Goal: Task Accomplishment & Management: Complete application form

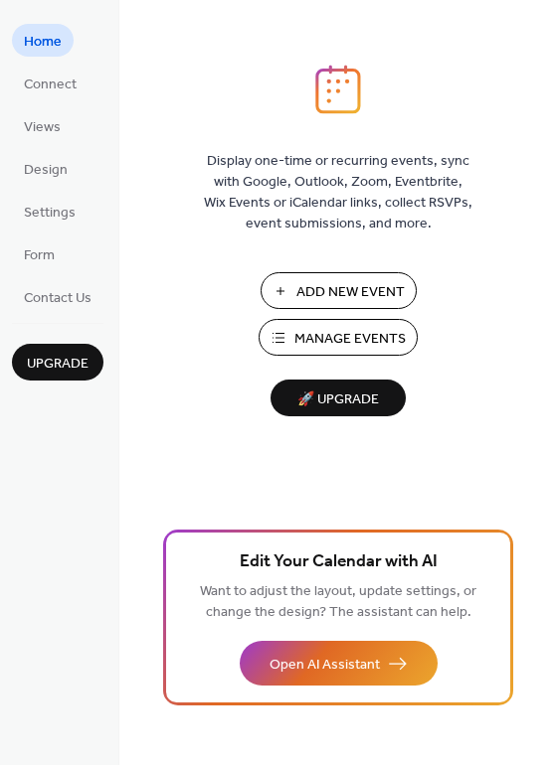
click at [90, 82] on ul "Home Connect Views Design Settings Form Contact Us" at bounding box center [57, 168] width 91 height 289
click at [57, 77] on span "Connect" at bounding box center [50, 85] width 53 height 21
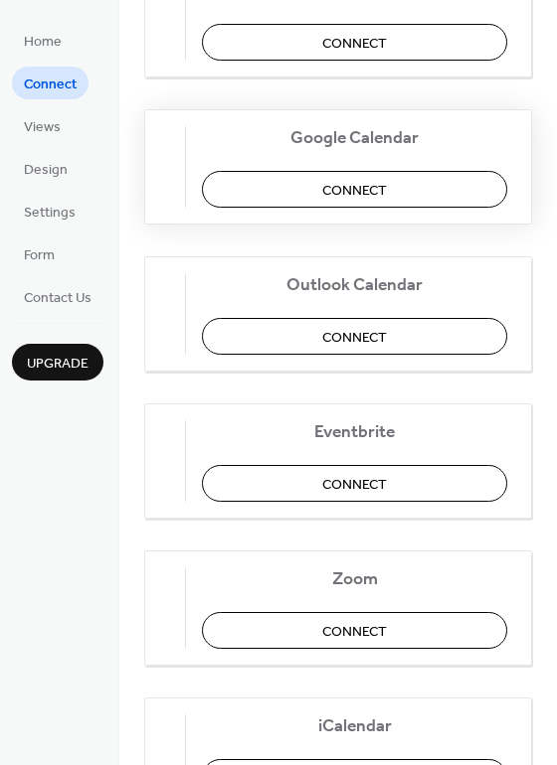
scroll to position [392, 0]
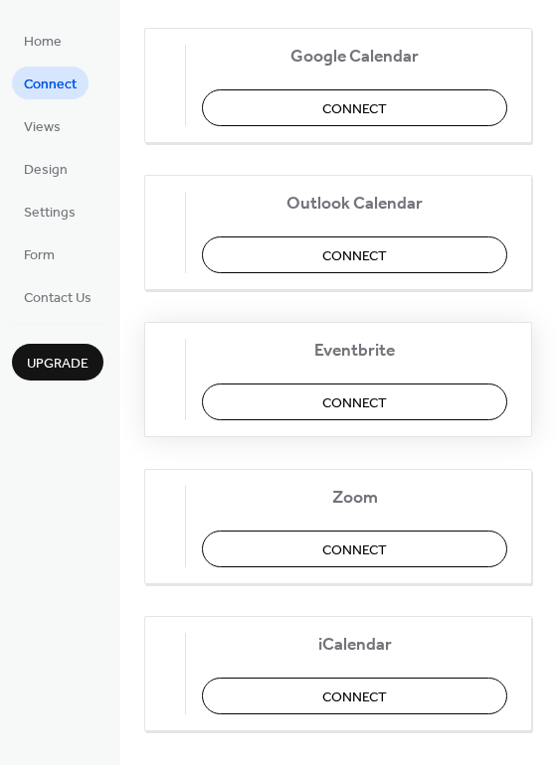
click at [369, 405] on span "Connect" at bounding box center [354, 403] width 65 height 21
click at [399, 398] on div "Eventbrite Connect" at bounding box center [338, 379] width 388 height 115
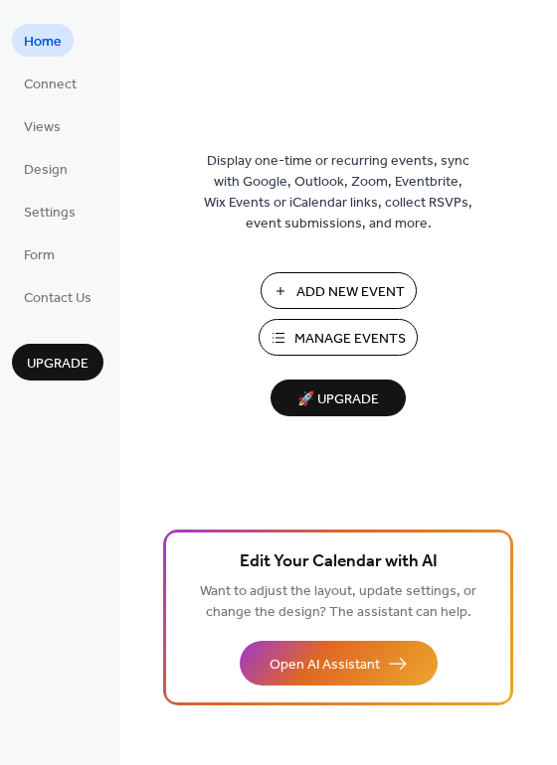
click at [71, 152] on li "Design" at bounding box center [46, 168] width 68 height 33
click at [48, 165] on span "Design" at bounding box center [46, 170] width 44 height 21
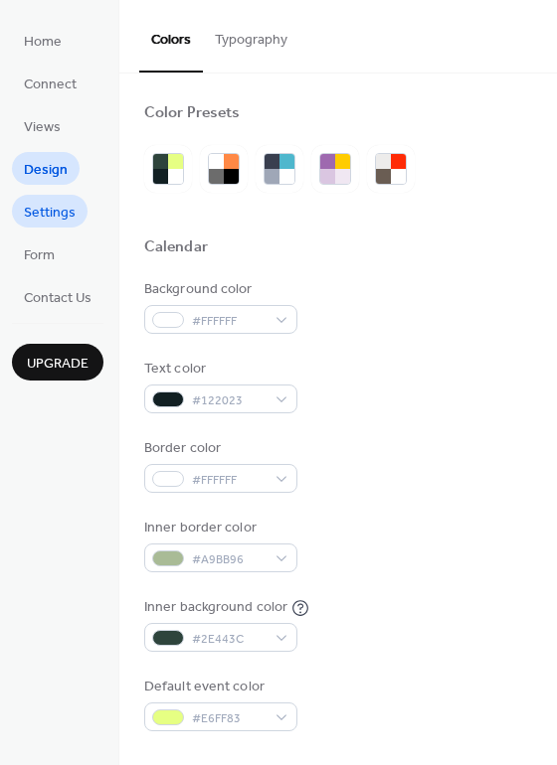
click at [55, 195] on link "Settings" at bounding box center [50, 211] width 76 height 33
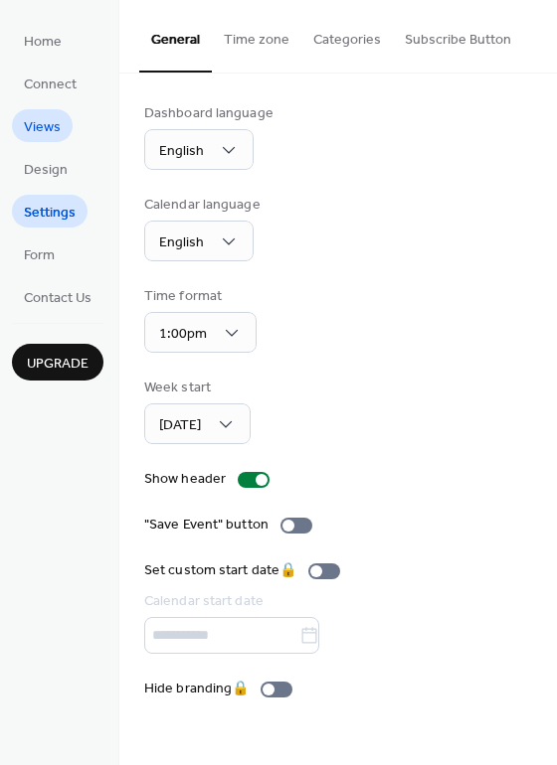
click at [63, 135] on link "Views" at bounding box center [42, 125] width 61 height 33
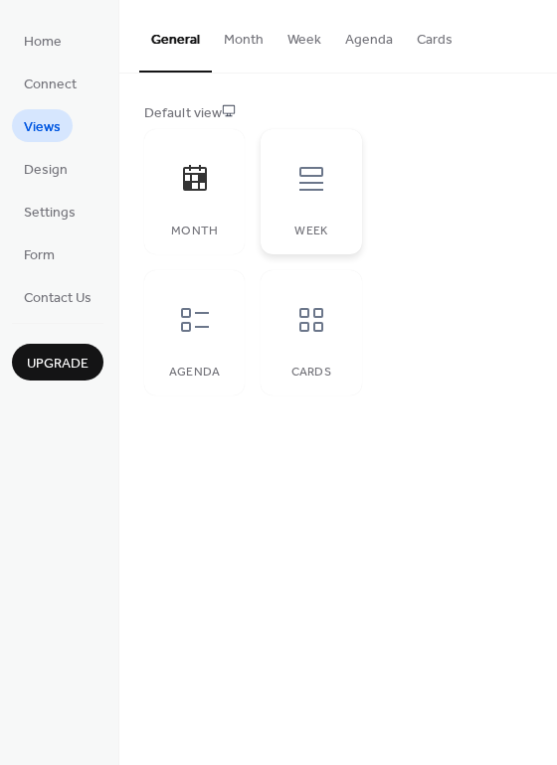
click at [306, 203] on div at bounding box center [311, 179] width 60 height 60
click at [325, 313] on icon at bounding box center [311, 320] width 32 height 32
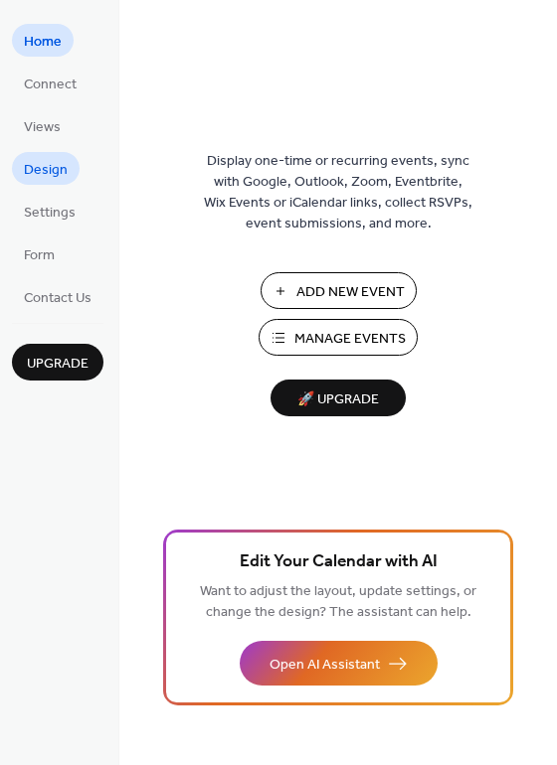
click at [55, 170] on span "Design" at bounding box center [46, 170] width 44 height 21
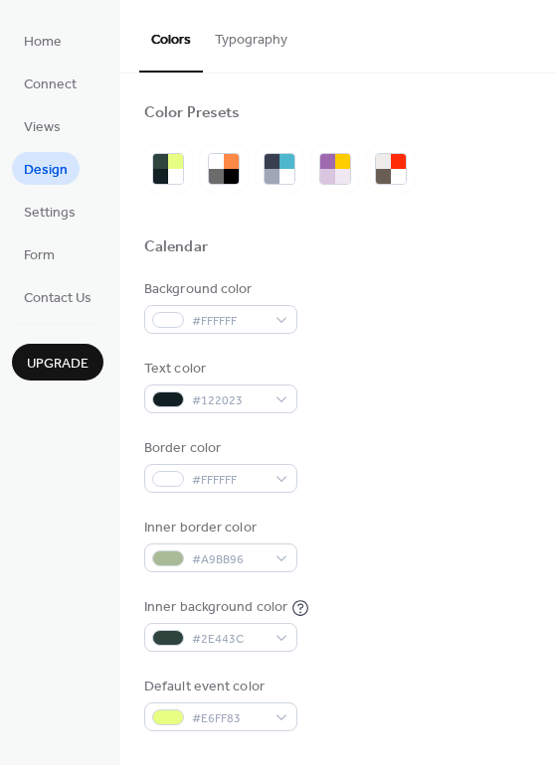
click at [76, 119] on ul "Home Connect Views Design Settings Form Contact Us" at bounding box center [57, 168] width 91 height 289
click at [56, 118] on span "Views" at bounding box center [42, 127] width 37 height 21
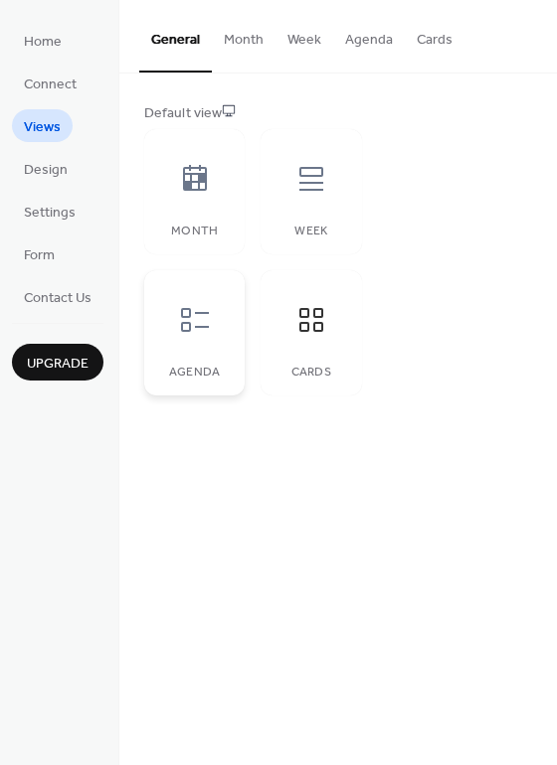
click at [224, 281] on div "Agenda" at bounding box center [194, 332] width 100 height 125
click at [353, 307] on div "Cards" at bounding box center [310, 332] width 100 height 125
click at [255, 46] on button "Month" at bounding box center [244, 35] width 64 height 71
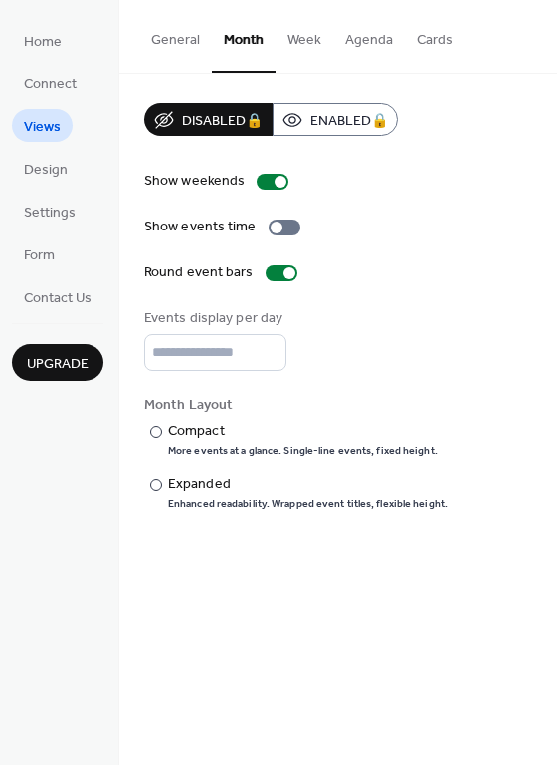
click at [176, 30] on button "General" at bounding box center [175, 35] width 73 height 71
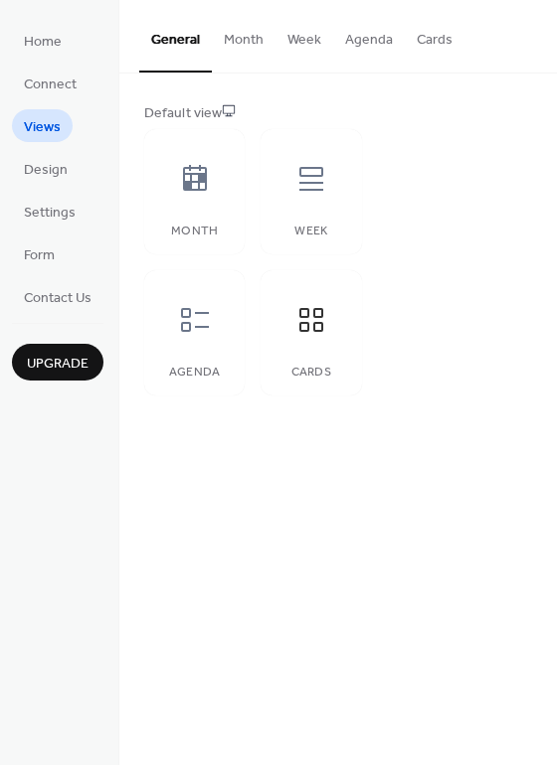
click at [248, 46] on button "Month" at bounding box center [244, 35] width 64 height 71
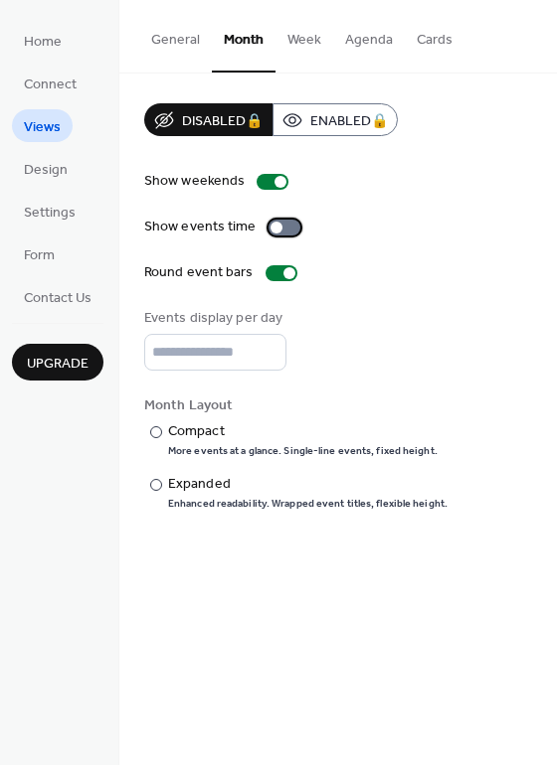
click at [273, 229] on div at bounding box center [276, 228] width 12 height 12
click at [306, 19] on button "Week" at bounding box center [304, 35] width 58 height 71
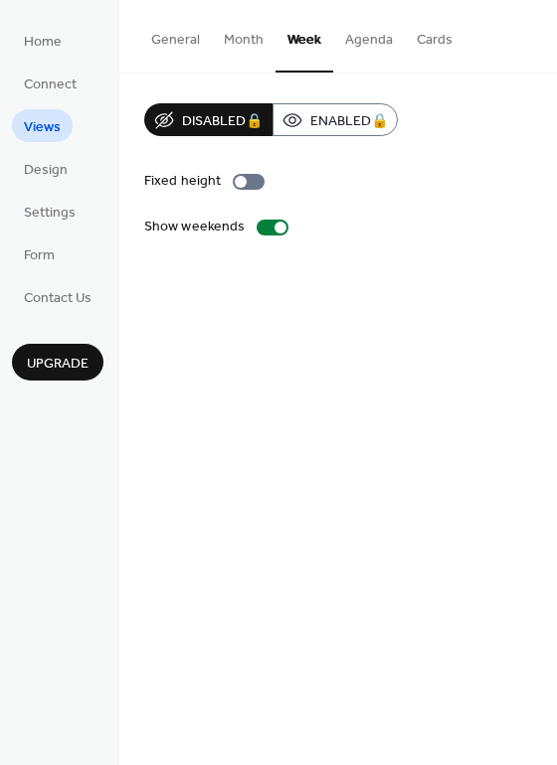
click at [362, 40] on button "Agenda" at bounding box center [369, 35] width 72 height 71
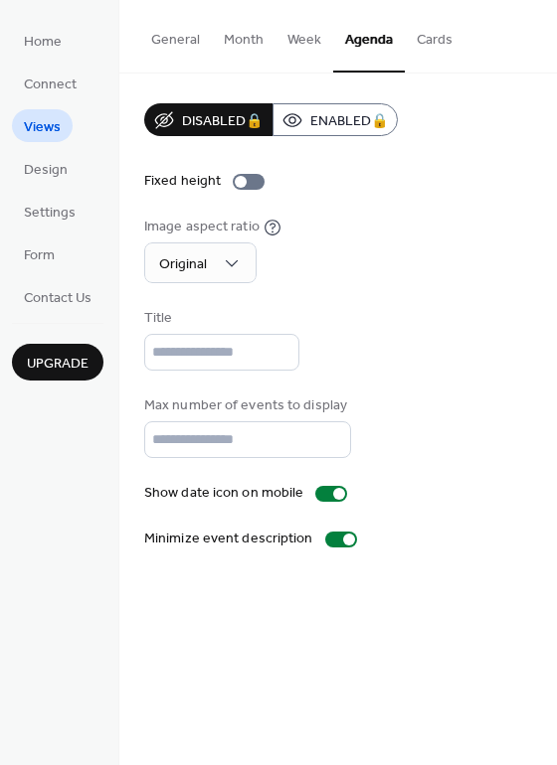
click at [430, 55] on button "Cards" at bounding box center [435, 35] width 60 height 71
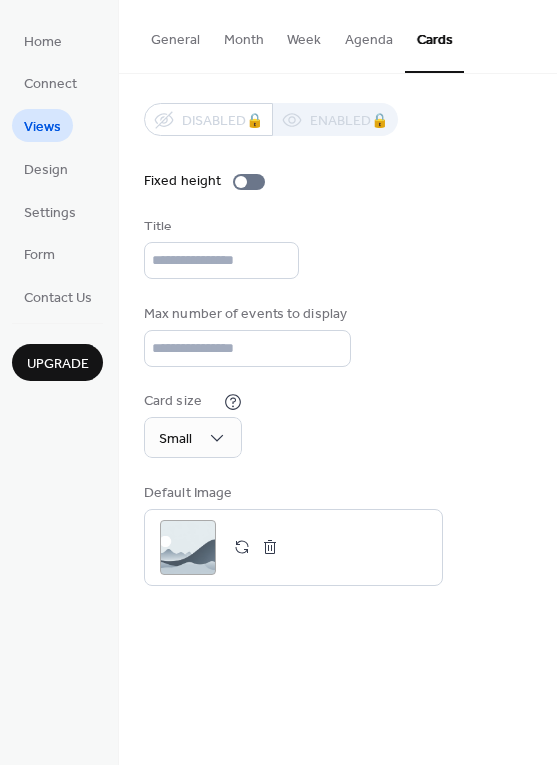
click at [186, 39] on button "General" at bounding box center [175, 35] width 73 height 71
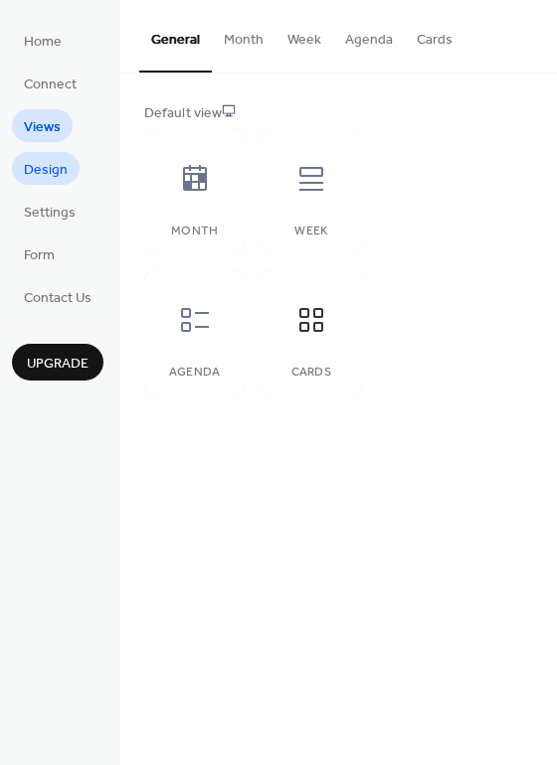
click at [59, 171] on span "Design" at bounding box center [46, 170] width 44 height 21
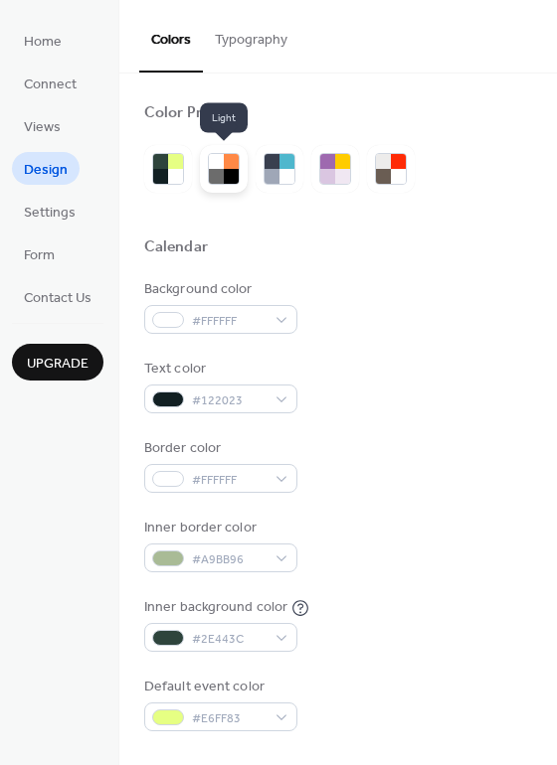
click at [210, 178] on div at bounding box center [216, 176] width 15 height 15
click at [224, 172] on div at bounding box center [231, 176] width 15 height 15
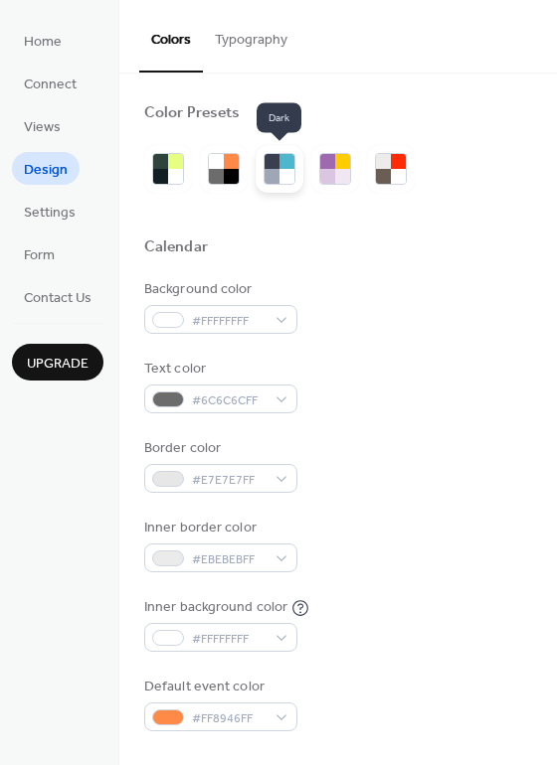
click at [271, 165] on div at bounding box center [271, 161] width 15 height 15
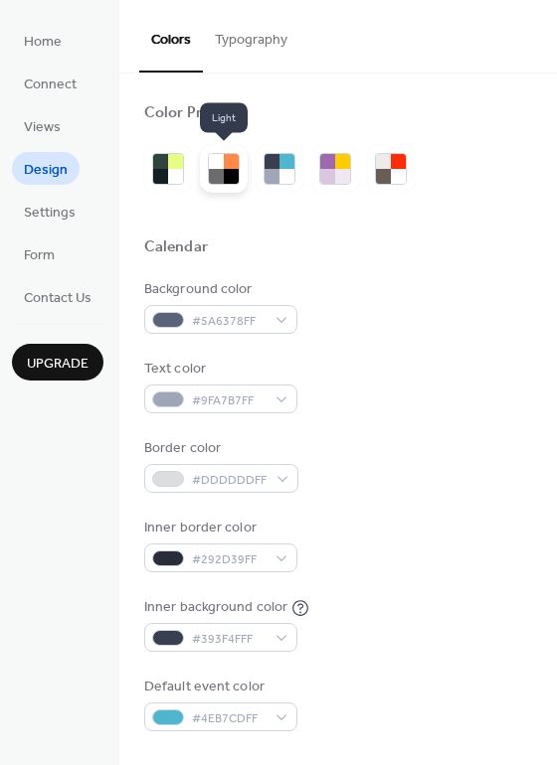
click at [229, 162] on div at bounding box center [231, 161] width 15 height 15
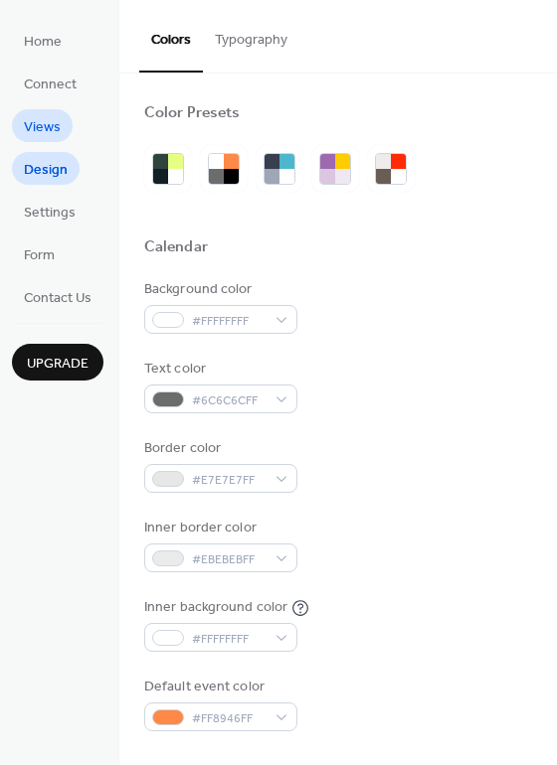
click at [57, 117] on span "Views" at bounding box center [42, 127] width 37 height 21
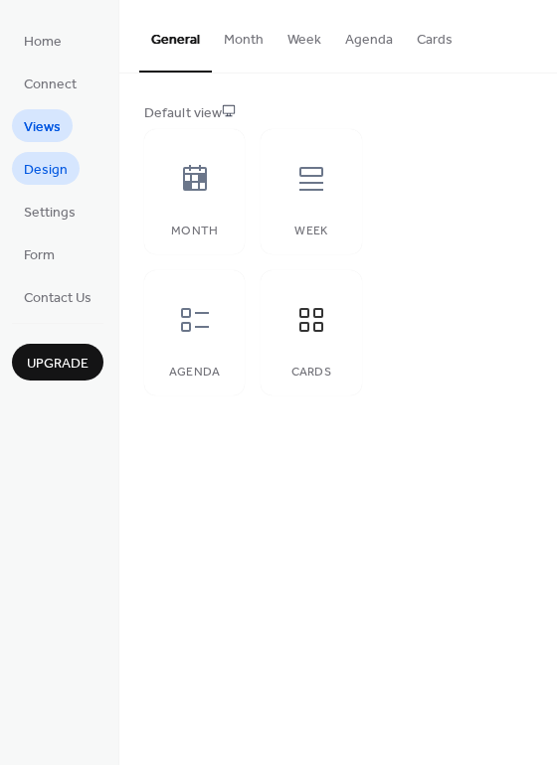
click at [34, 164] on span "Design" at bounding box center [46, 170] width 44 height 21
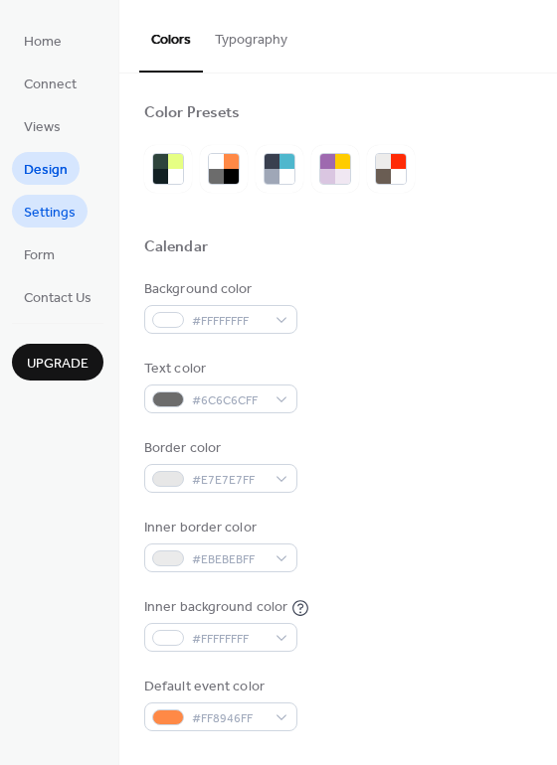
click at [32, 207] on span "Settings" at bounding box center [50, 213] width 52 height 21
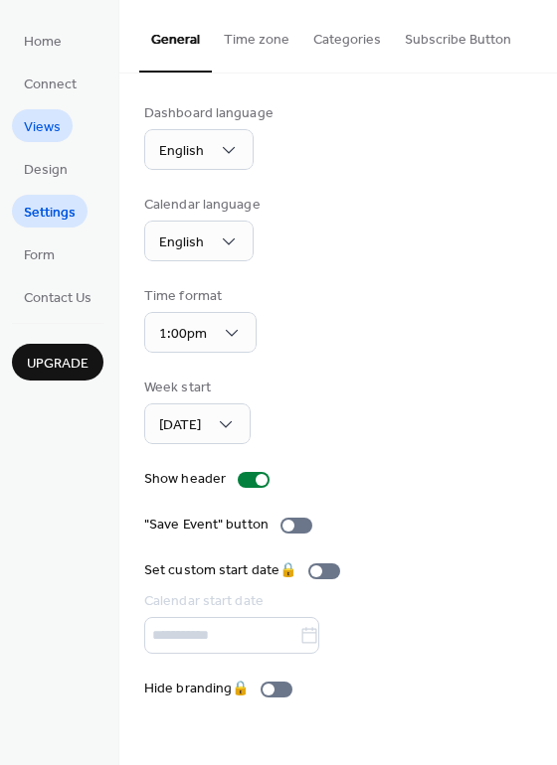
click at [57, 131] on span "Views" at bounding box center [42, 127] width 37 height 21
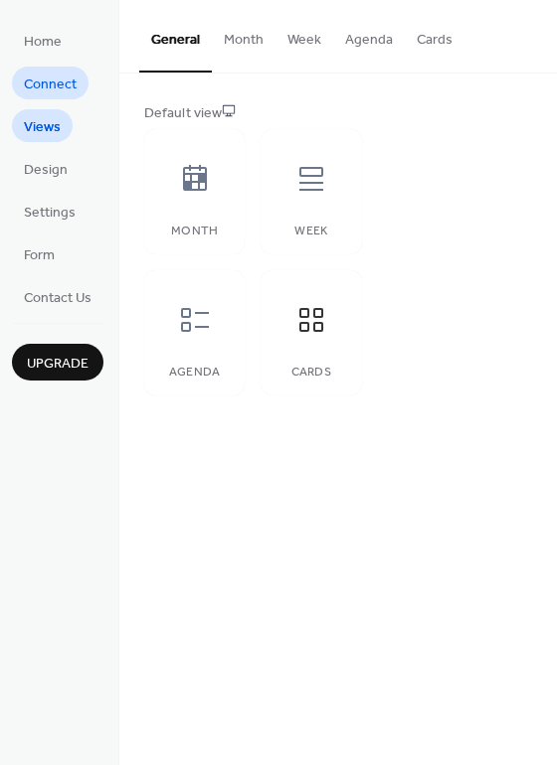
click at [60, 83] on span "Connect" at bounding box center [50, 85] width 53 height 21
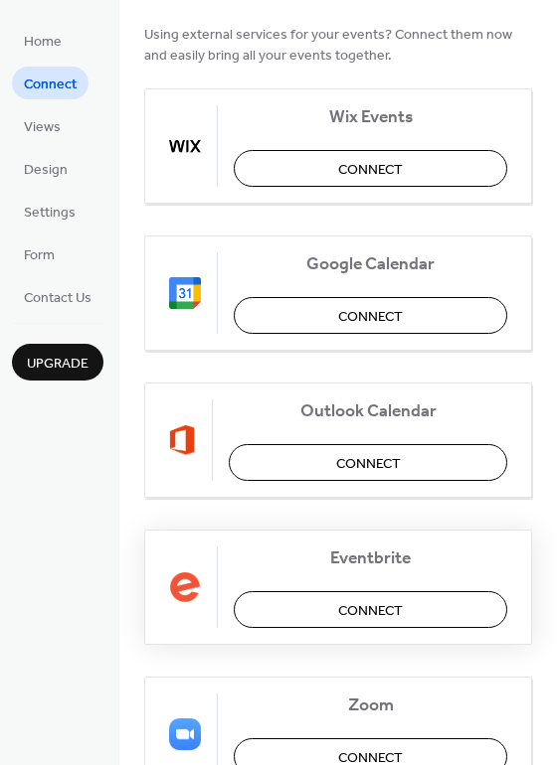
scroll to position [209, 0]
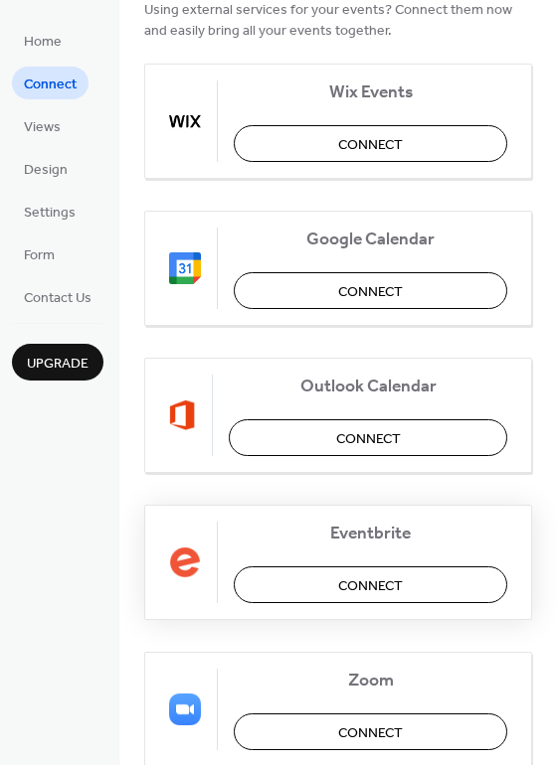
click at [358, 592] on span "Connect" at bounding box center [370, 586] width 65 height 21
click at [71, 248] on ul "Home Connect Views Design Settings Form Contact Us" at bounding box center [57, 168] width 91 height 289
click at [53, 248] on span "Form" at bounding box center [39, 256] width 31 height 21
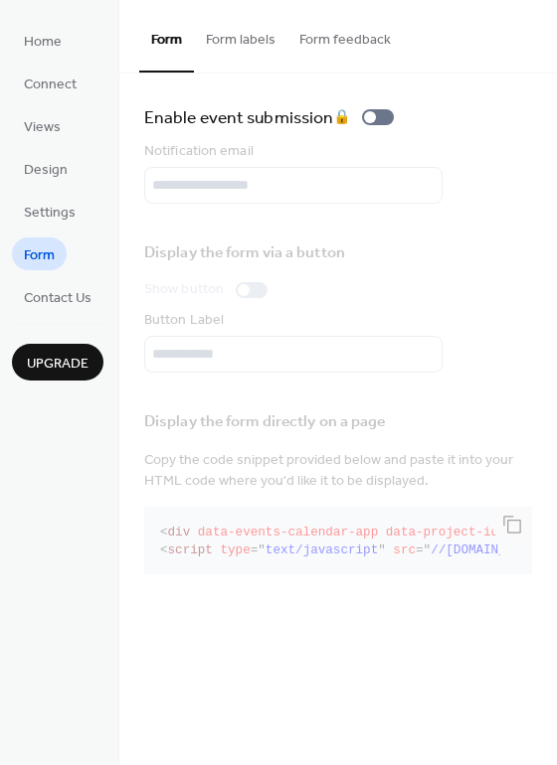
click at [83, 59] on ul "Home Connect Views Design Settings Form Contact Us" at bounding box center [57, 168] width 91 height 289
click at [66, 41] on link "Home" at bounding box center [43, 40] width 62 height 33
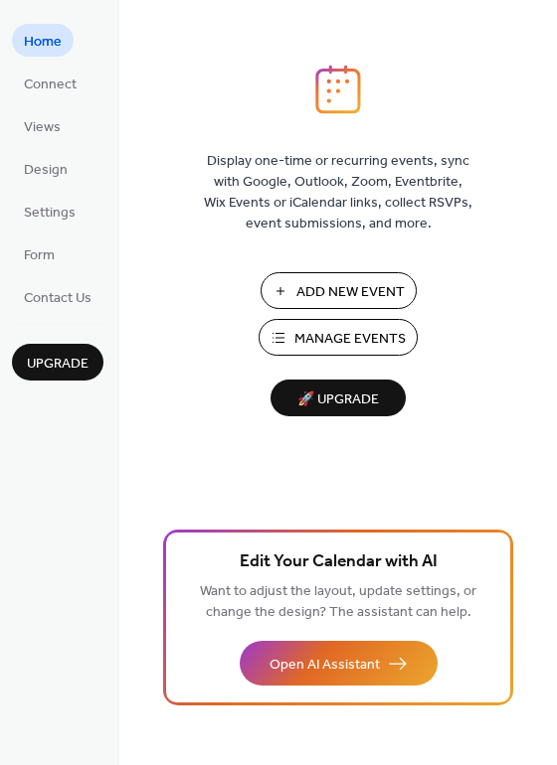
click at [367, 298] on span "Add New Event" at bounding box center [350, 292] width 108 height 21
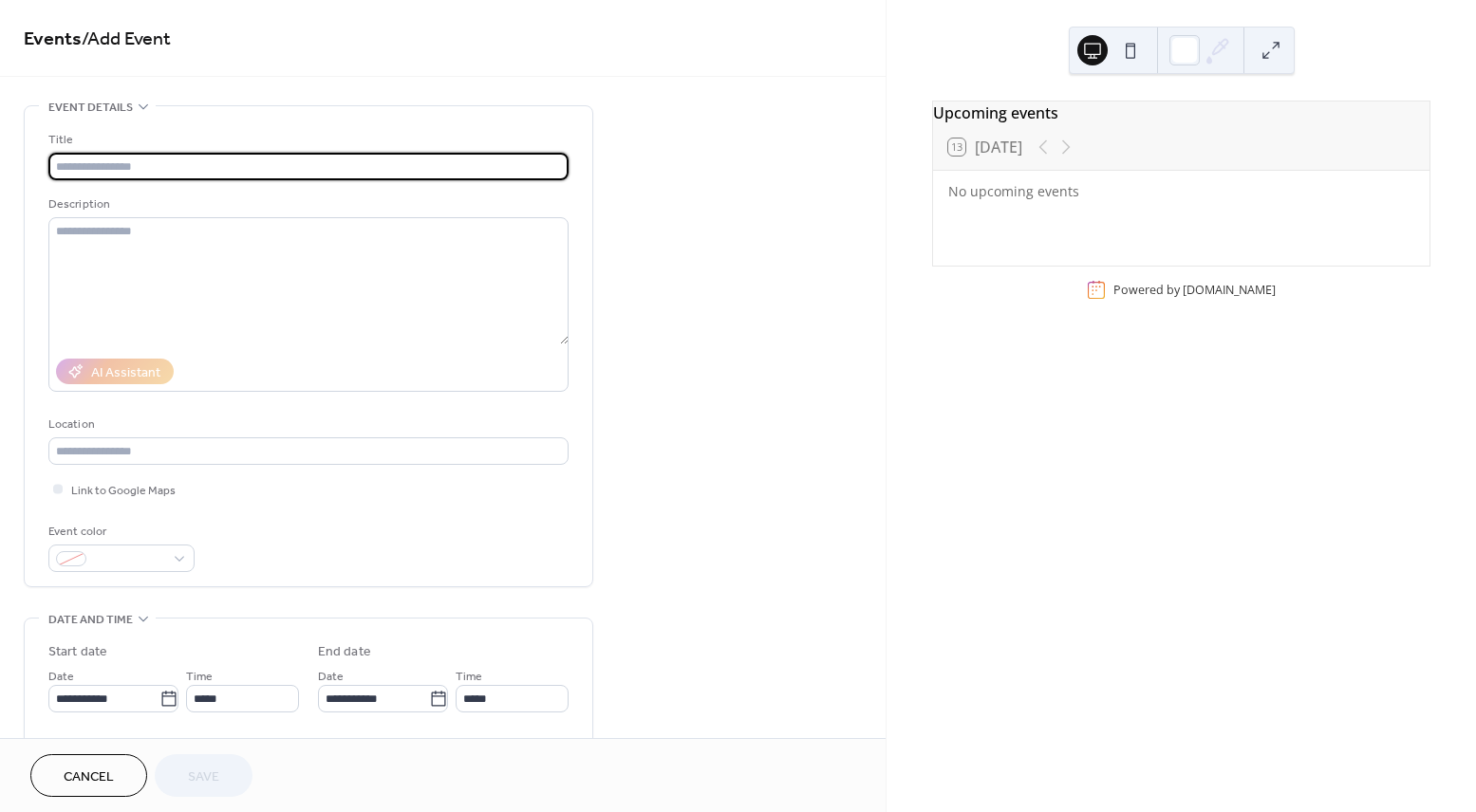
click at [399, 175] on input "text" at bounding box center [308, 166] width 520 height 28
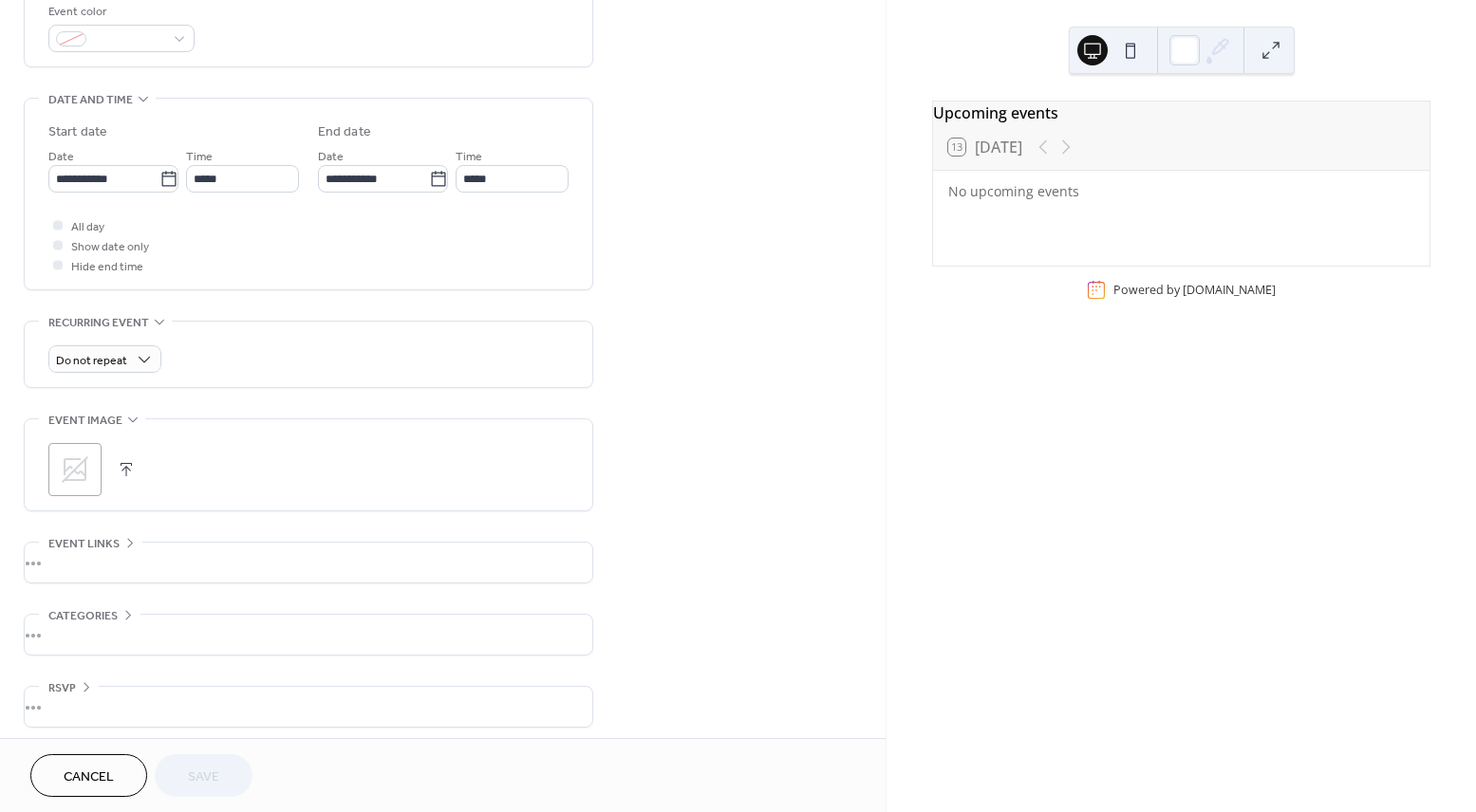
scroll to position [529, 0]
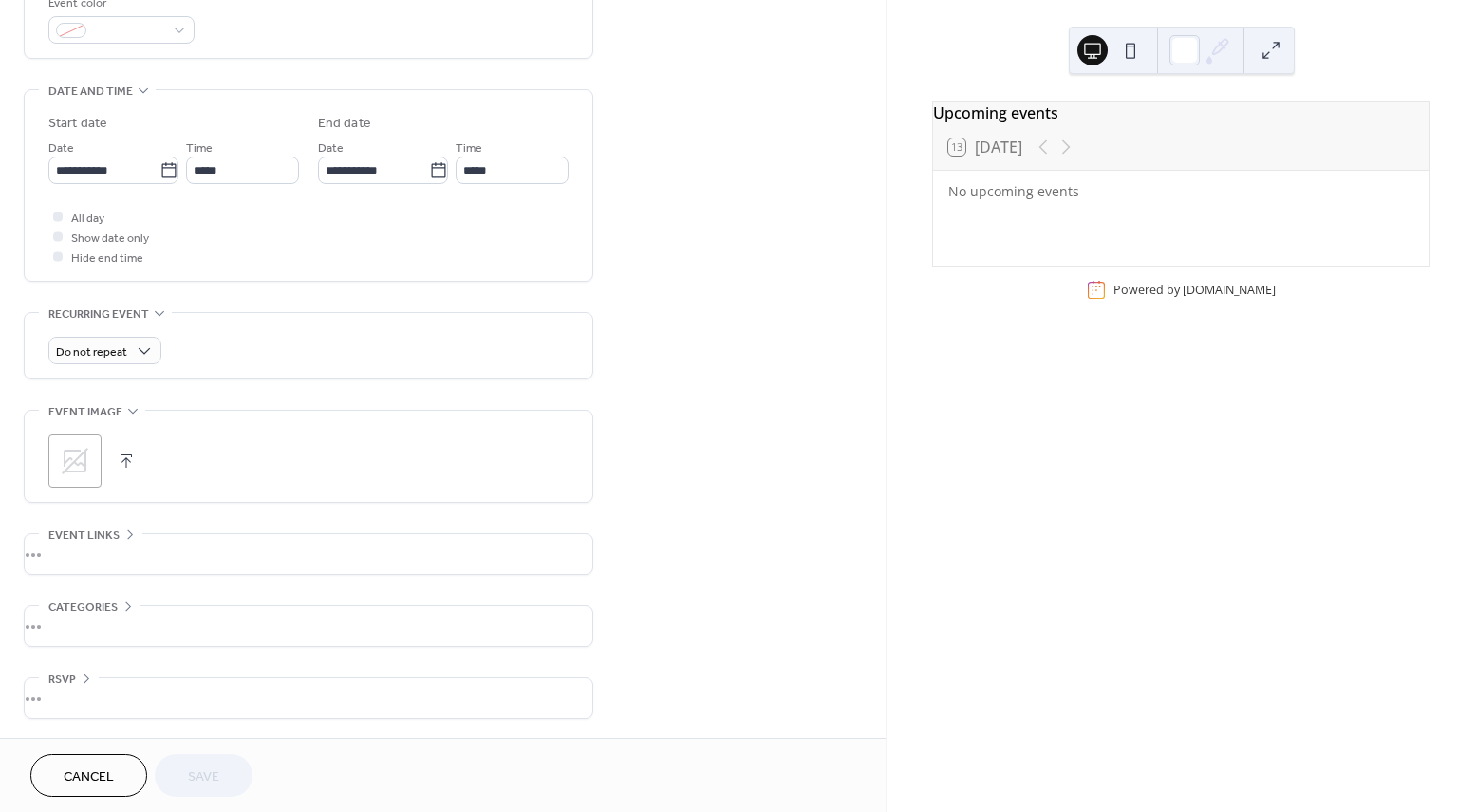
click at [377, 531] on div "**********" at bounding box center [308, 148] width 569 height 1142
click at [324, 555] on div "•••" at bounding box center [308, 554] width 567 height 40
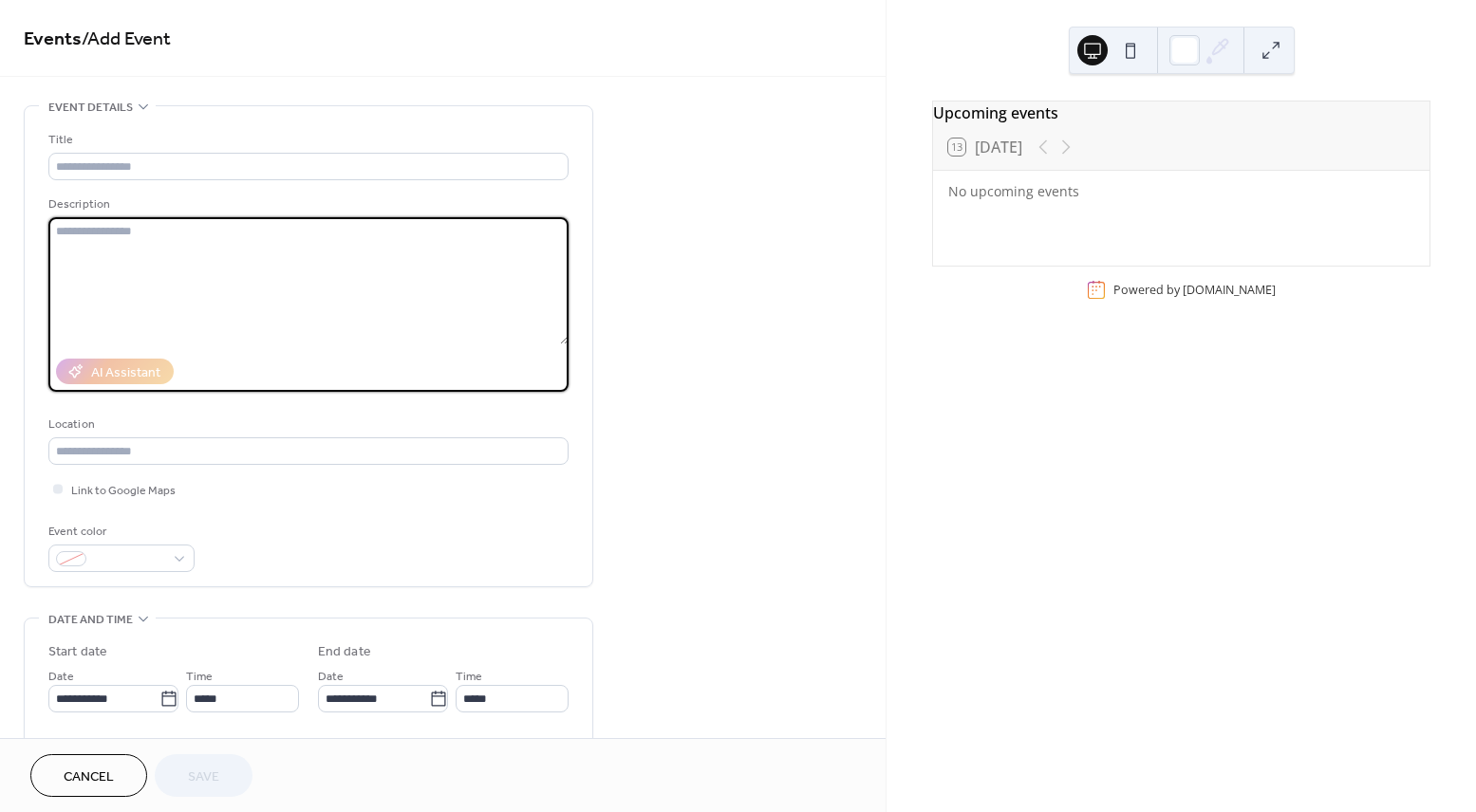
click at [150, 241] on textarea at bounding box center [308, 281] width 520 height 127
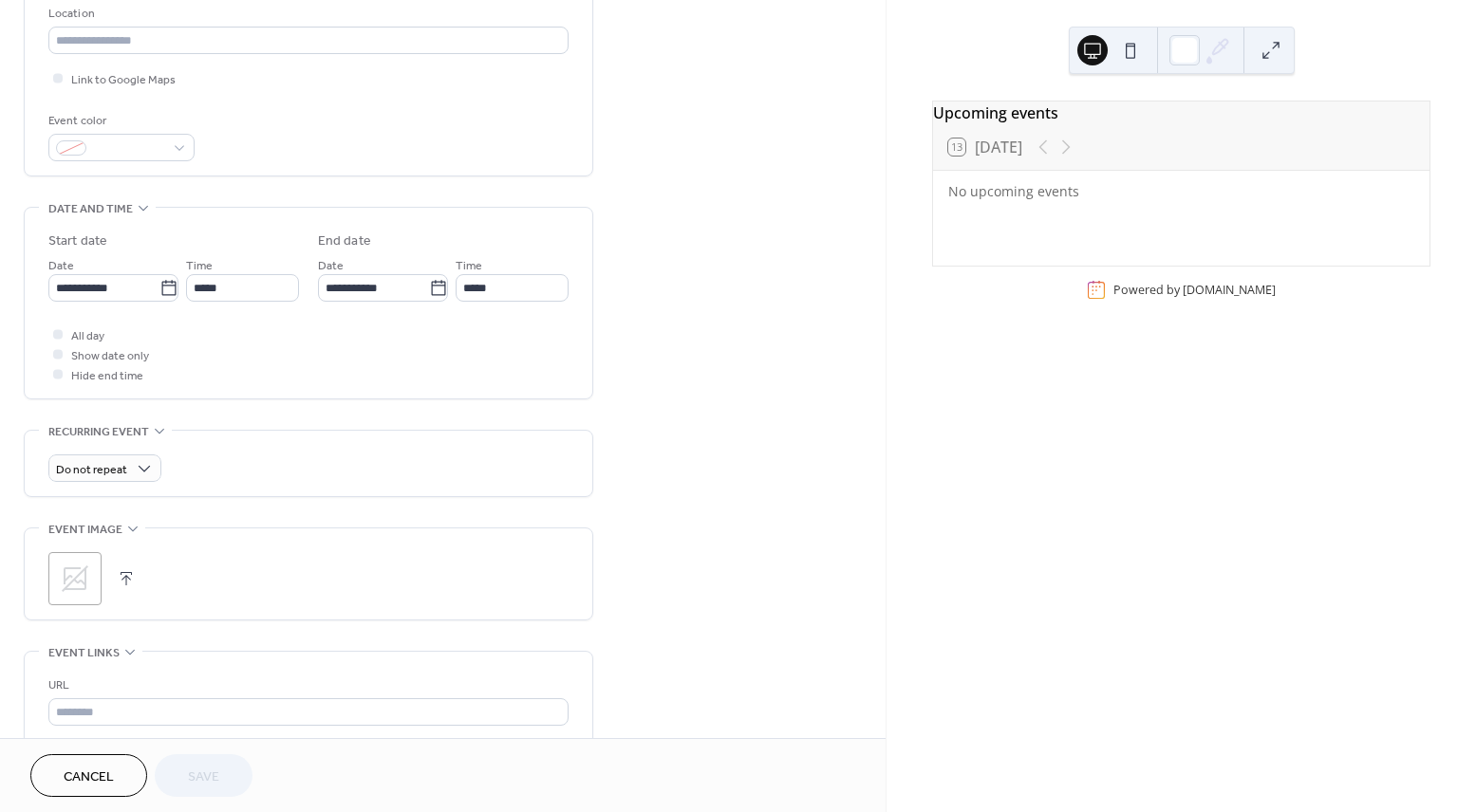
scroll to position [418, 0]
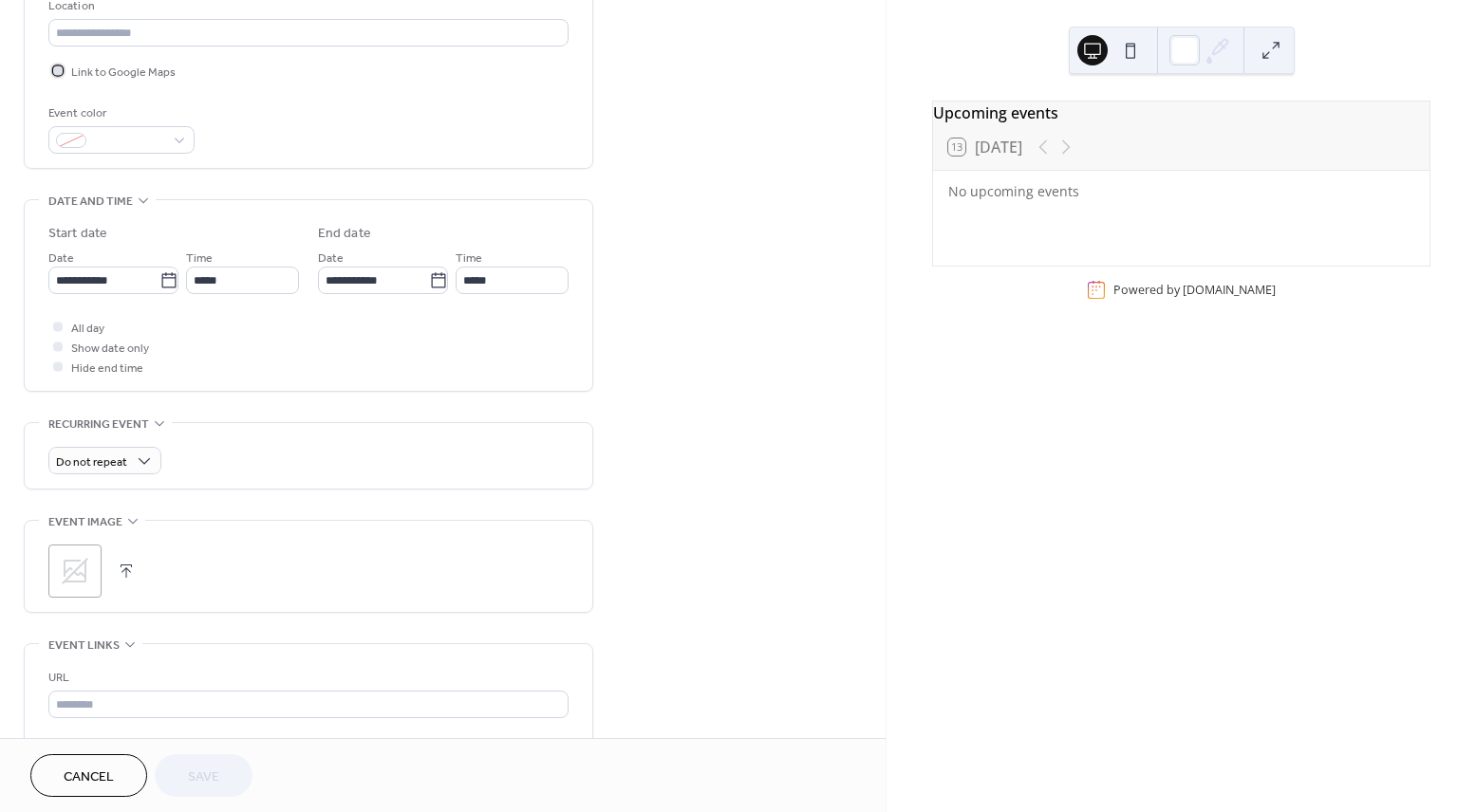
click at [98, 66] on span "Link to Google Maps" at bounding box center [123, 73] width 104 height 20
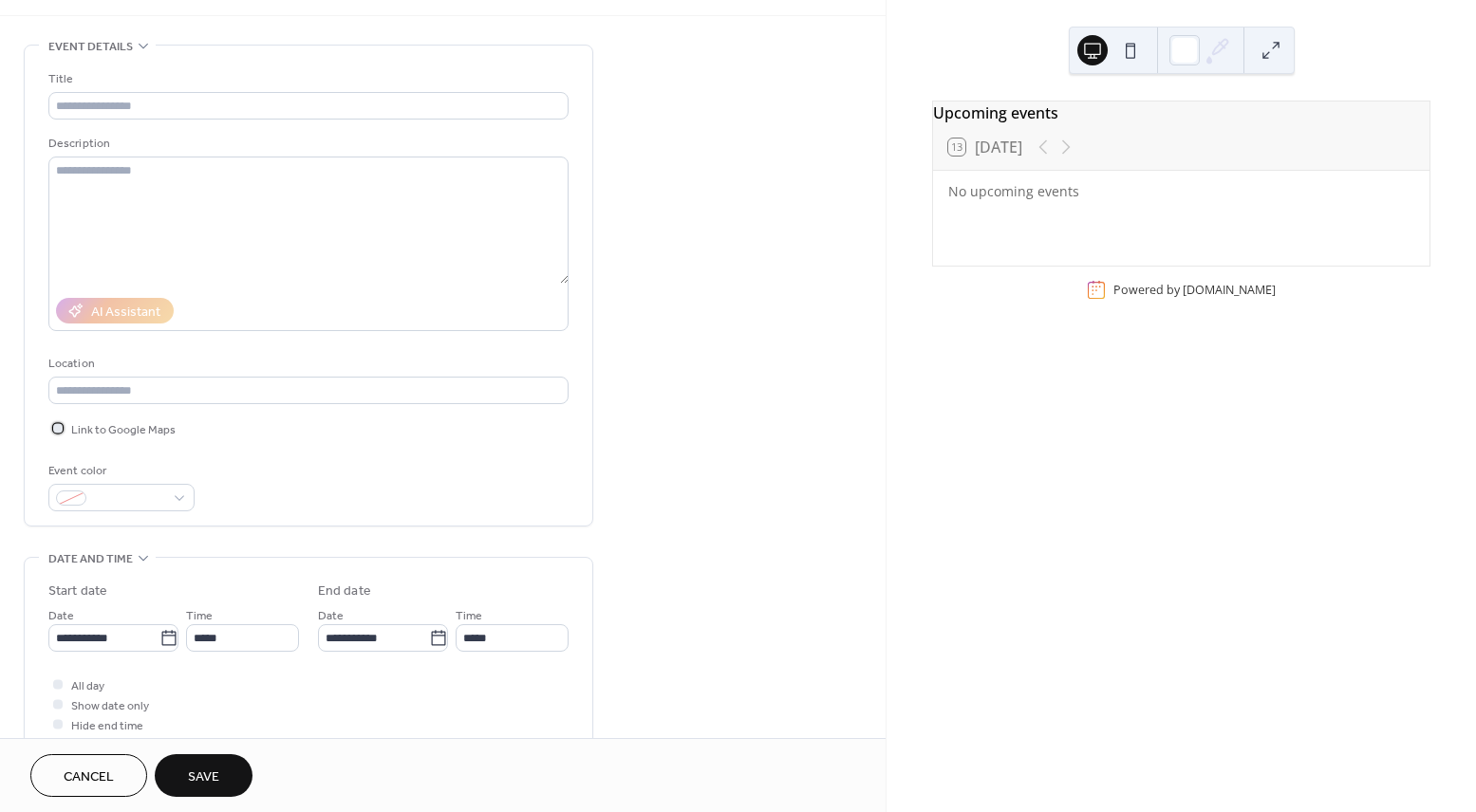
scroll to position [0, 0]
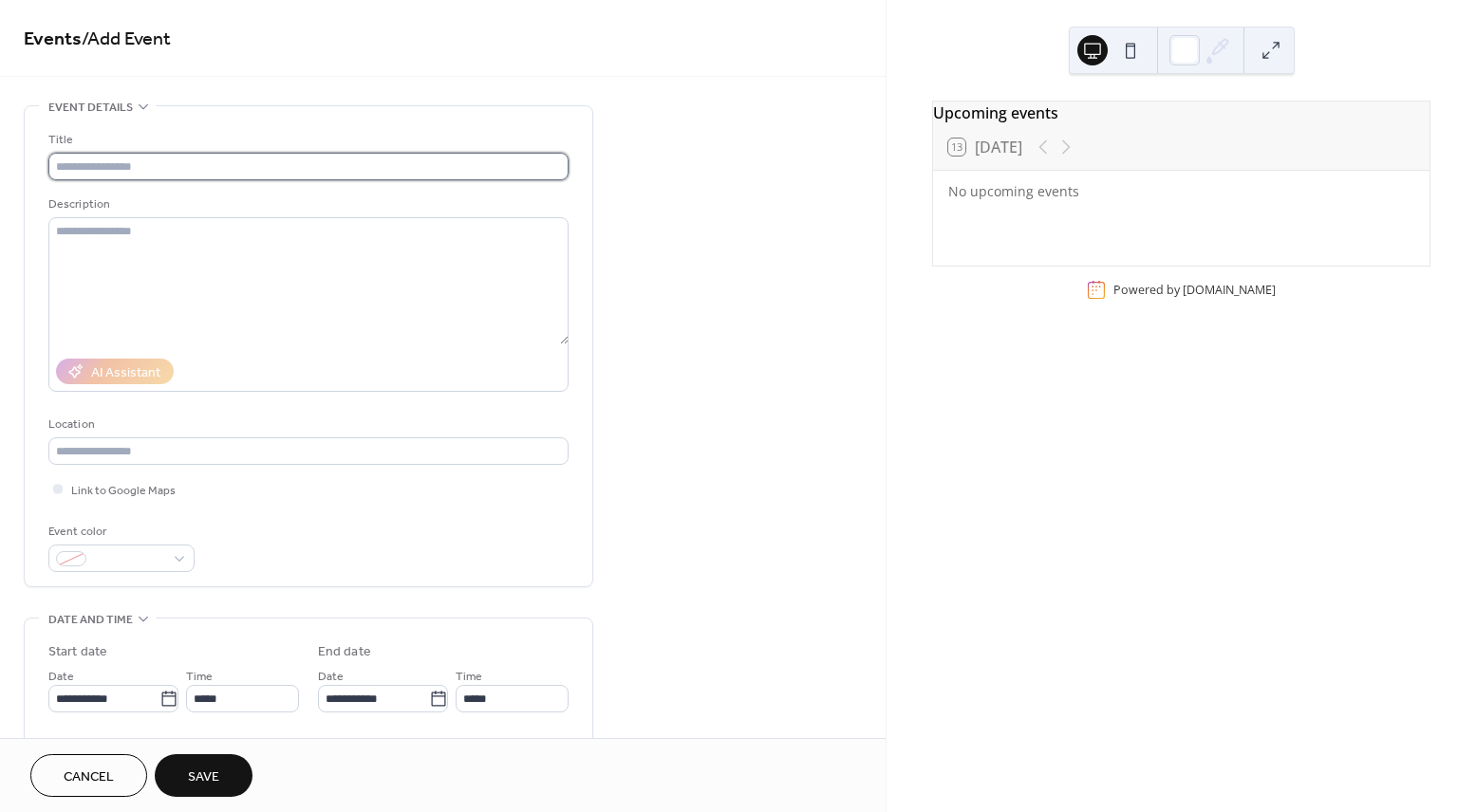
click at [212, 179] on input "text" at bounding box center [308, 166] width 520 height 28
click at [218, 166] on input "text" at bounding box center [308, 166] width 520 height 28
paste input "**********"
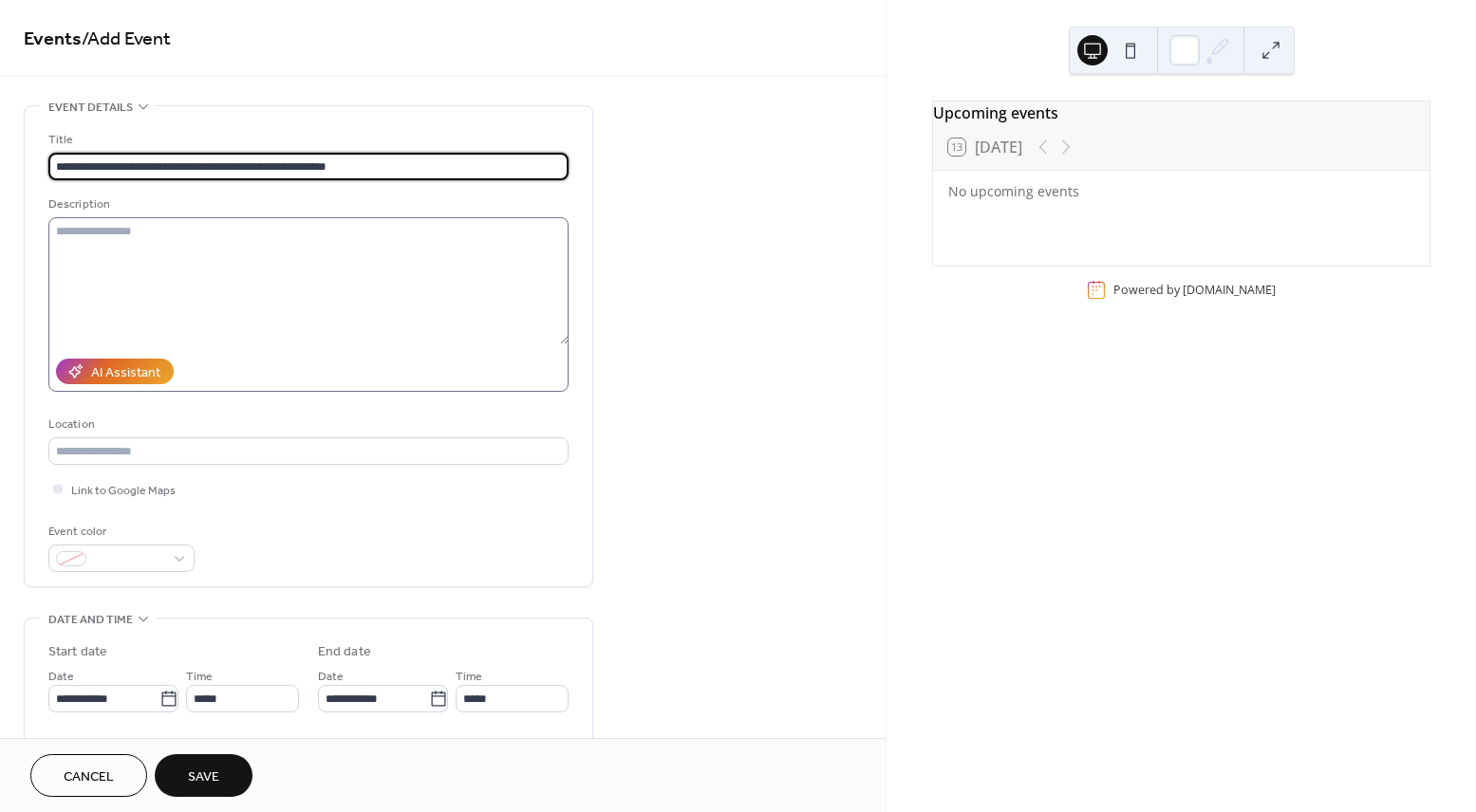
type input "**********"
click at [222, 237] on textarea at bounding box center [308, 281] width 520 height 127
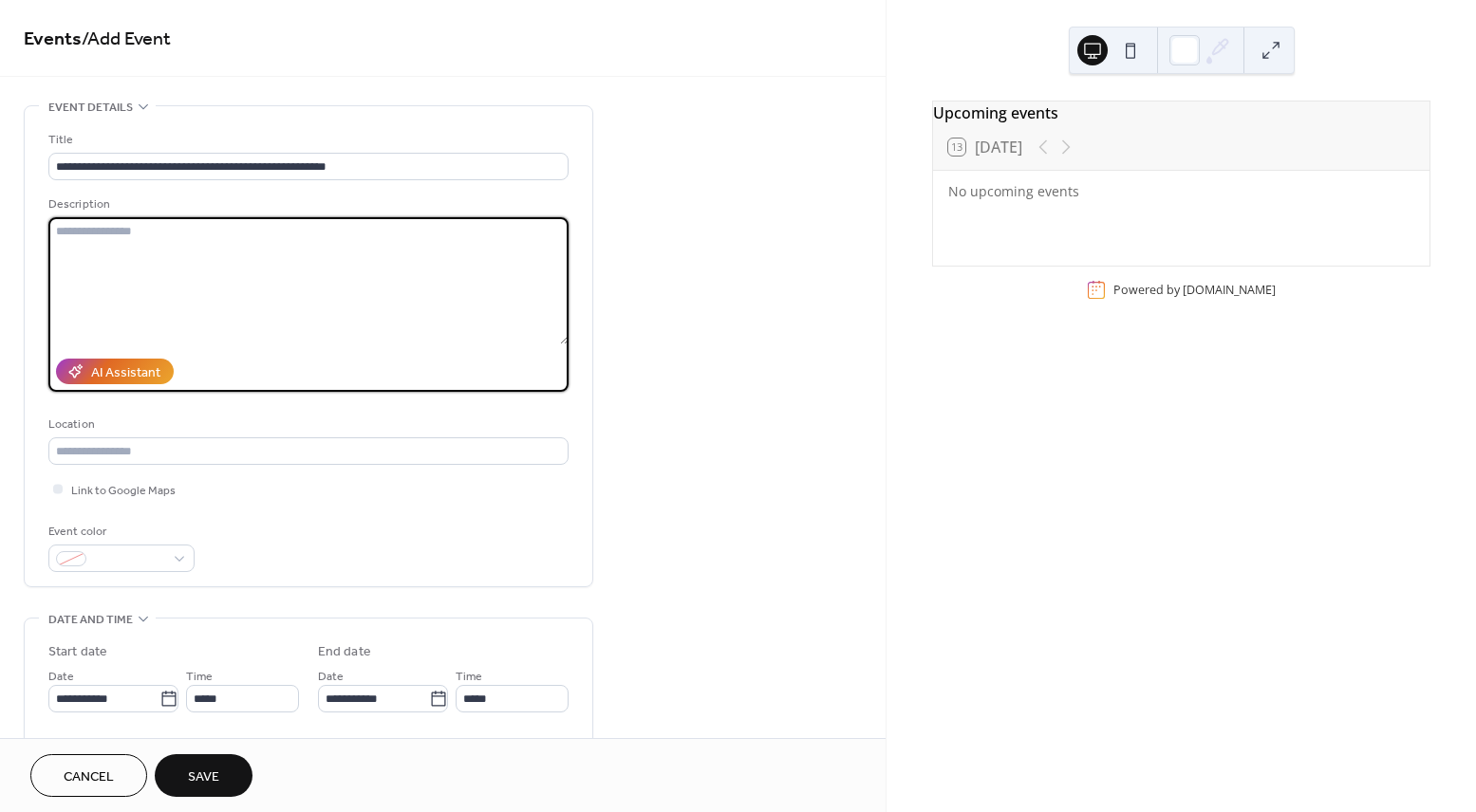
click at [235, 295] on textarea at bounding box center [308, 281] width 520 height 127
paste textarea "**********"
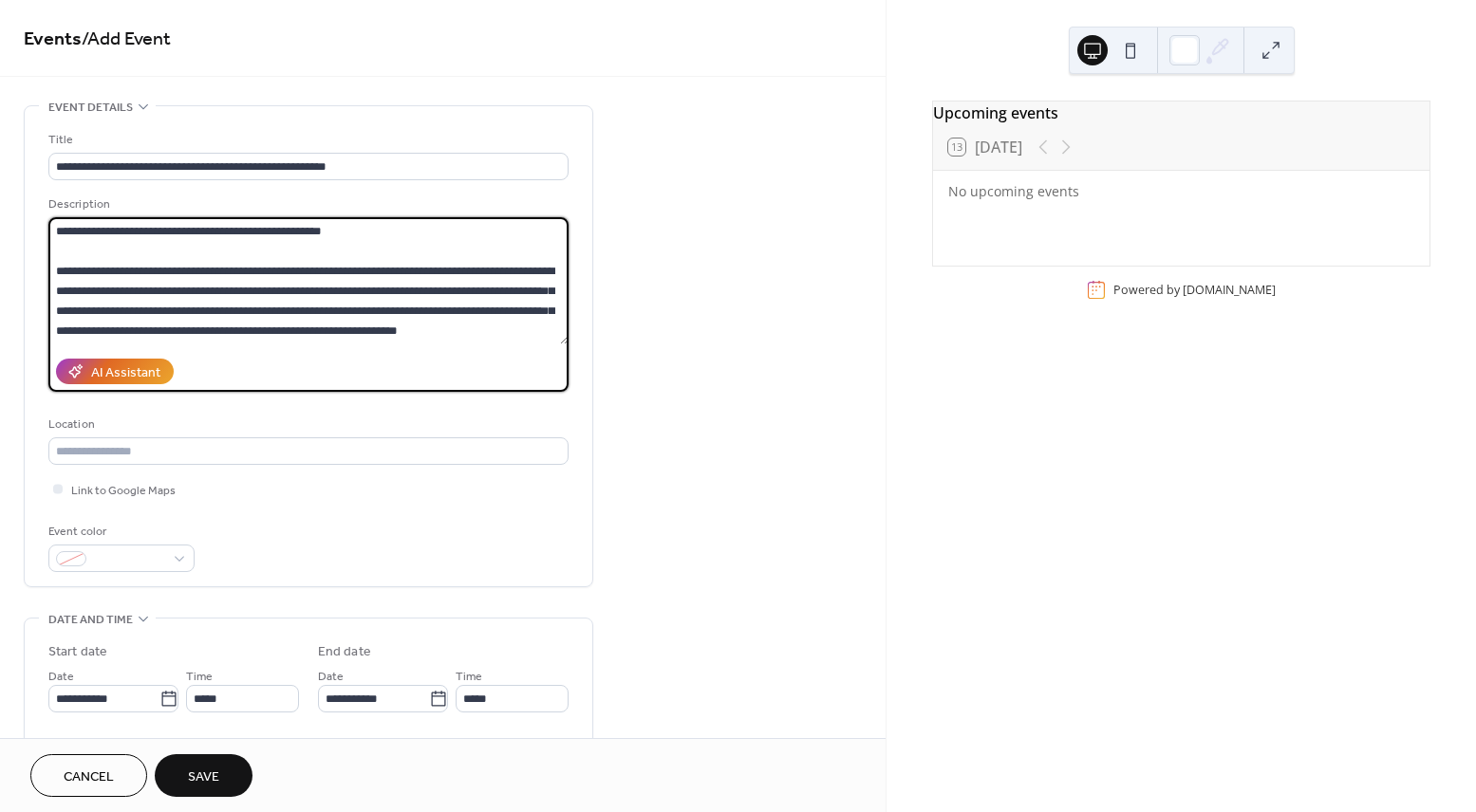
scroll to position [475, 0]
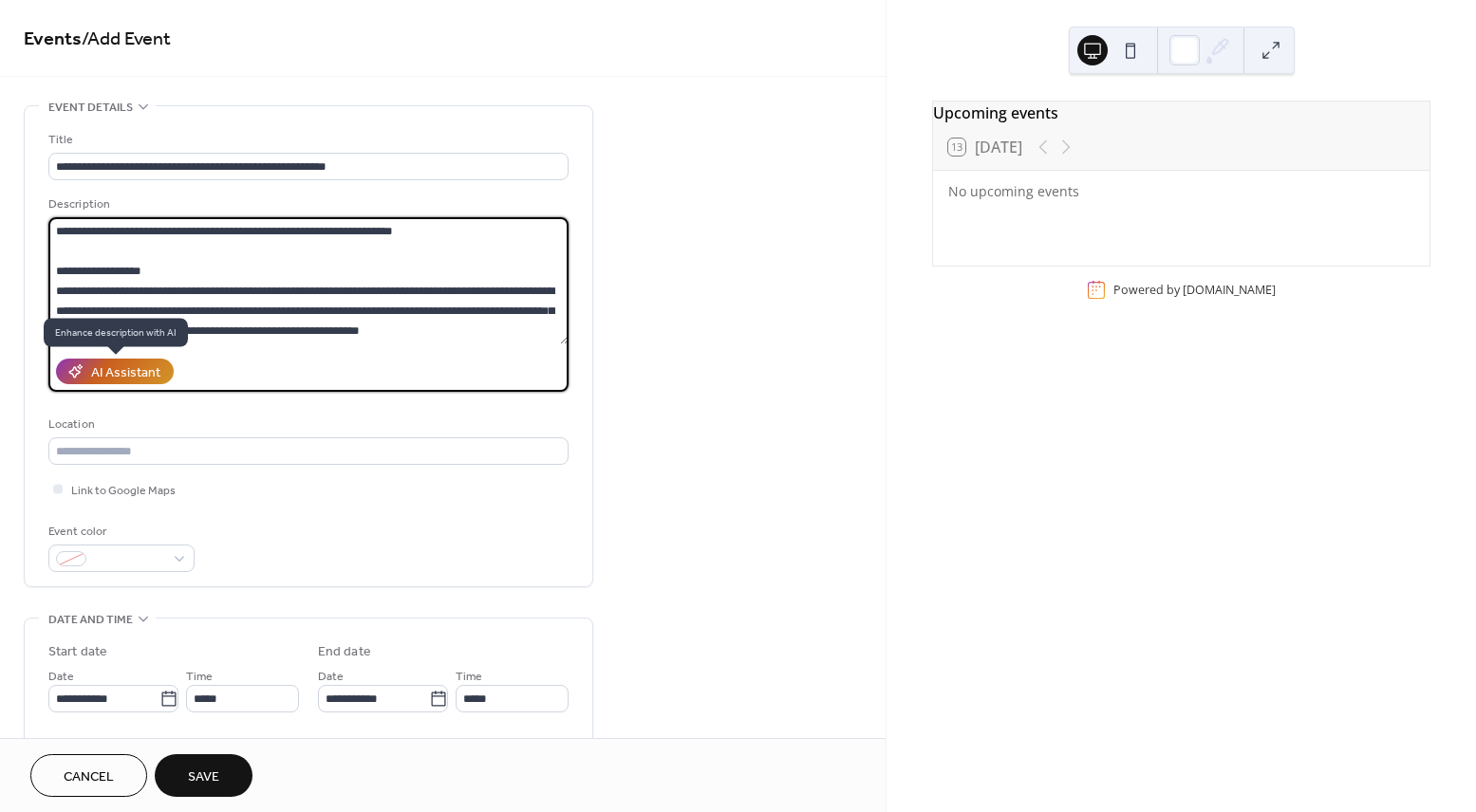
type textarea "**********"
click at [124, 381] on div "AI Assistant" at bounding box center [125, 373] width 70 height 20
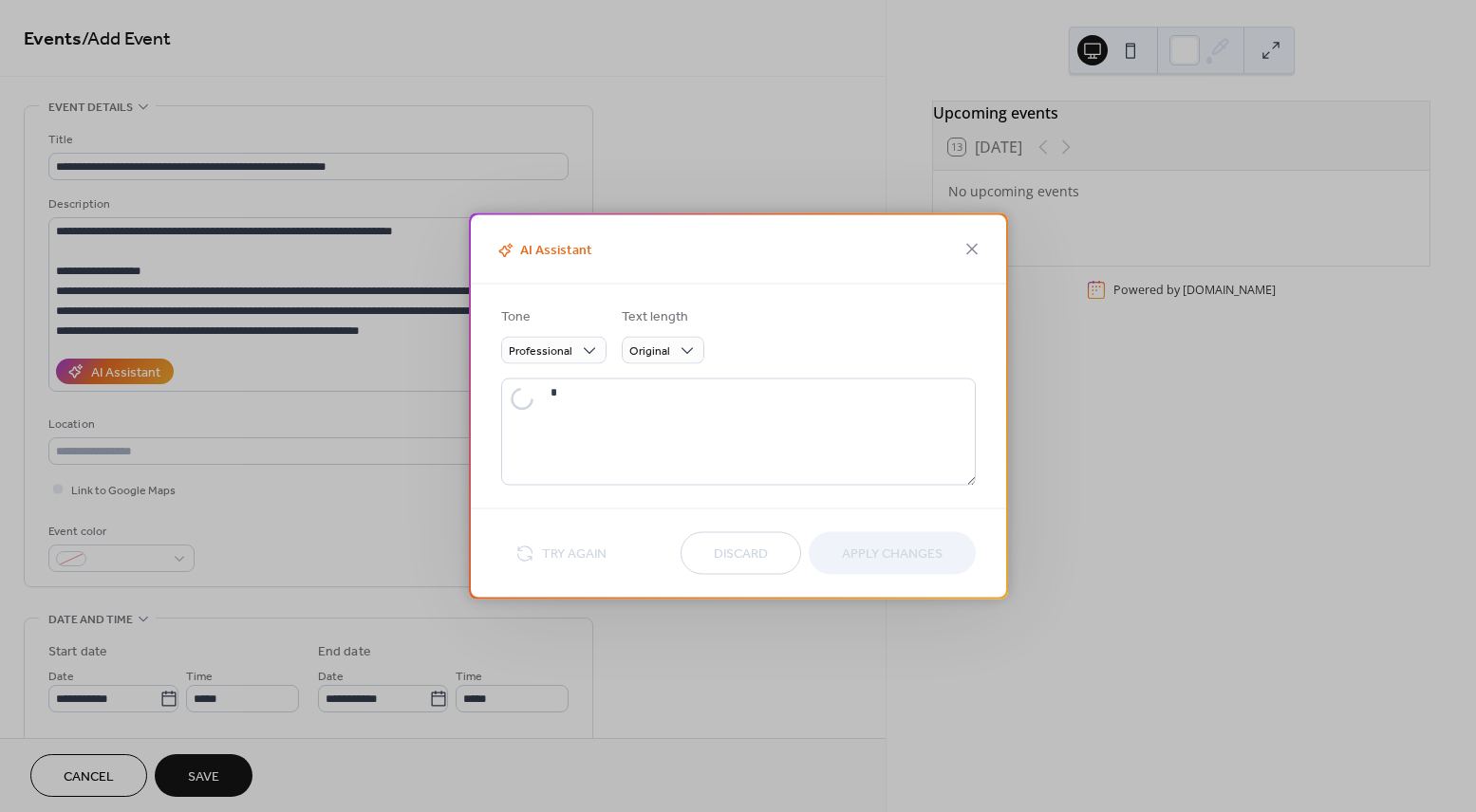
type textarea "**********"
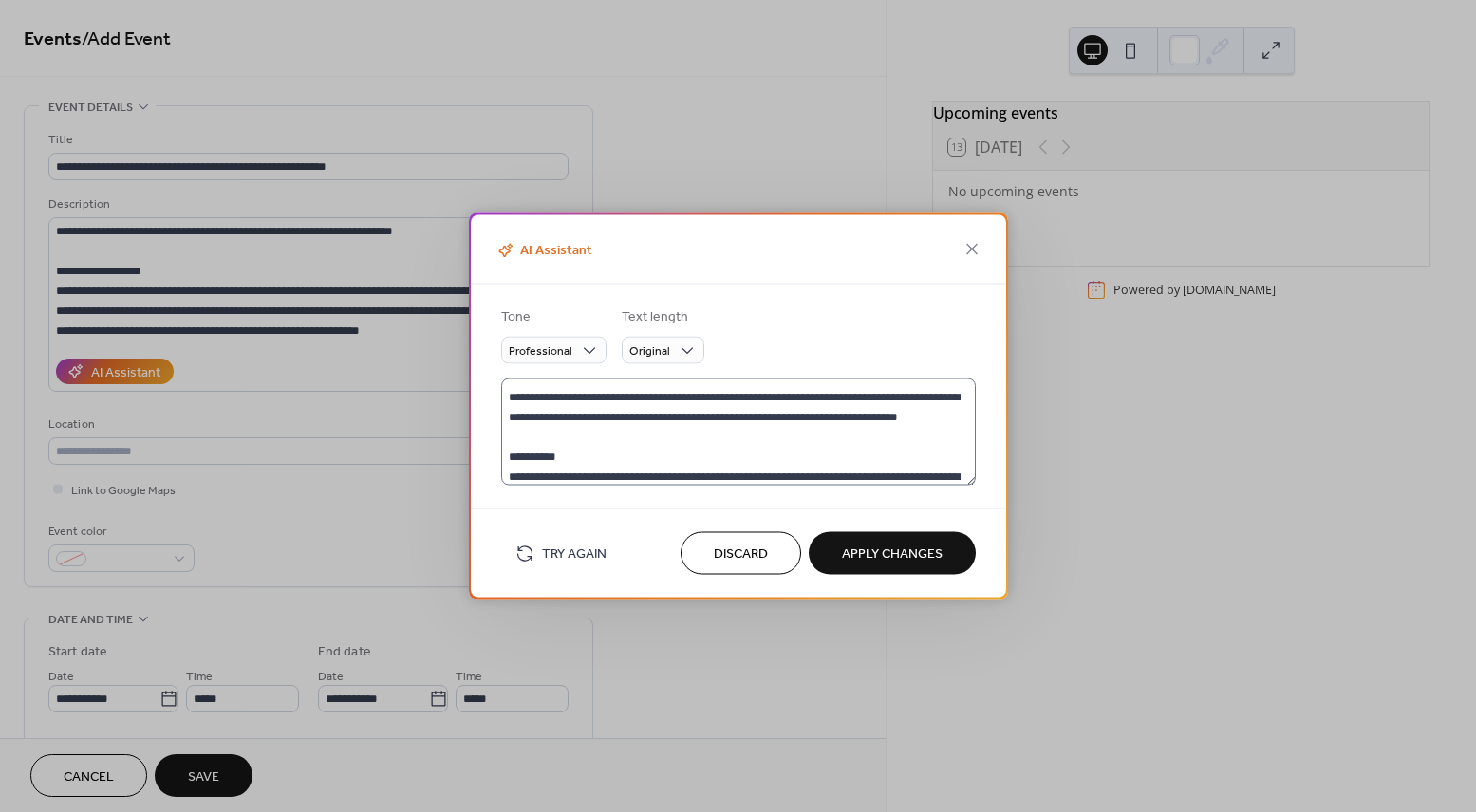
scroll to position [458, 0]
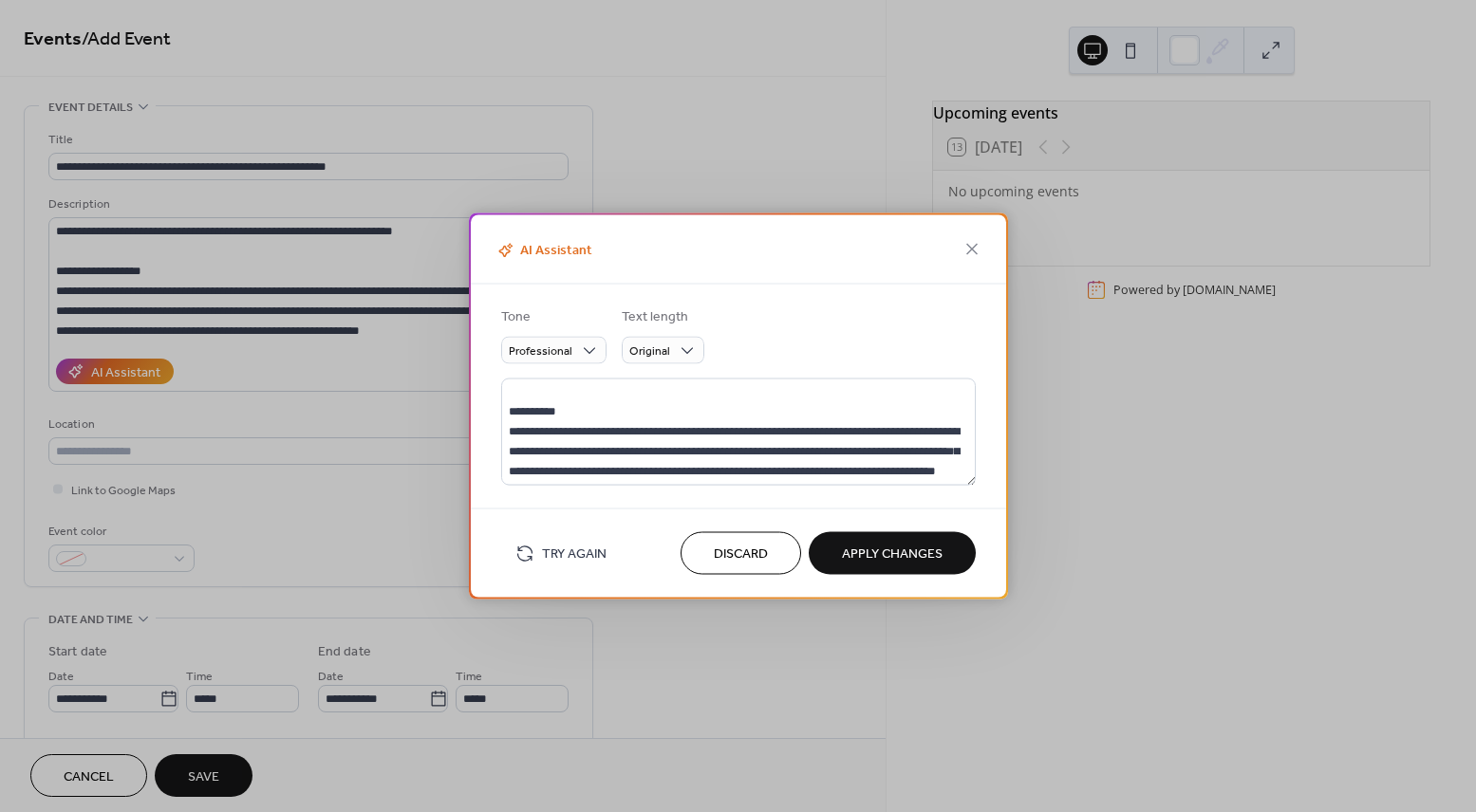
click at [725, 570] on button "Discard" at bounding box center [741, 553] width 120 height 43
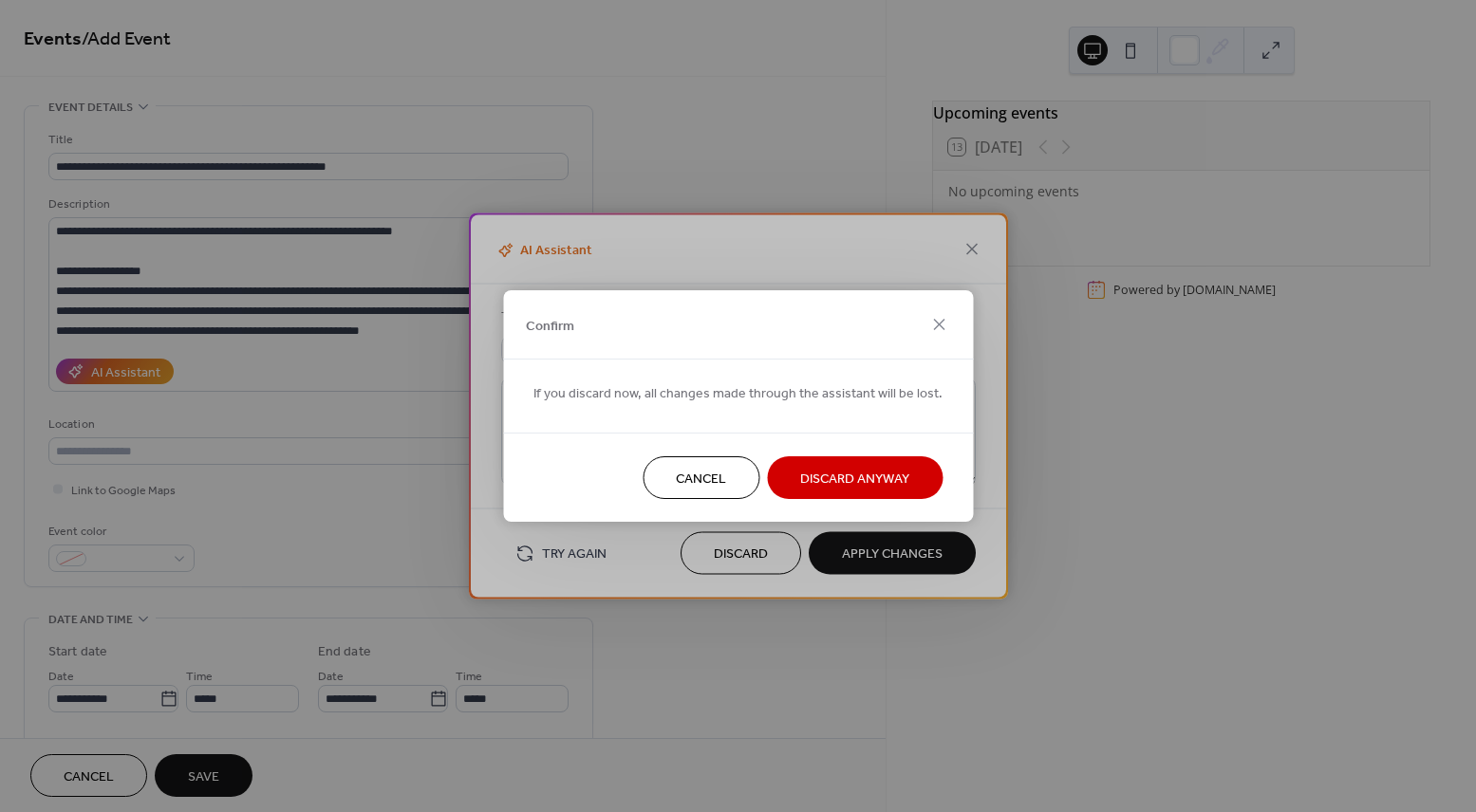
click at [869, 489] on span "Discard Anyway" at bounding box center [854, 479] width 109 height 20
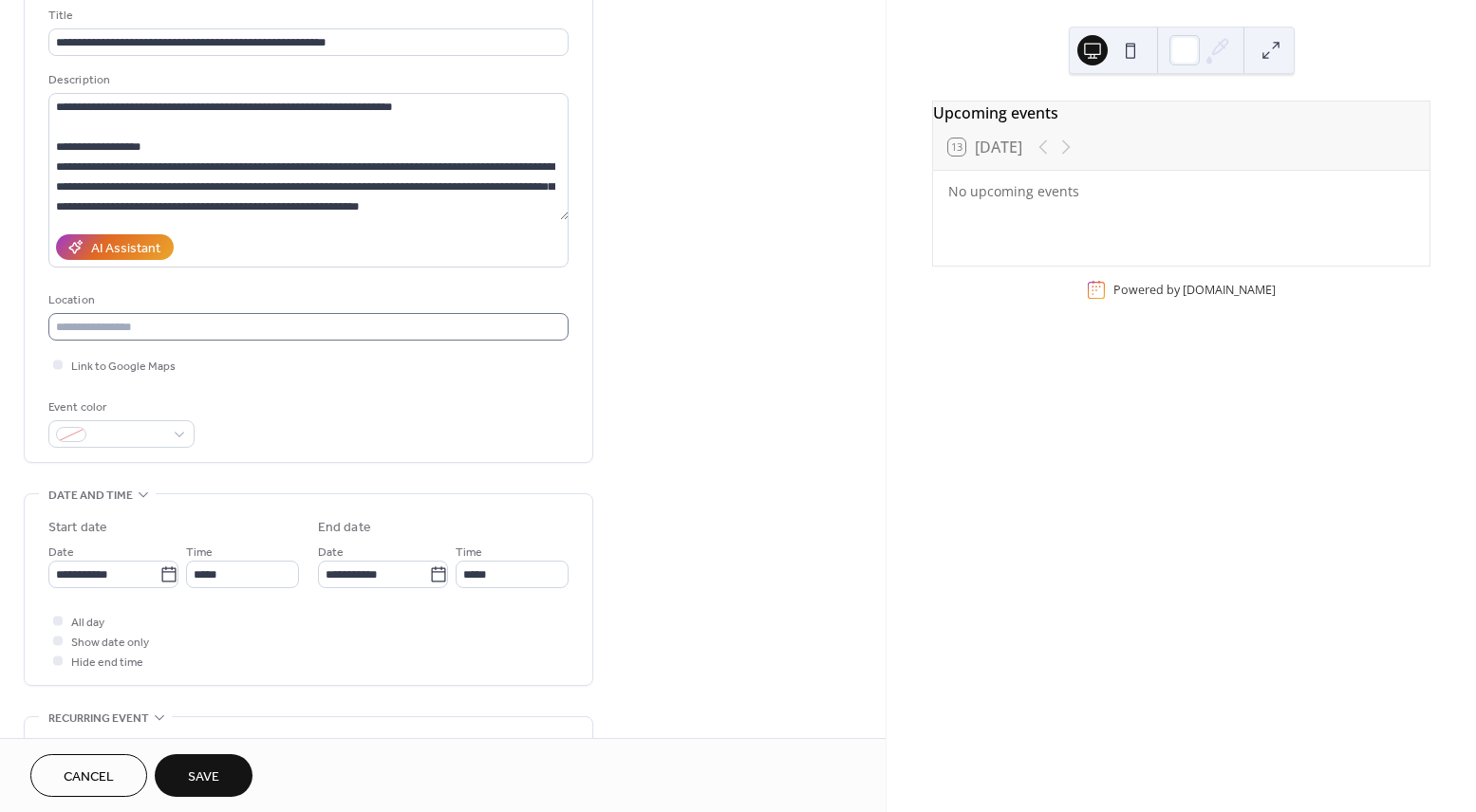
scroll to position [109, 0]
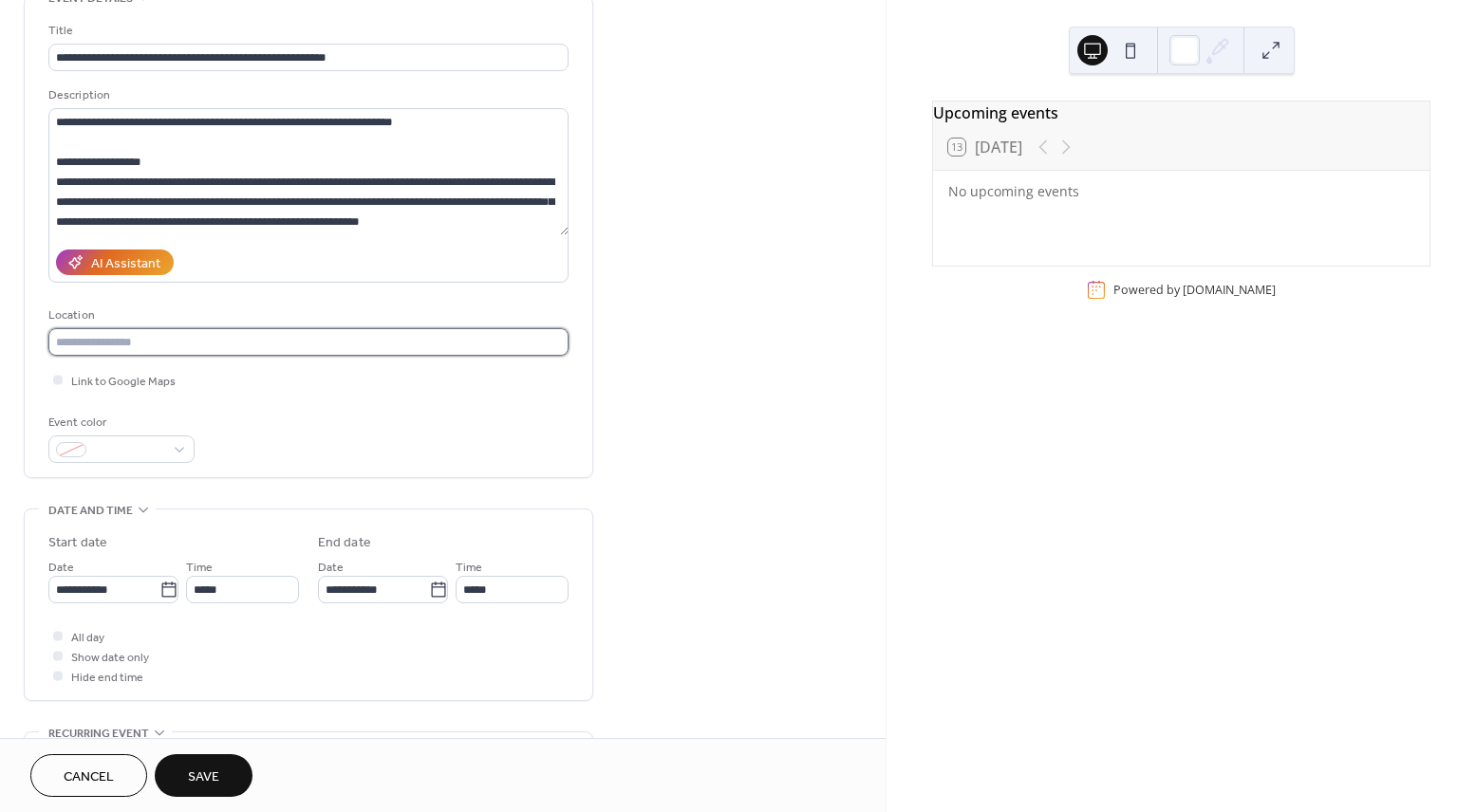
click at [93, 351] on input "text" at bounding box center [308, 342] width 520 height 28
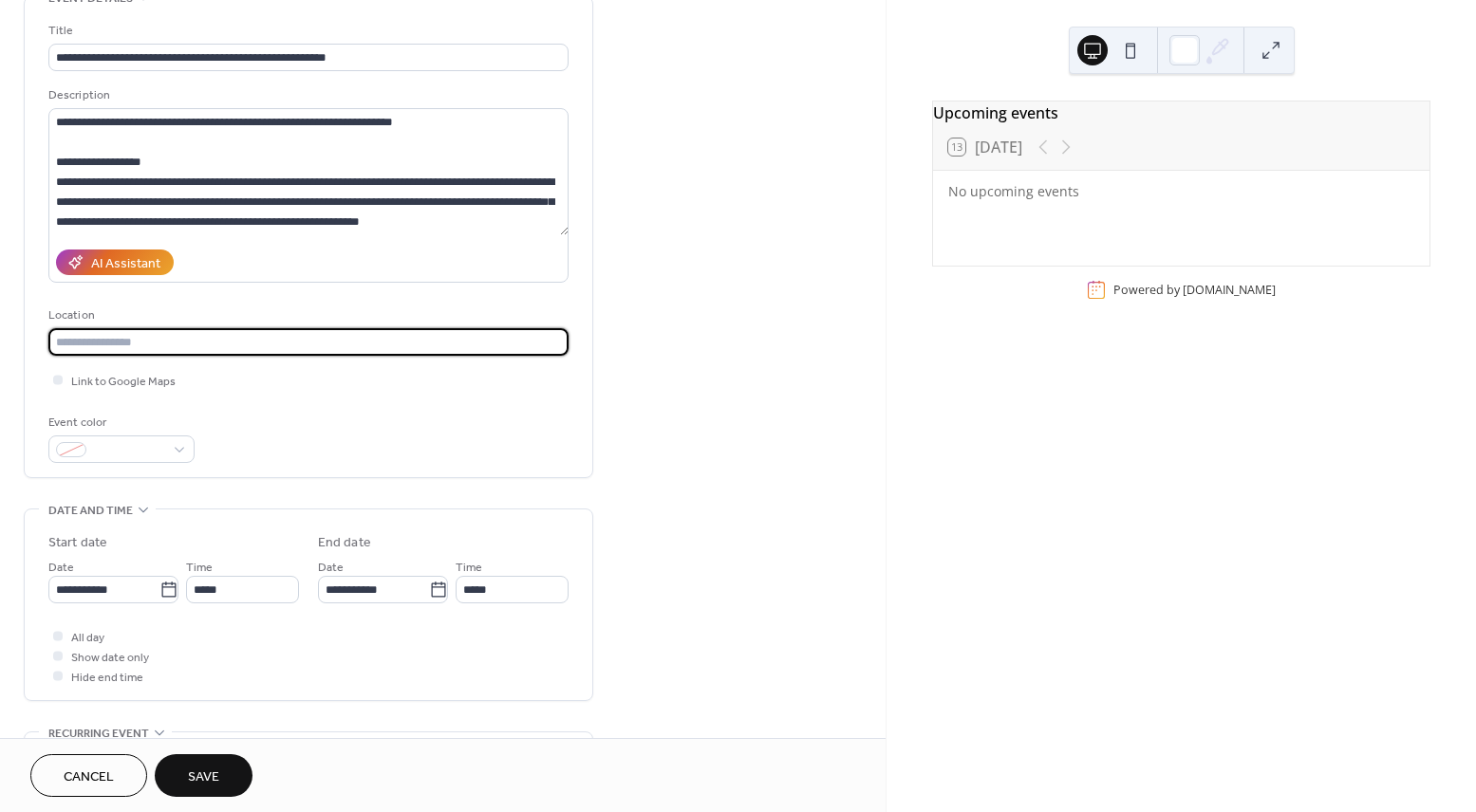
paste input "**********"
type input "**********"
click at [258, 390] on div "**********" at bounding box center [308, 241] width 520 height 442
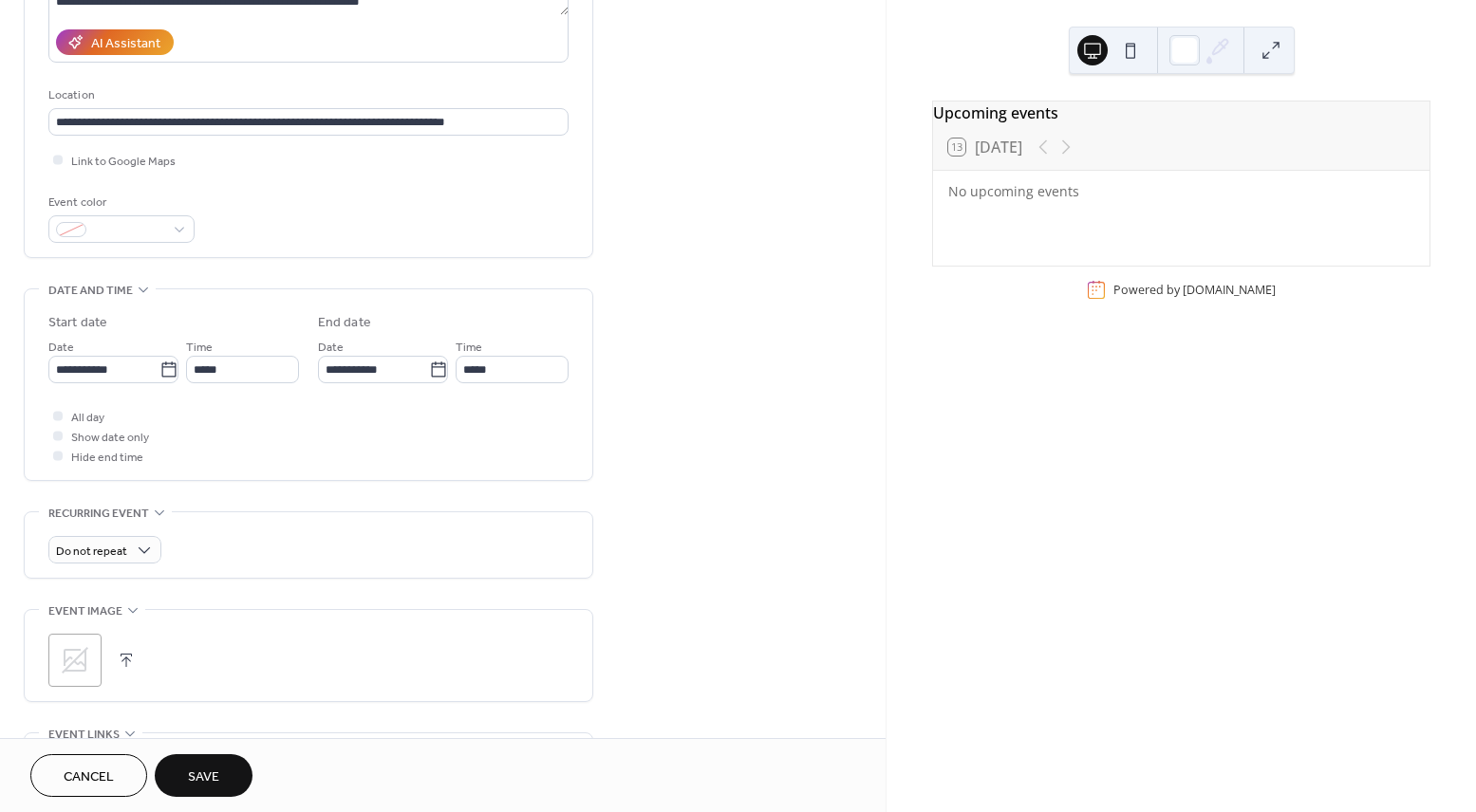
scroll to position [434, 0]
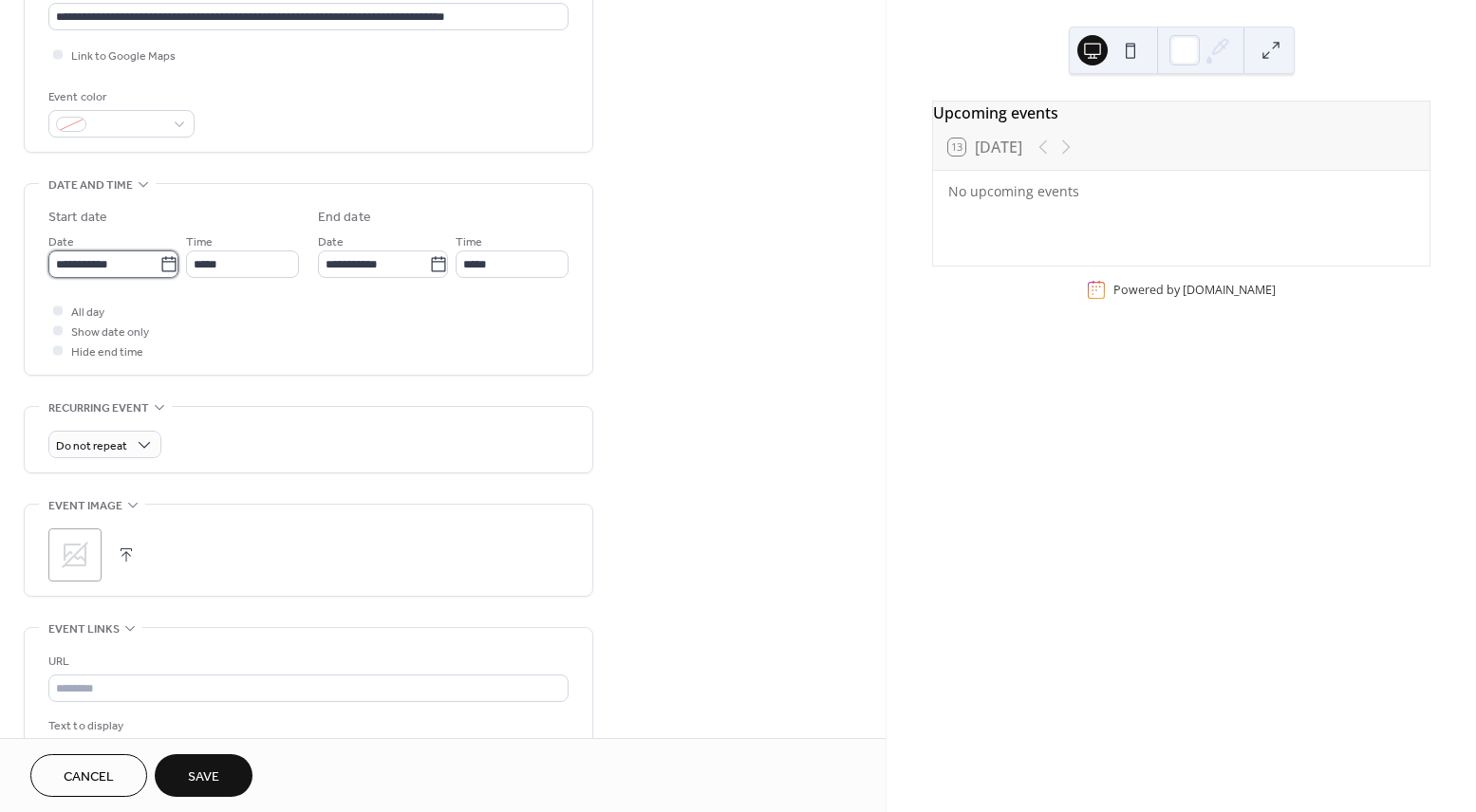
click at [119, 264] on input "**********" at bounding box center [104, 263] width 111 height 28
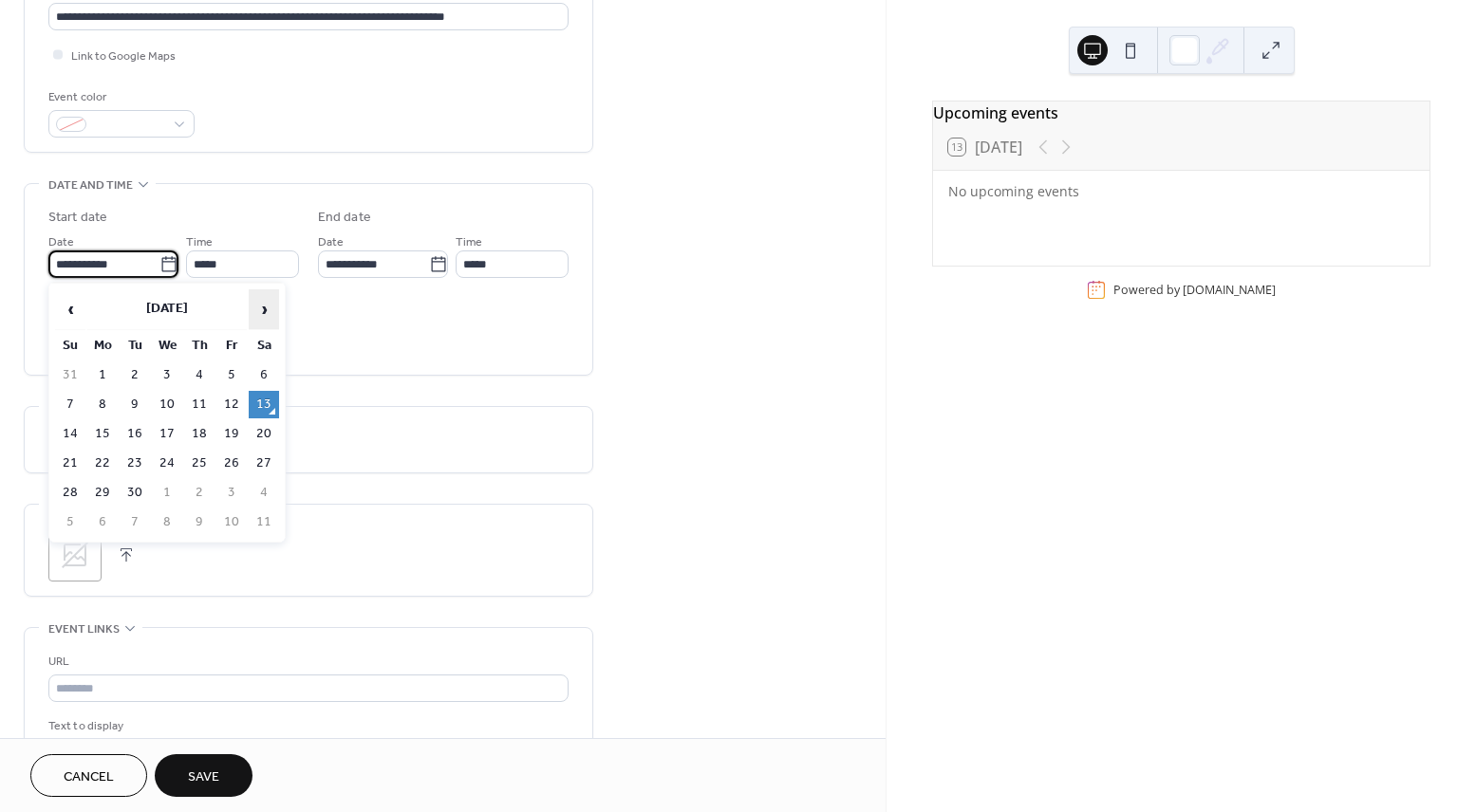
click at [262, 319] on span "›" at bounding box center [264, 309] width 29 height 38
click at [177, 461] on td "22" at bounding box center [167, 463] width 31 height 28
type input "**********"
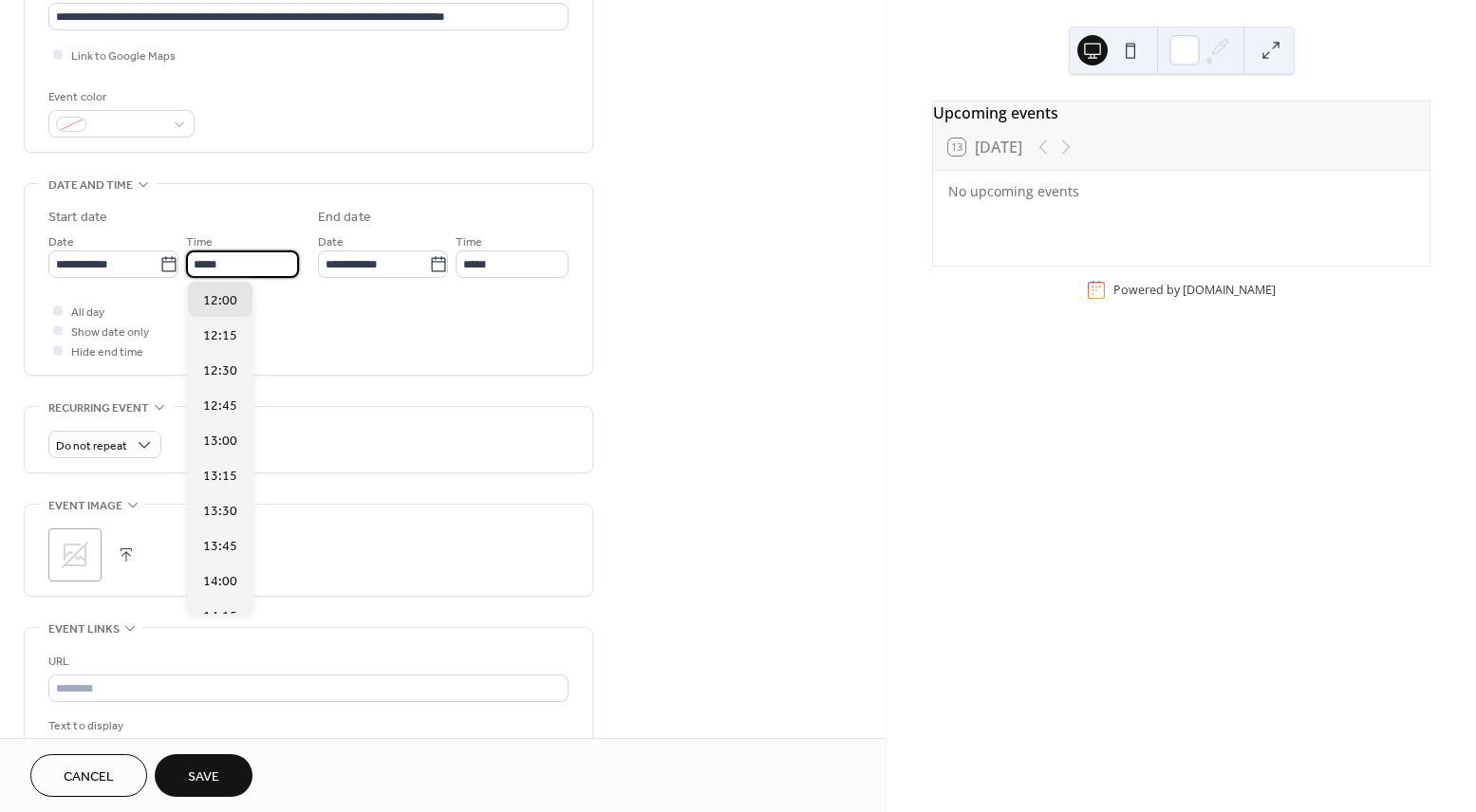
click at [236, 270] on input "*****" at bounding box center [242, 263] width 113 height 28
click at [214, 537] on span "09:00" at bounding box center [221, 528] width 34 height 20
type input "*****"
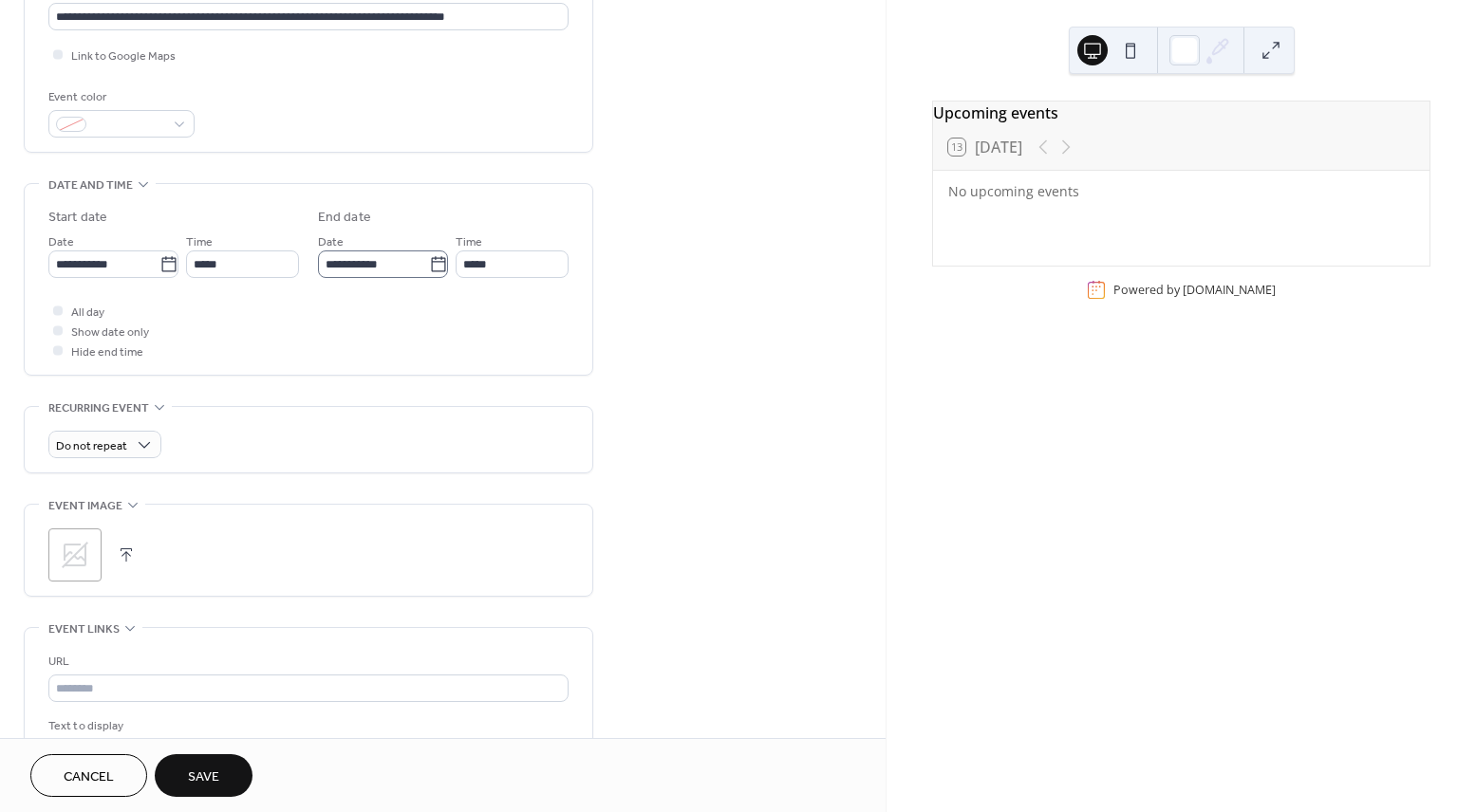
click at [434, 255] on icon at bounding box center [438, 264] width 19 height 19
click at [429, 255] on input "**********" at bounding box center [373, 263] width 111 height 28
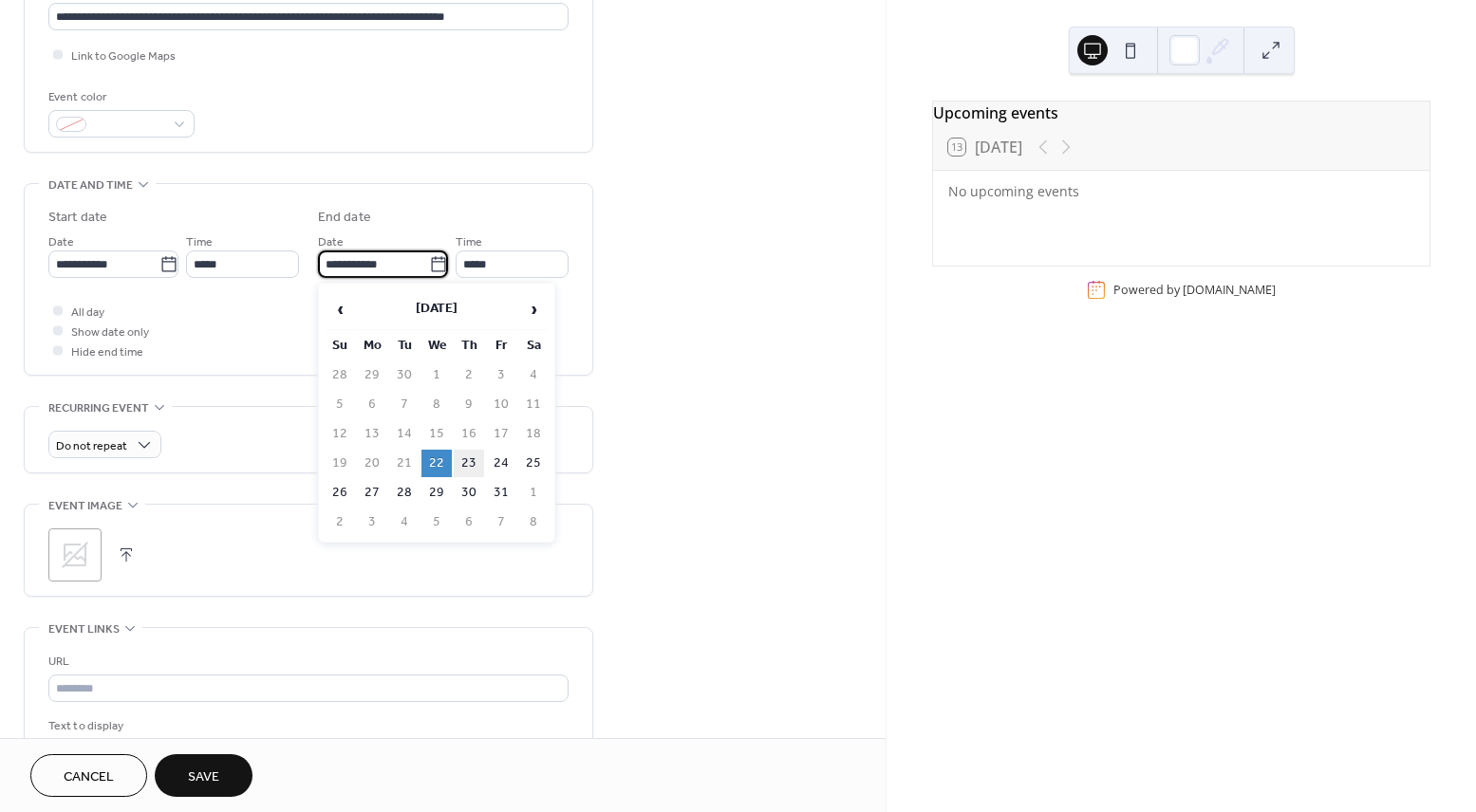
click at [460, 454] on td "23" at bounding box center [469, 463] width 31 height 28
type input "**********"
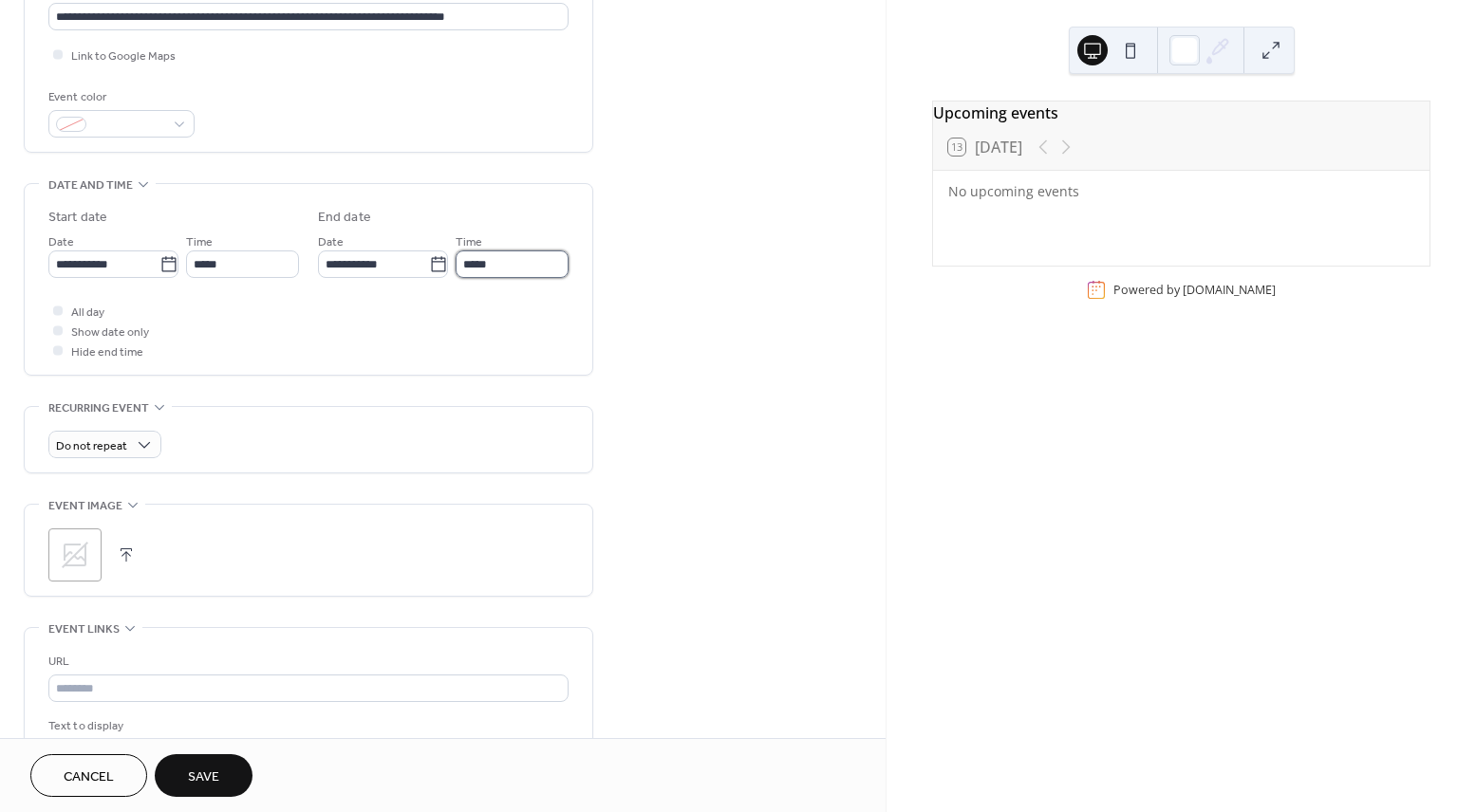
click at [533, 263] on input "*****" at bounding box center [512, 263] width 113 height 28
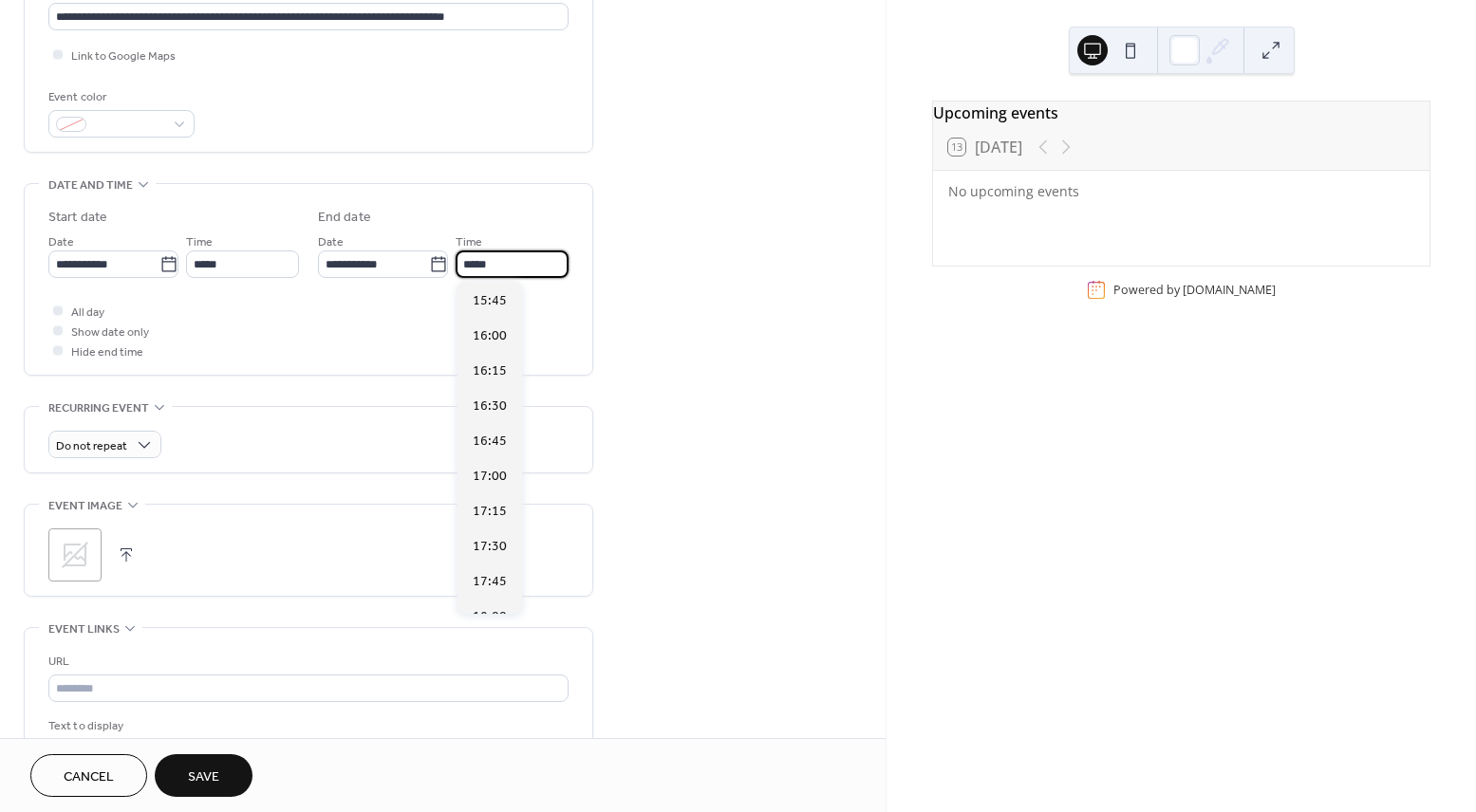
scroll to position [2211, 0]
click at [485, 474] on span "17:00" at bounding box center [490, 475] width 34 height 20
type input "*****"
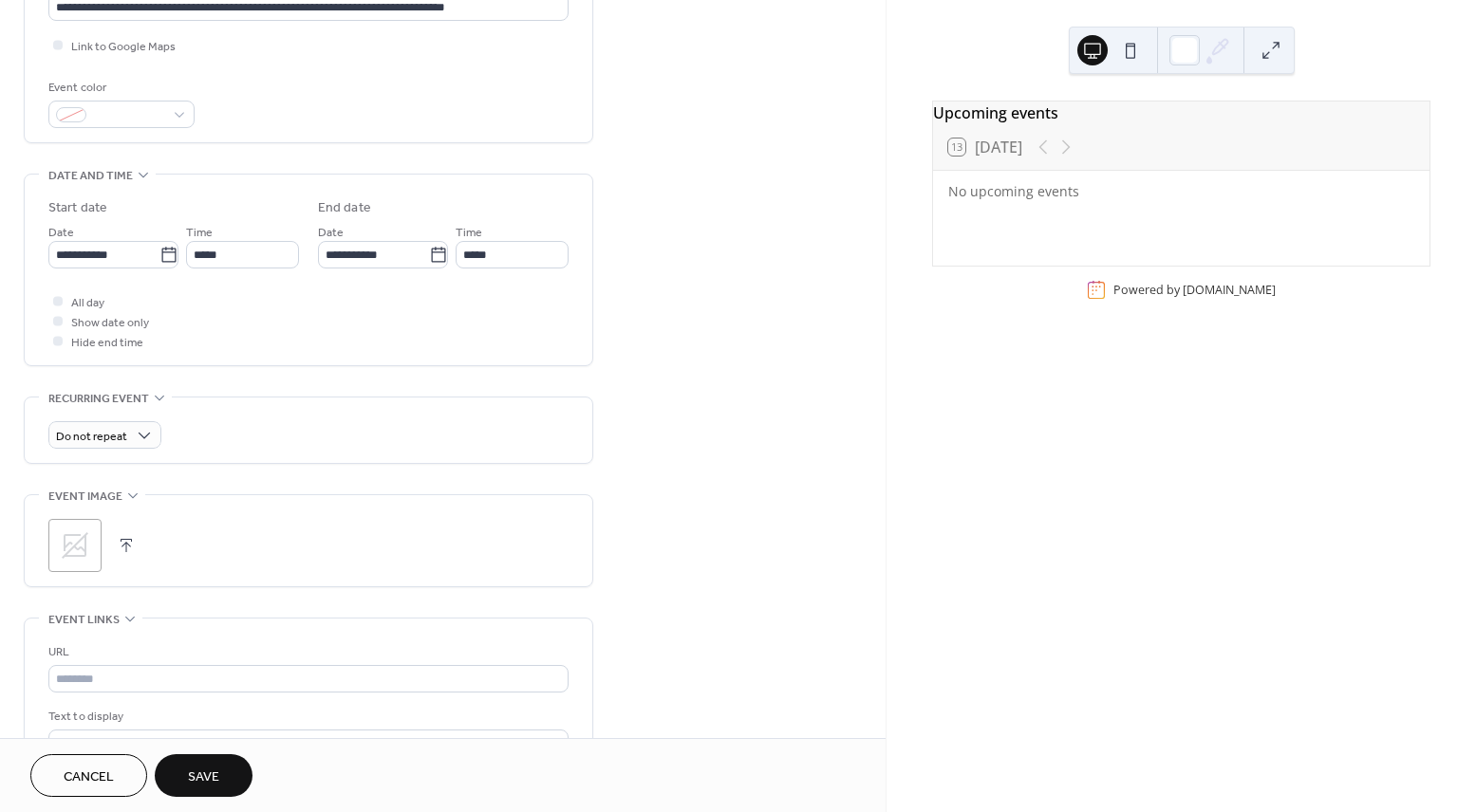
scroll to position [446, 0]
click at [54, 298] on div at bounding box center [58, 299] width 10 height 10
click at [59, 301] on icon at bounding box center [58, 299] width 6 height 6
click at [59, 315] on div at bounding box center [58, 319] width 10 height 10
click at [59, 316] on icon at bounding box center [58, 319] width 6 height 6
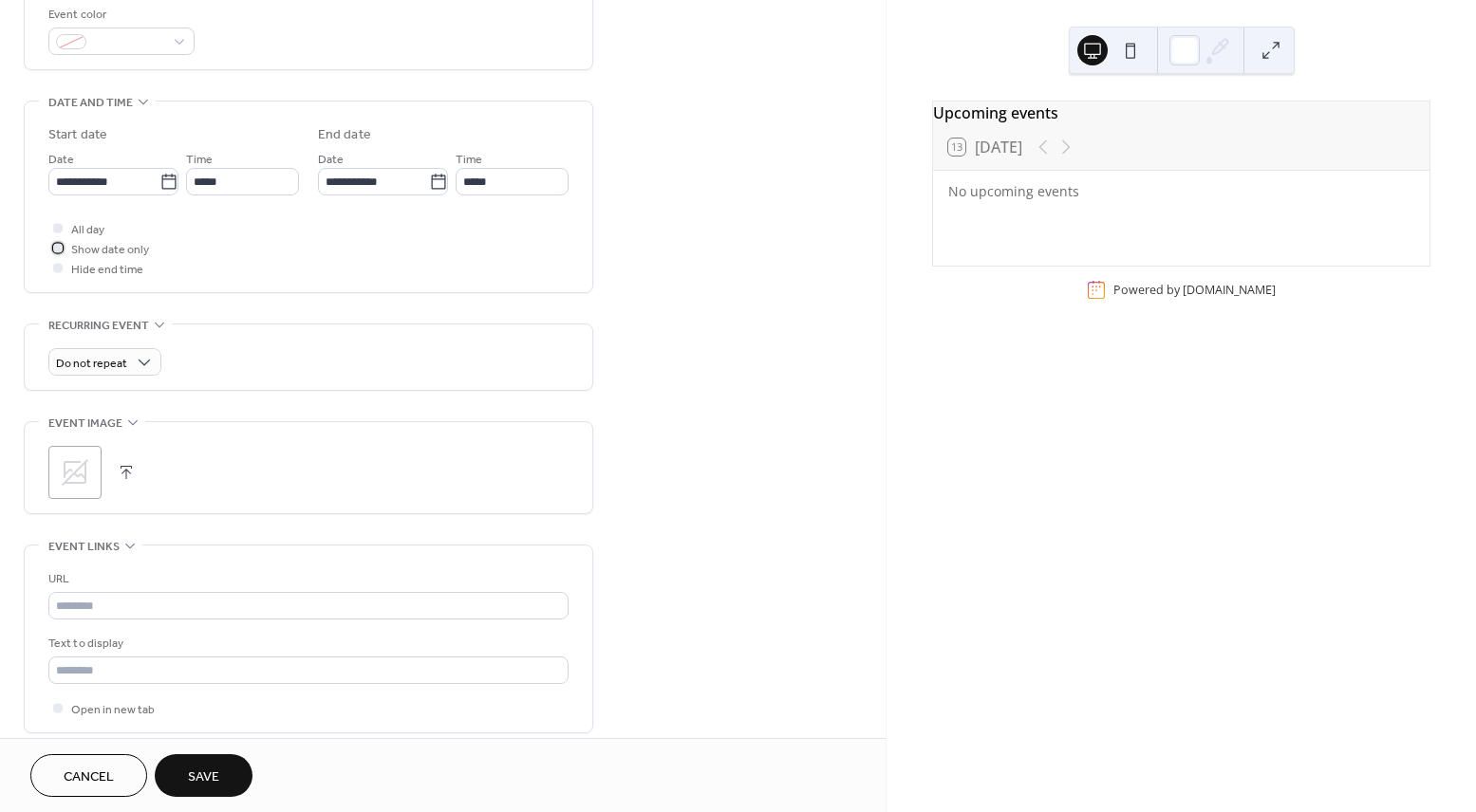
scroll to position [563, 0]
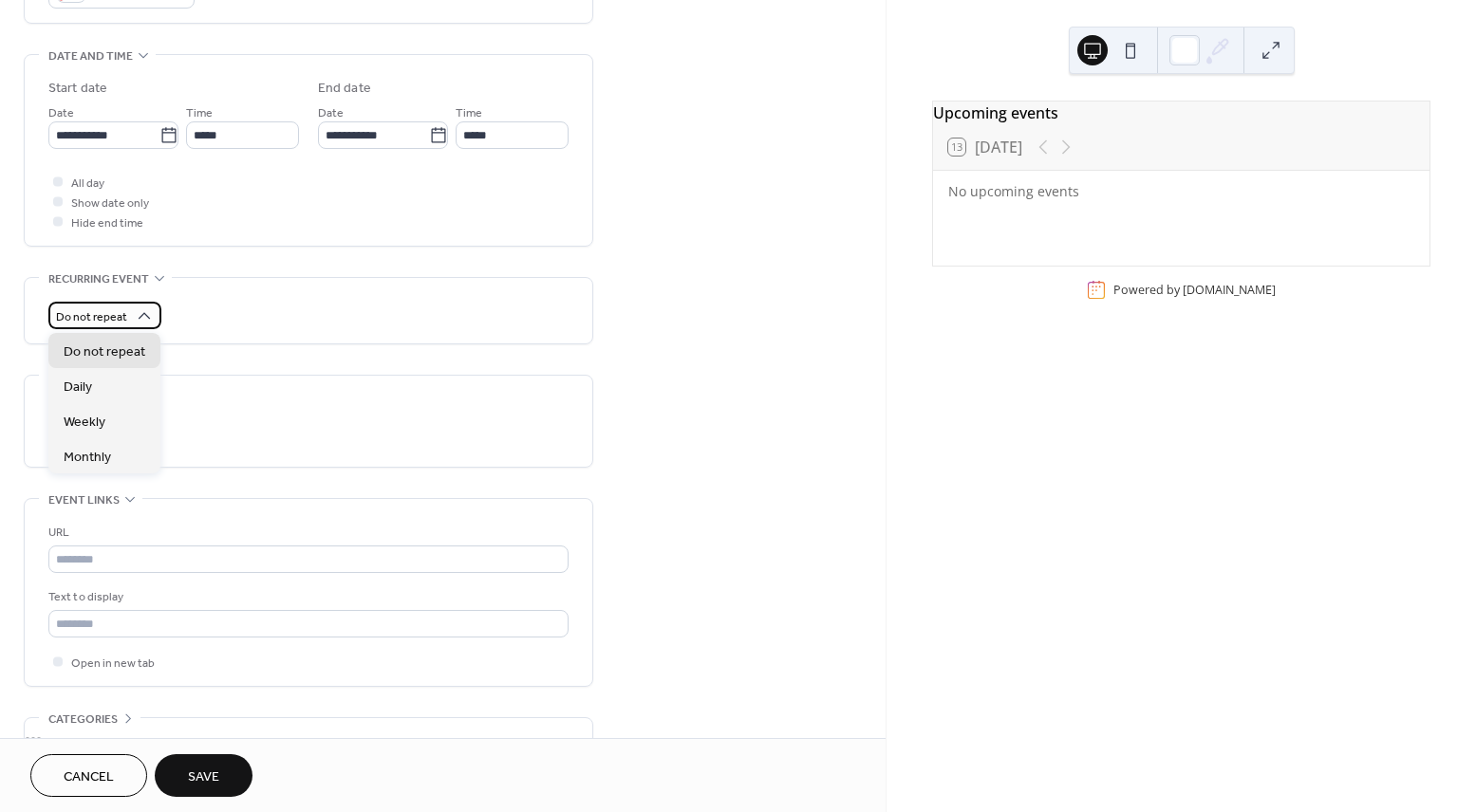
click at [148, 313] on icon at bounding box center [144, 316] width 19 height 19
click at [379, 363] on div "**********" at bounding box center [308, 186] width 569 height 1289
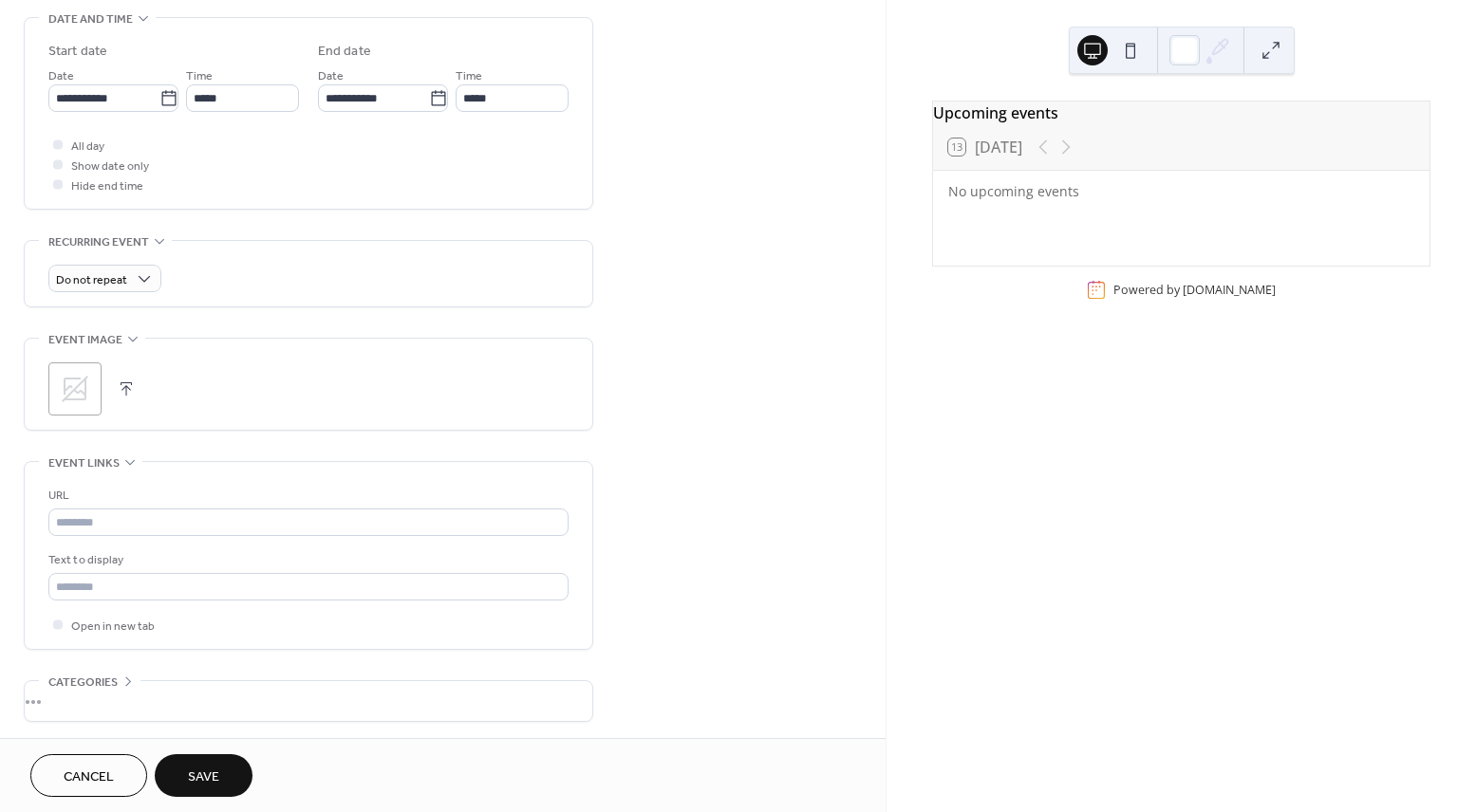
scroll to position [601, 0]
click at [86, 384] on icon at bounding box center [75, 388] width 31 height 31
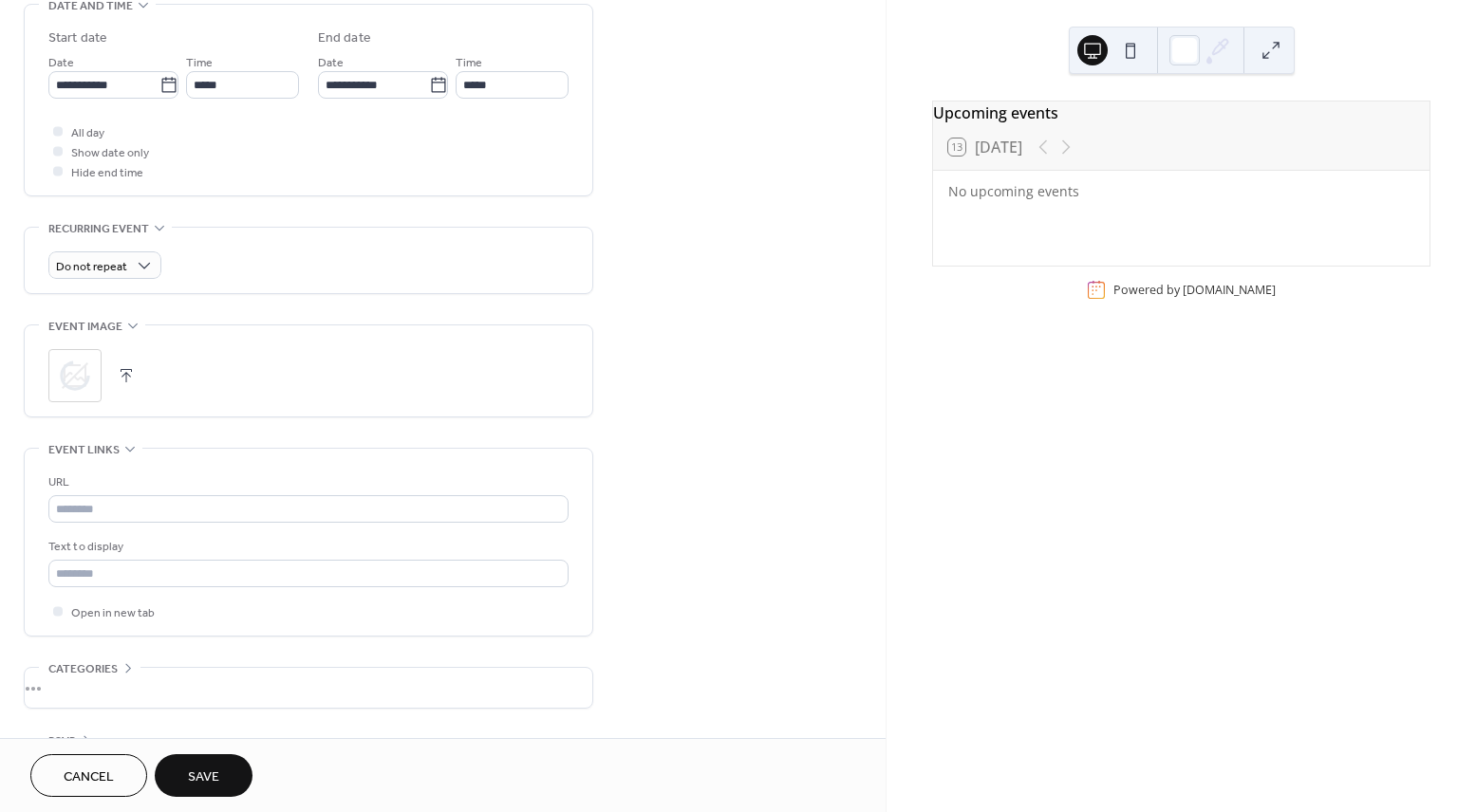
scroll to position [676, 0]
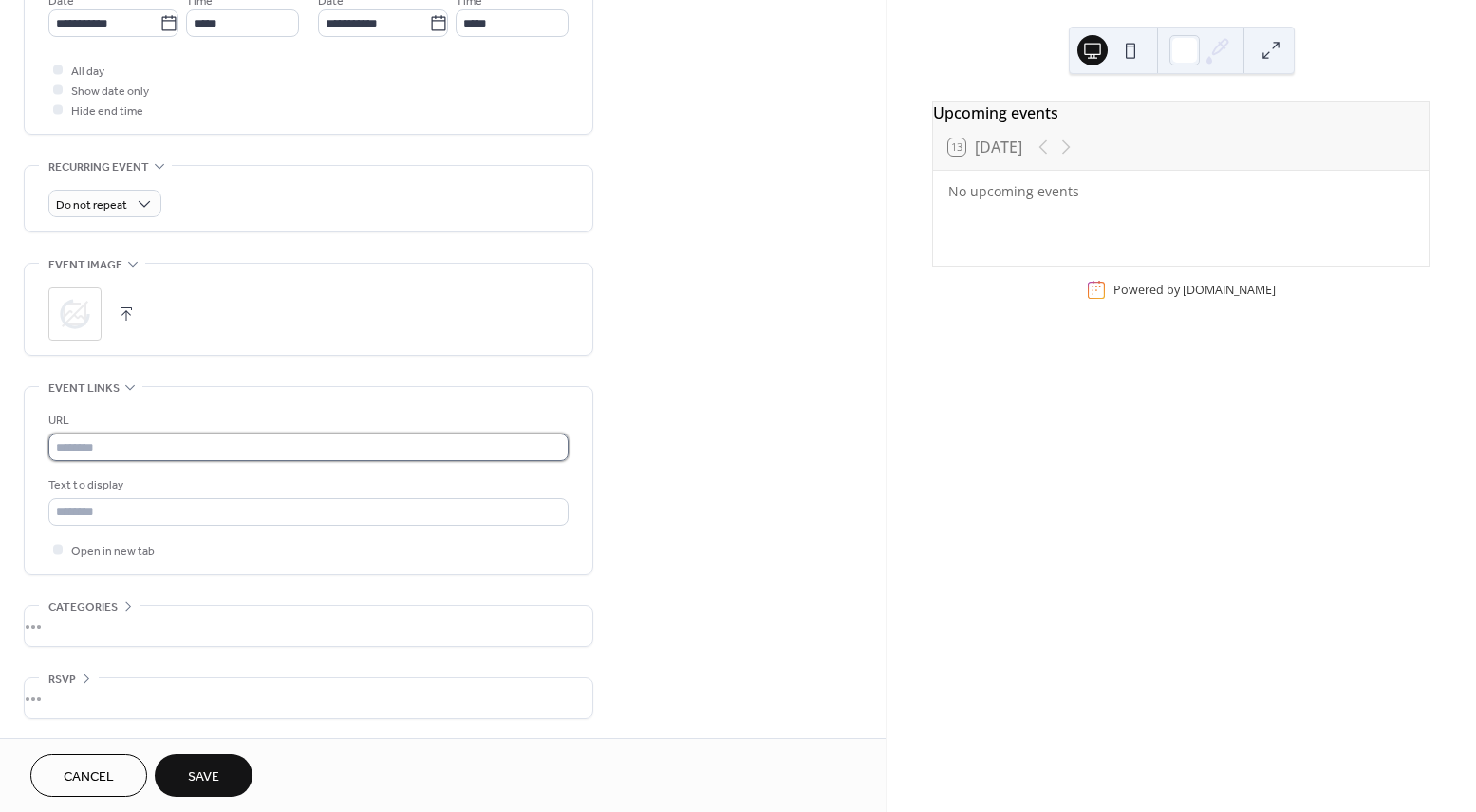
click at [269, 447] on input "text" at bounding box center [308, 447] width 520 height 28
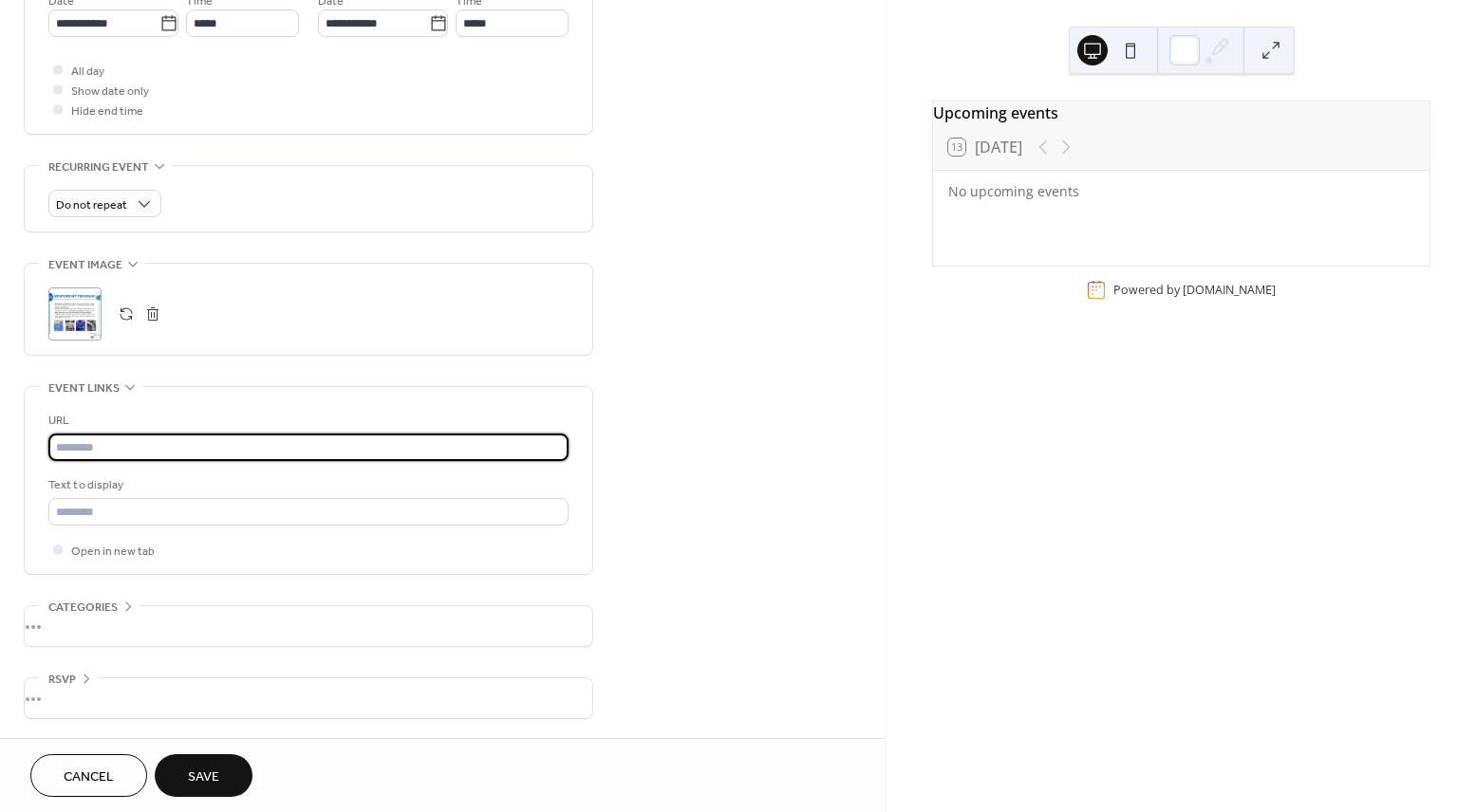
paste input "**********"
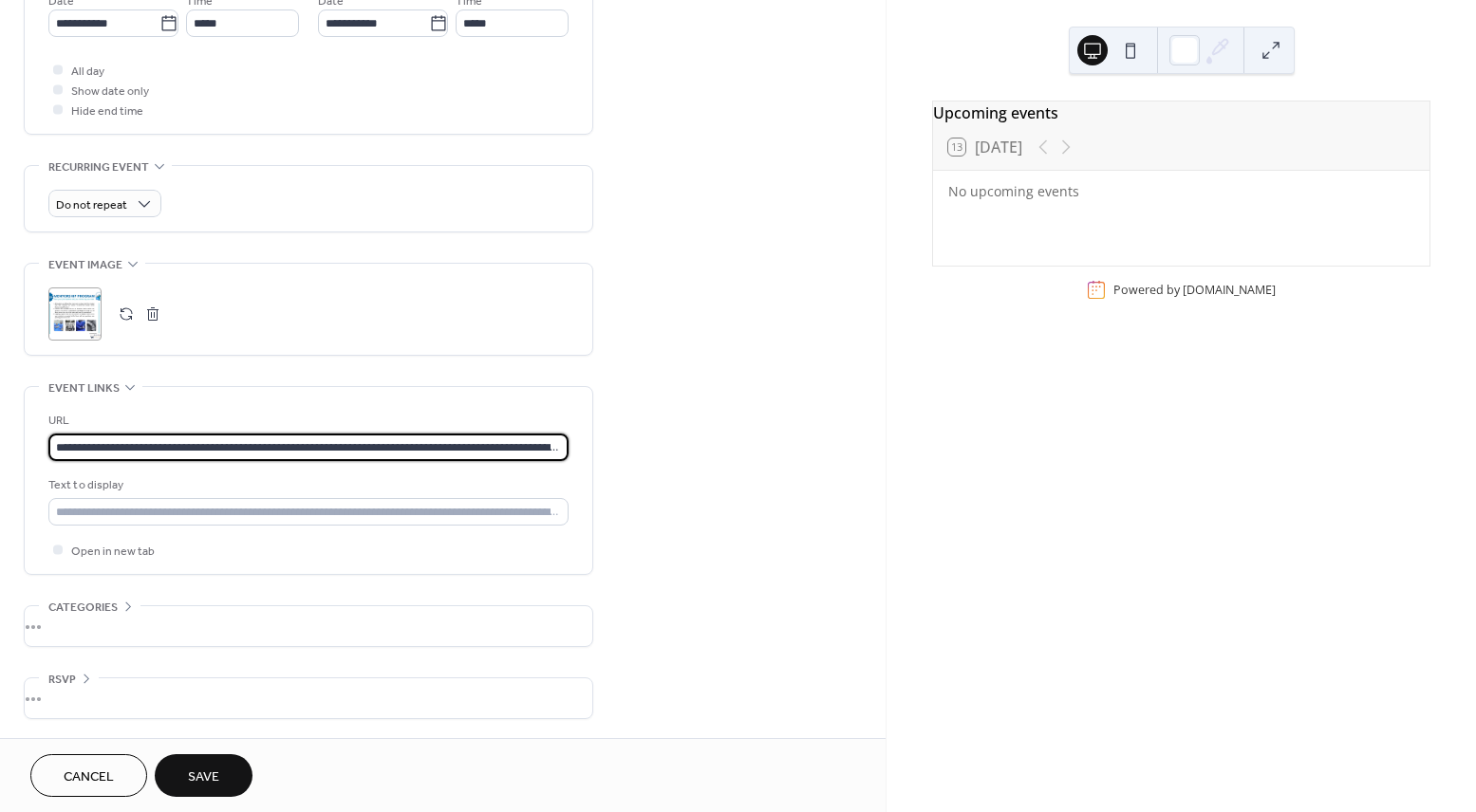
scroll to position [0, 69]
type input "**********"
click at [455, 509] on input "text" at bounding box center [308, 511] width 520 height 28
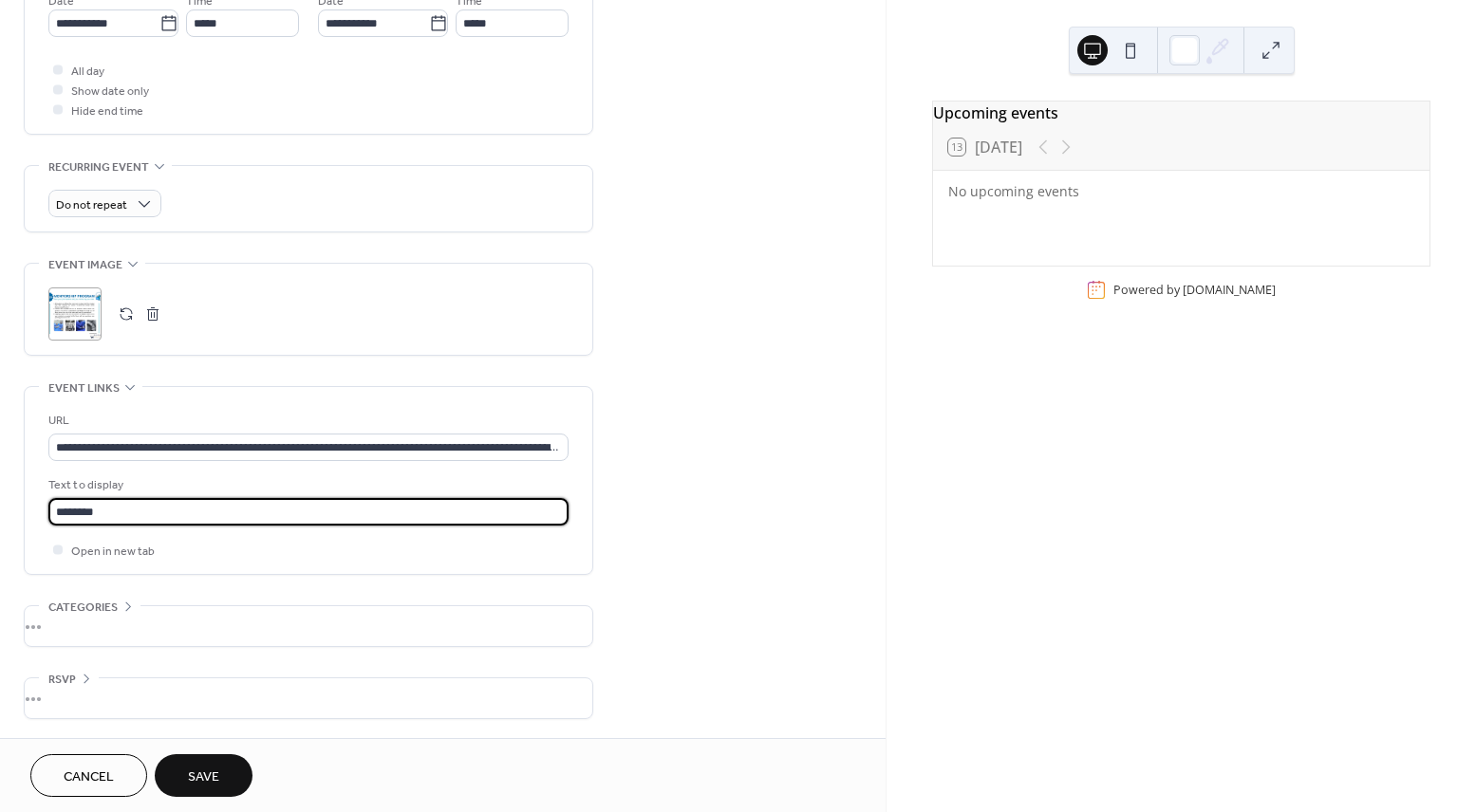
type input "********"
drag, startPoint x: 380, startPoint y: 582, endPoint x: 333, endPoint y: 606, distance: 52.8
click at [380, 582] on div "**********" at bounding box center [308, 74] width 569 height 1289
click at [310, 615] on div "•••" at bounding box center [308, 626] width 567 height 40
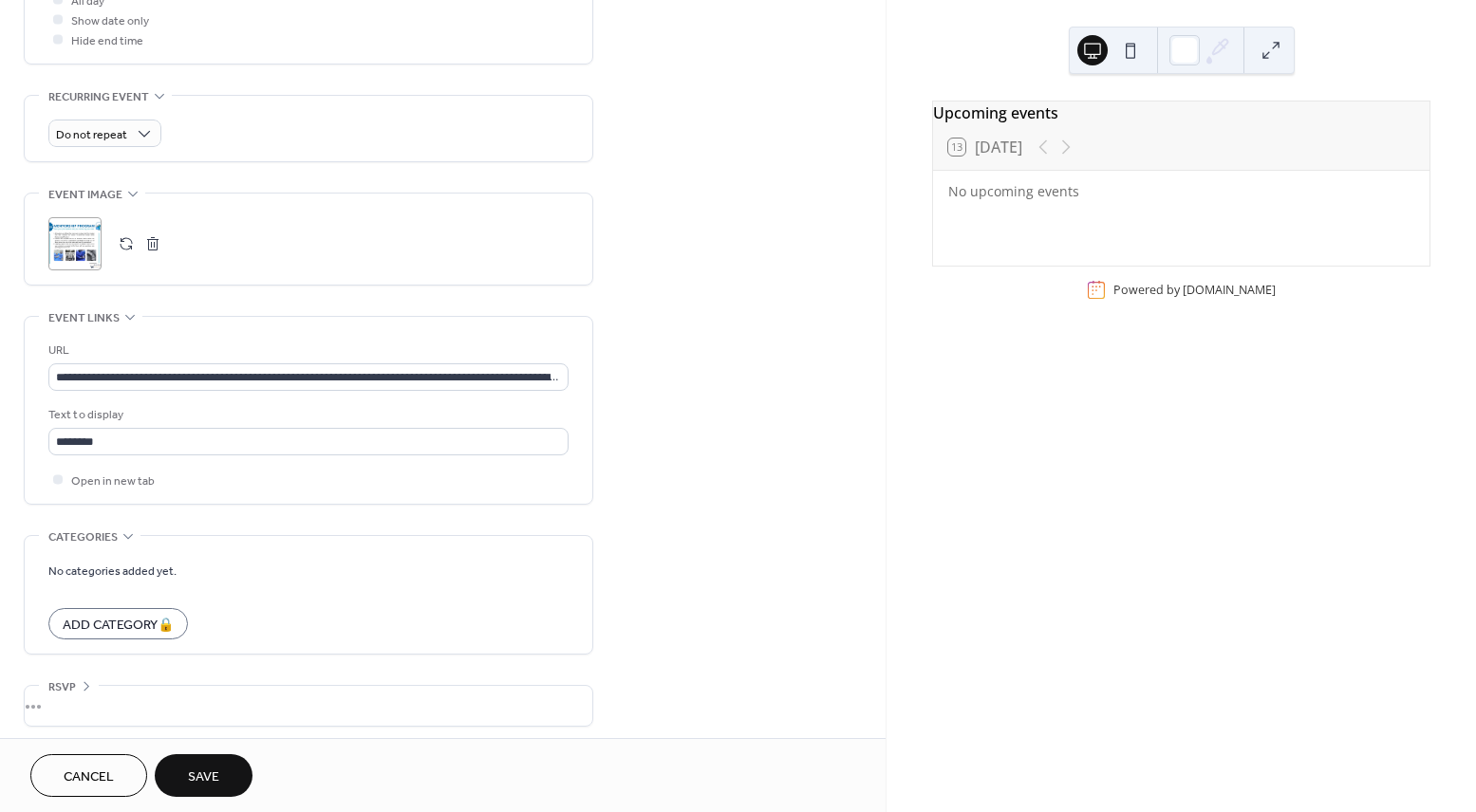
scroll to position [753, 0]
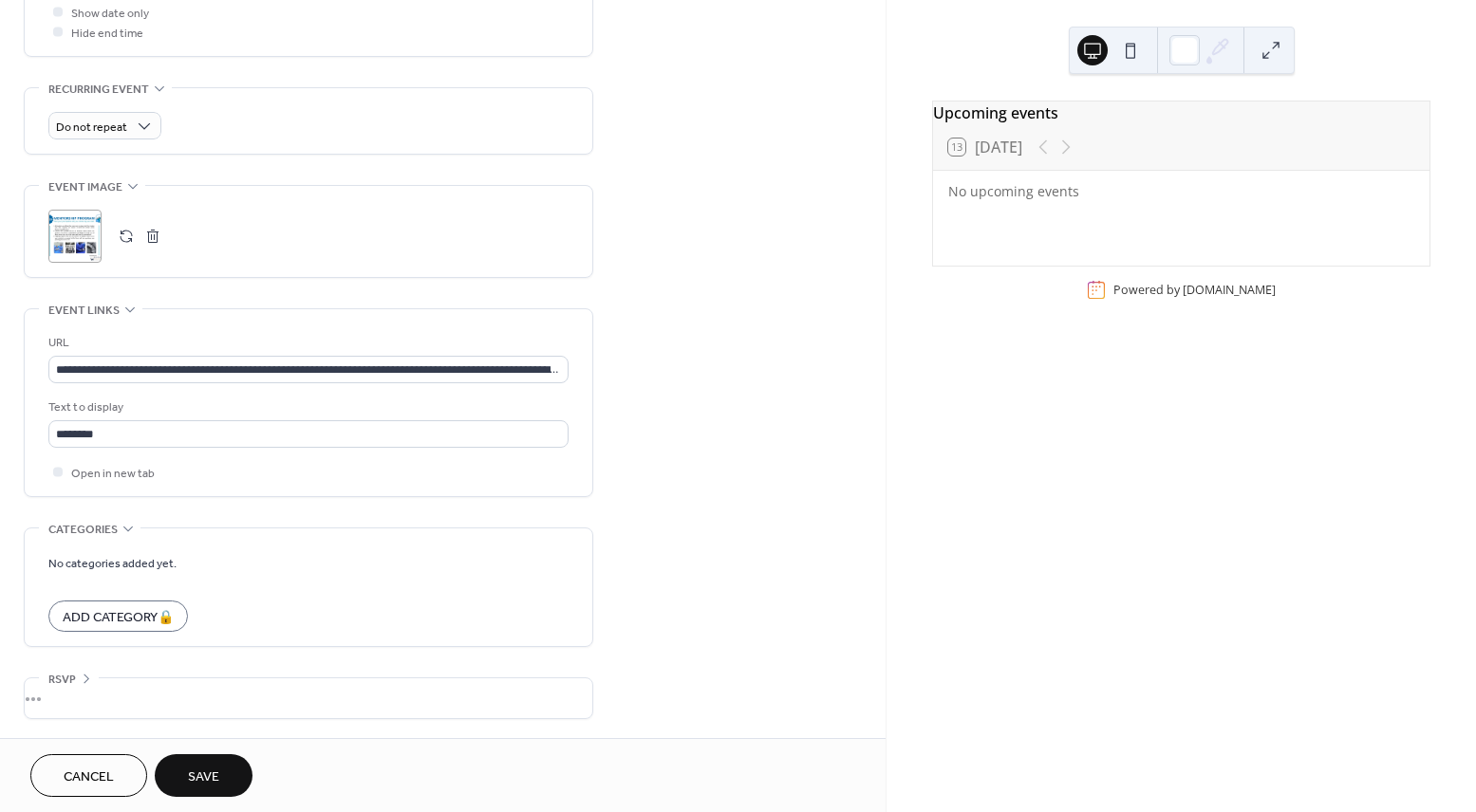
click at [169, 568] on span "No categories added yet." at bounding box center [113, 563] width 128 height 20
click at [123, 604] on div "Add Category 🔒" at bounding box center [118, 615] width 139 height 31
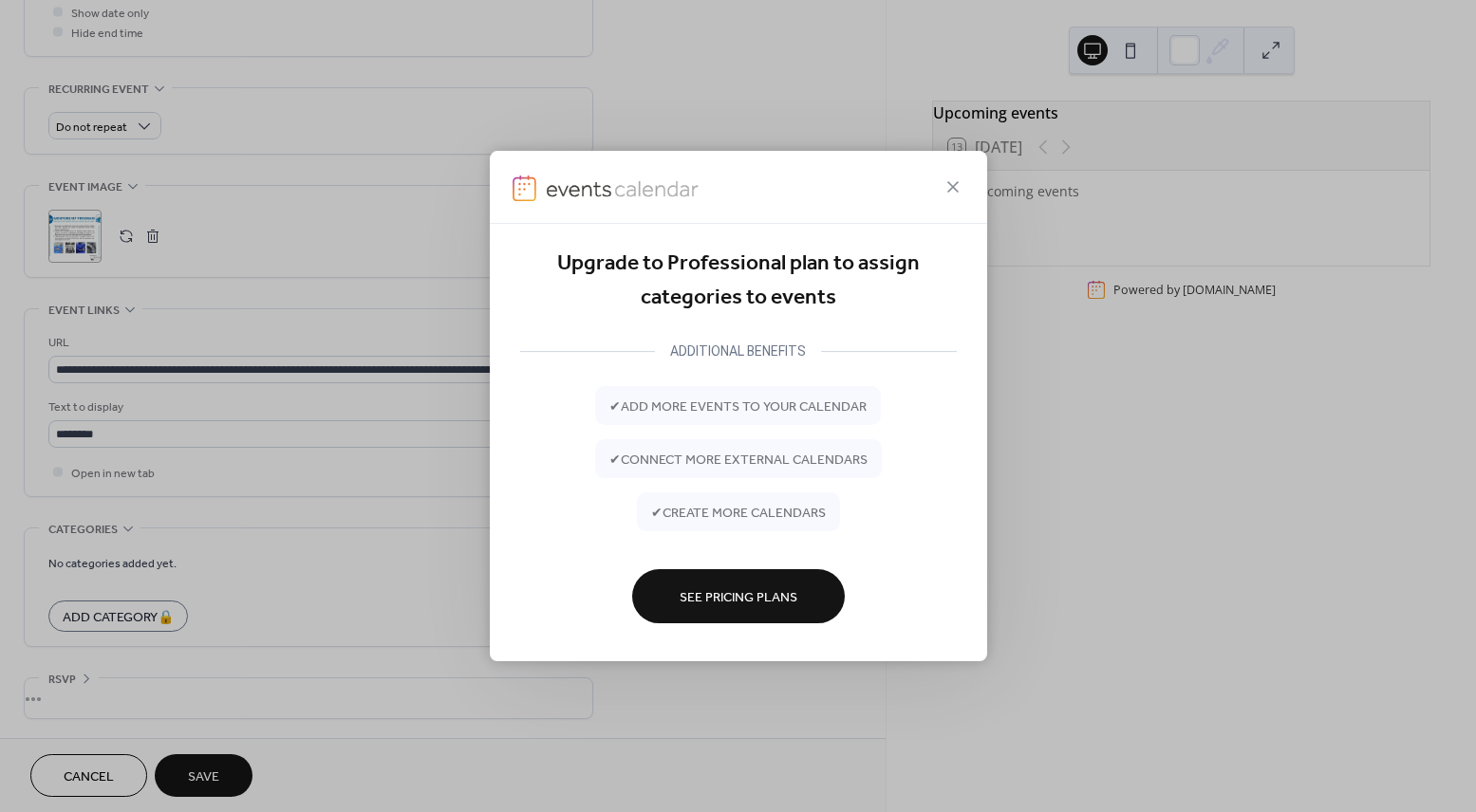
click at [722, 607] on span "See Pricing Plans" at bounding box center [738, 596] width 117 height 20
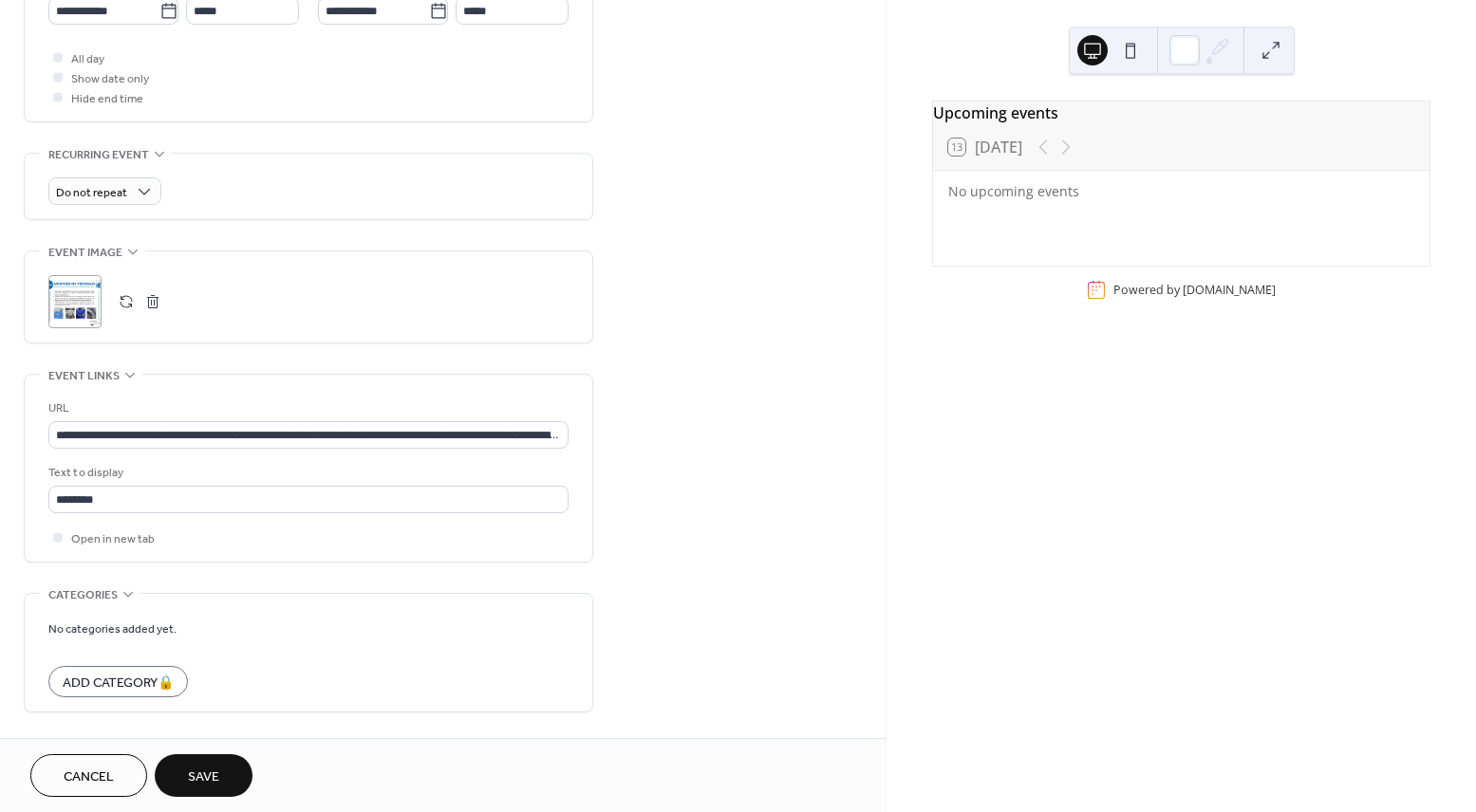
scroll to position [0, 0]
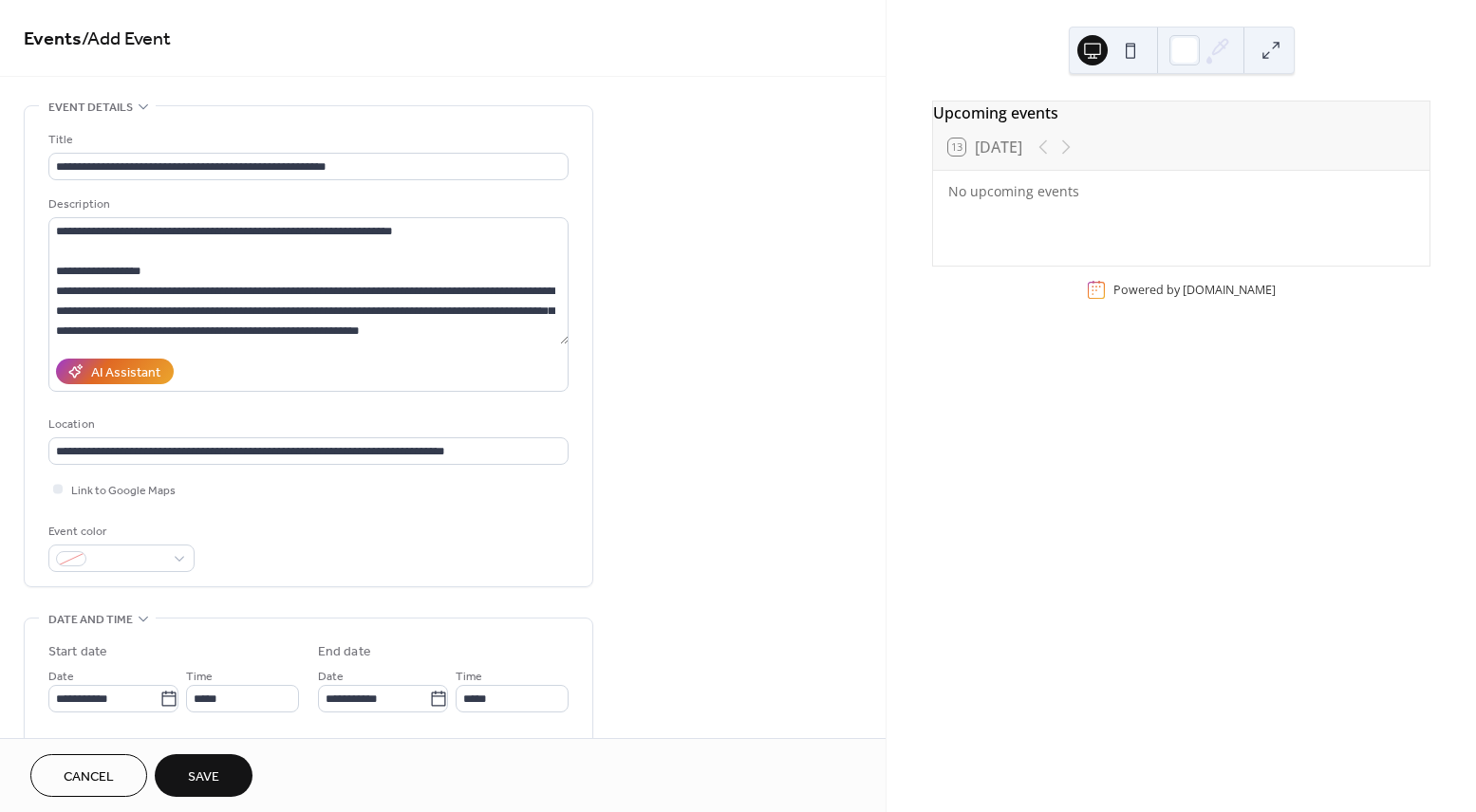
click at [200, 760] on button "Save" at bounding box center [203, 775] width 97 height 43
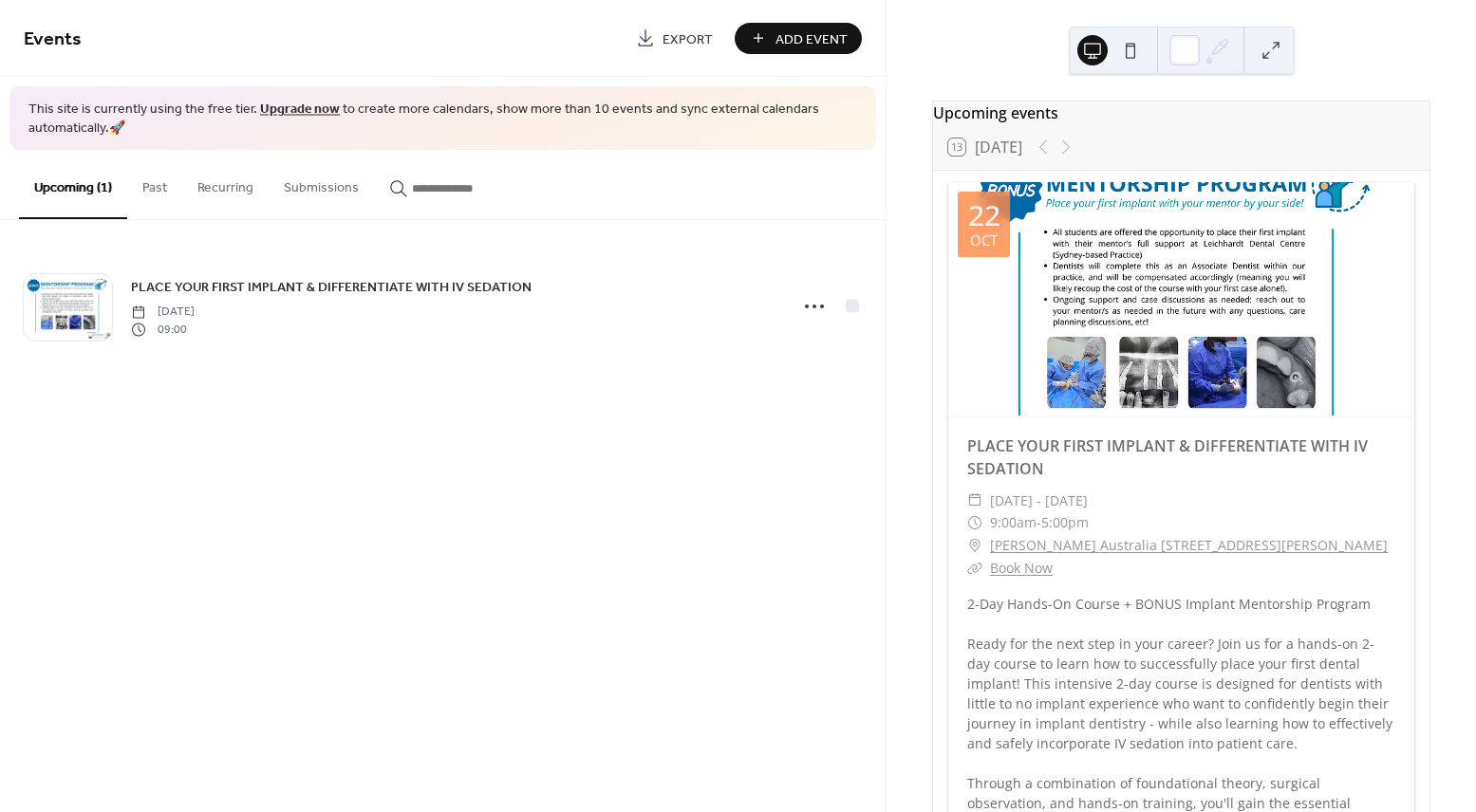
click at [1131, 58] on button at bounding box center [1130, 51] width 31 height 31
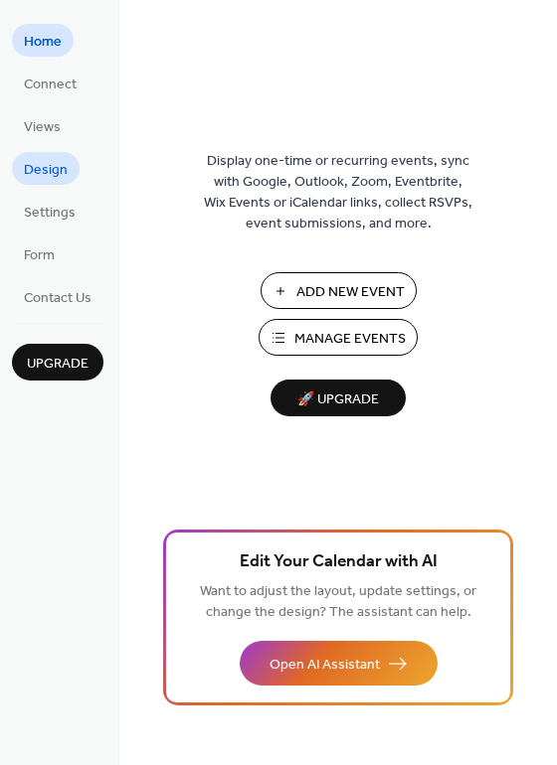
click at [45, 160] on span "Design" at bounding box center [46, 170] width 44 height 21
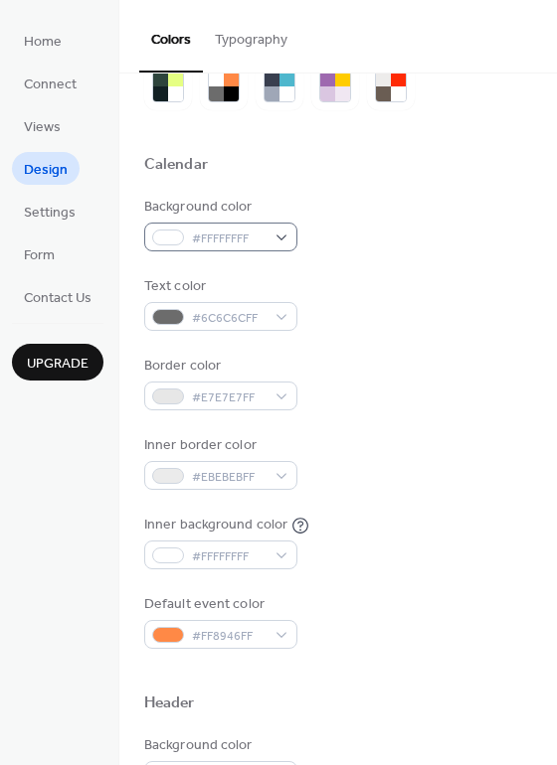
scroll to position [81, 0]
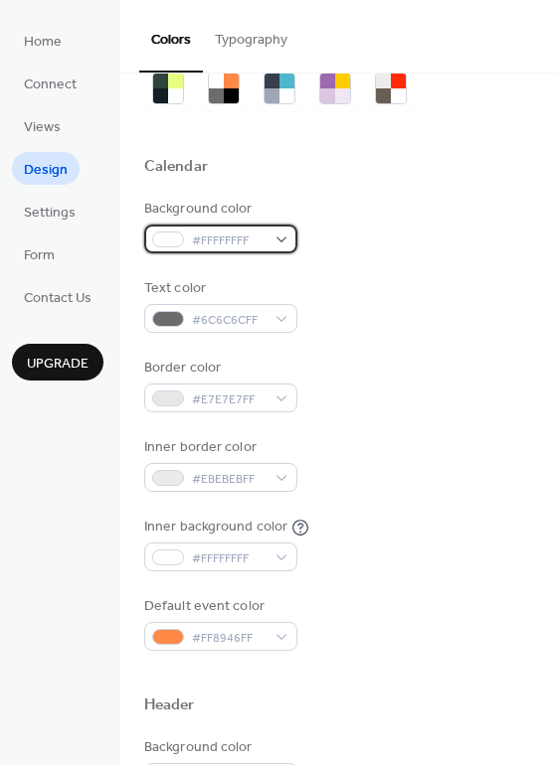
click at [272, 242] on div "#FFFFFFFF" at bounding box center [220, 239] width 153 height 29
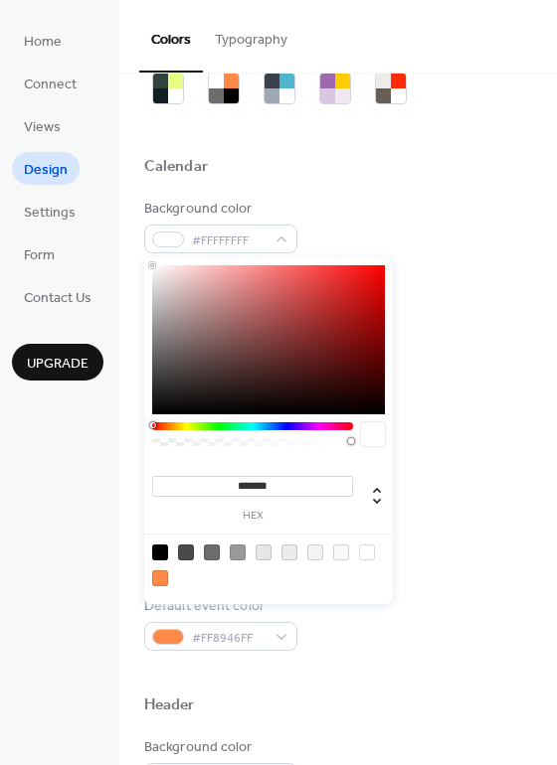
type input "***"
type input "*"
drag, startPoint x: 347, startPoint y: 444, endPoint x: 543, endPoint y: 423, distance: 196.9
click at [543, 423] on body "Home Connect Views Design Settings Form Contact Us Upgrade Design Upgrade Color…" at bounding box center [278, 382] width 557 height 765
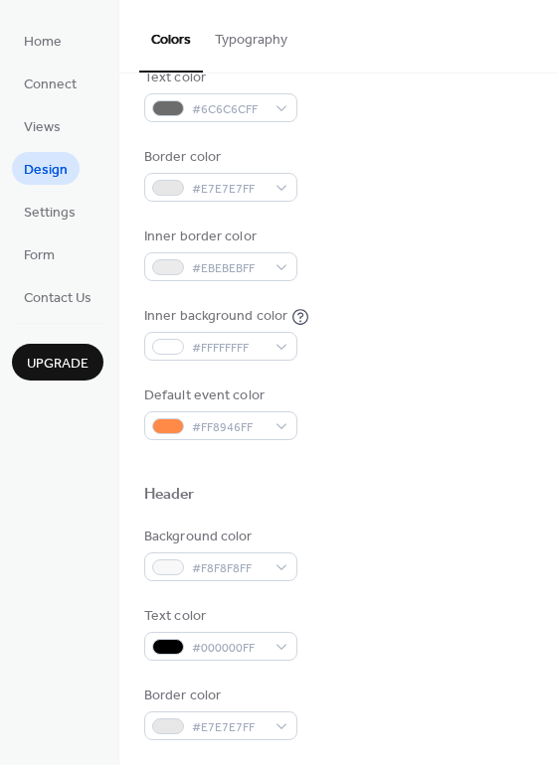
click at [444, 254] on div "Inner border color #EBEBEBFF" at bounding box center [338, 254] width 388 height 55
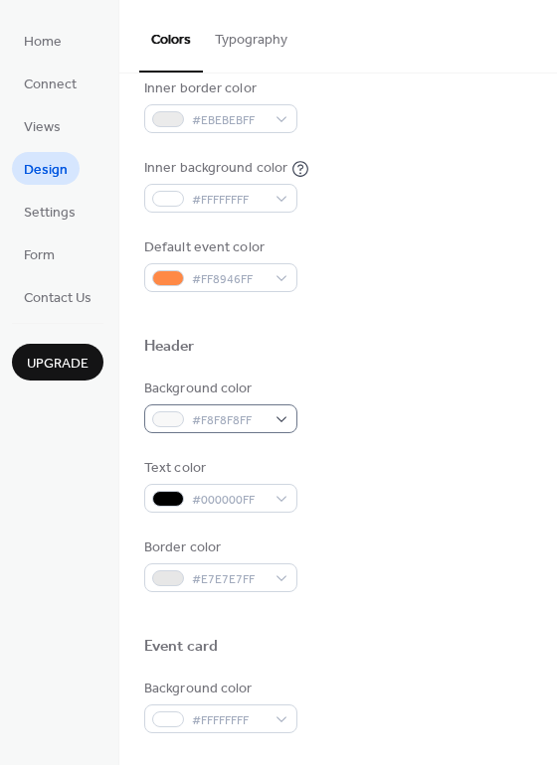
scroll to position [442, 0]
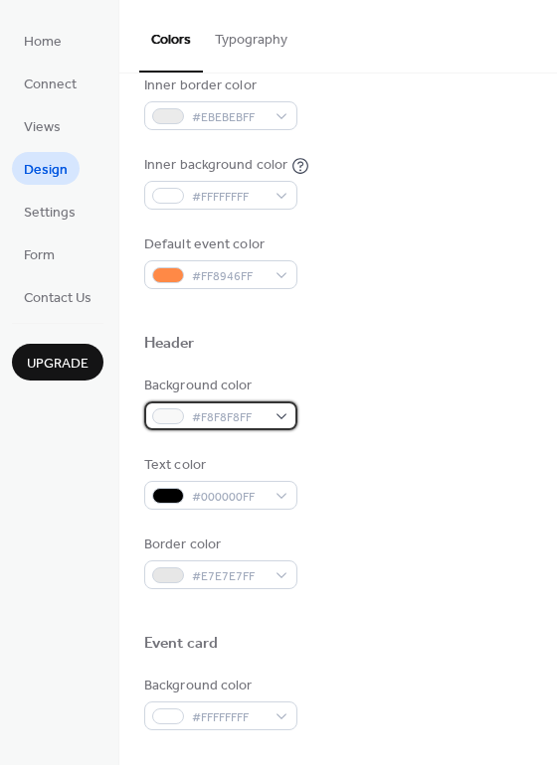
click at [285, 413] on div "#F8F8F8FF" at bounding box center [220, 416] width 153 height 29
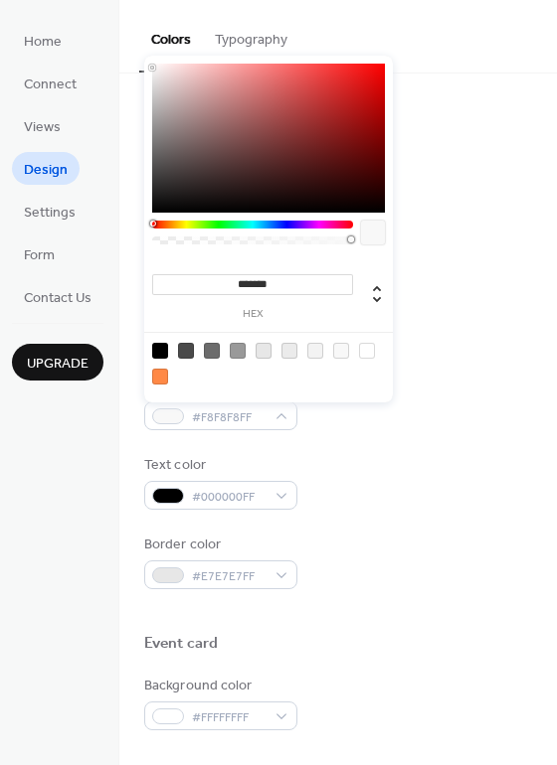
type input "***"
type input "*"
drag, startPoint x: 348, startPoint y: 239, endPoint x: 614, endPoint y: 279, distance: 269.5
click at [556, 279] on html "Home Connect Views Design Settings Form Contact Us Upgrade Design Upgrade Color…" at bounding box center [278, 382] width 557 height 765
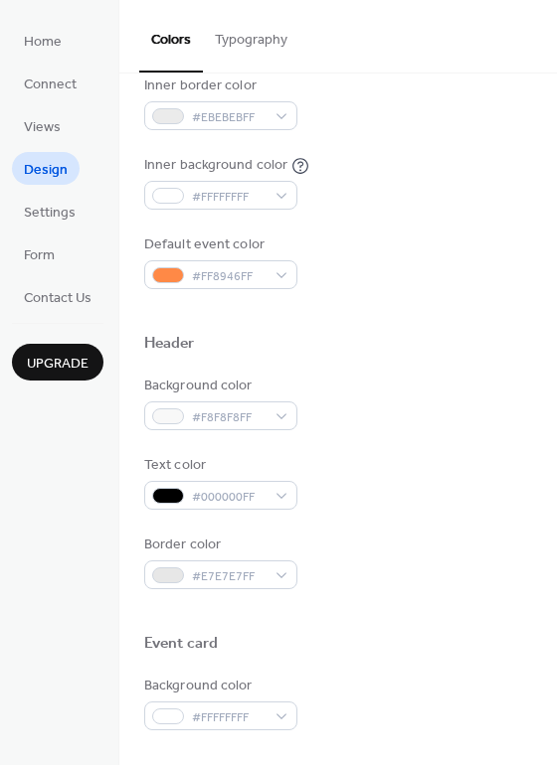
click at [419, 373] on div at bounding box center [338, 368] width 388 height 16
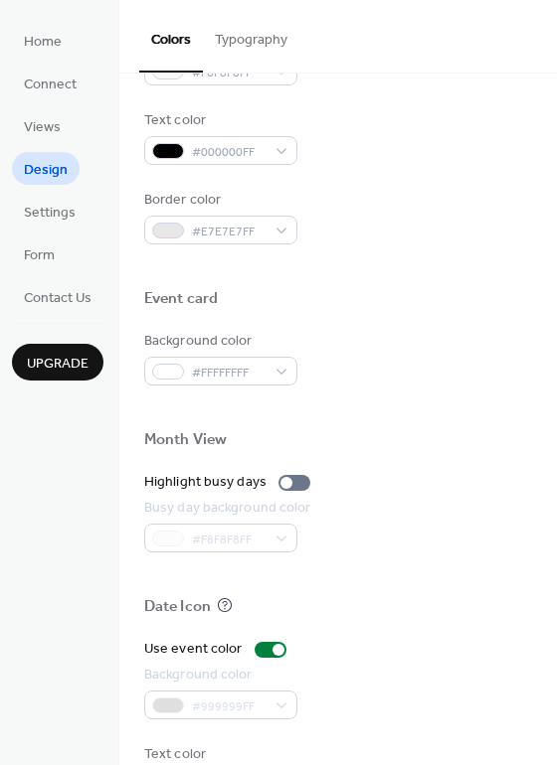
scroll to position [788, 0]
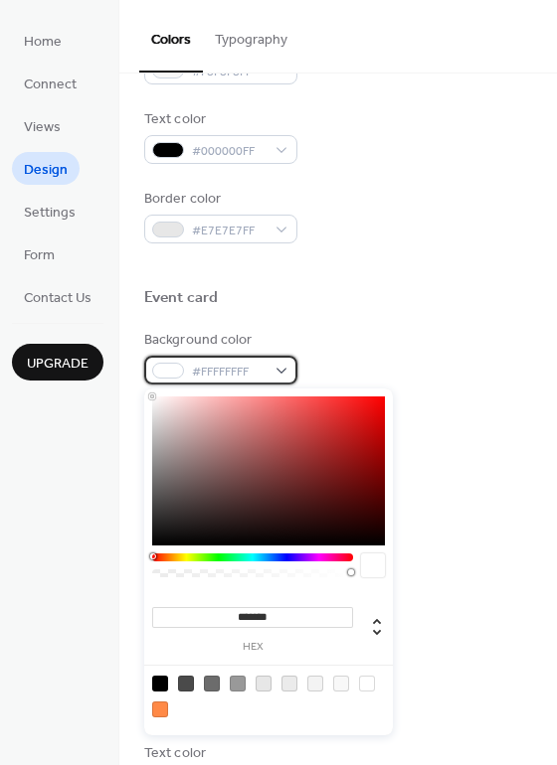
click at [288, 372] on div "#FFFFFFFF" at bounding box center [220, 370] width 153 height 29
click at [304, 467] on div at bounding box center [268, 471] width 233 height 149
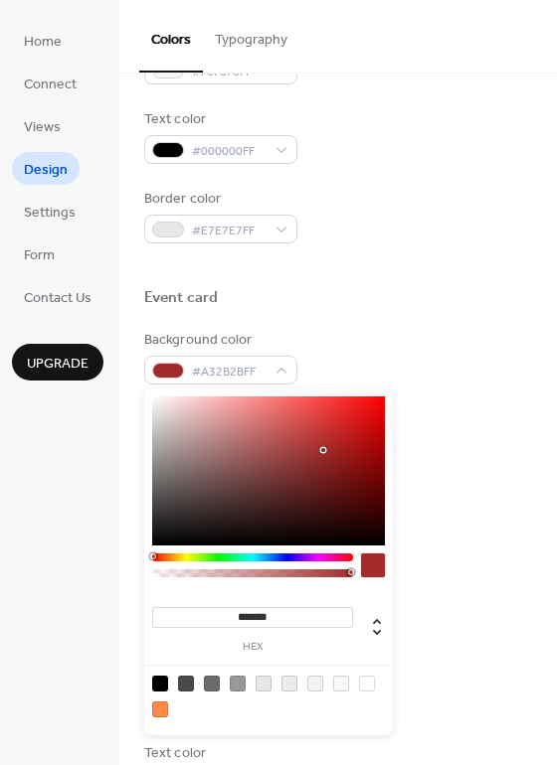
type input "*******"
drag, startPoint x: 304, startPoint y: 463, endPoint x: 327, endPoint y: 448, distance: 27.3
click at [327, 448] on div at bounding box center [268, 471] width 233 height 149
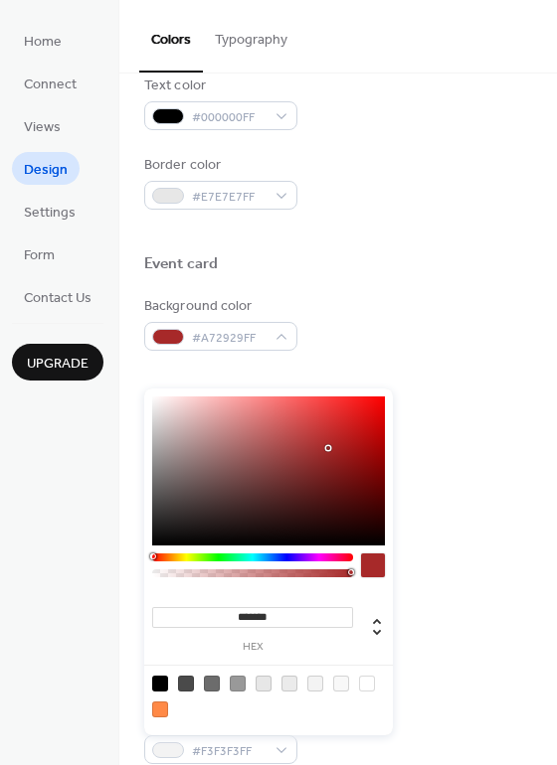
scroll to position [851, 0]
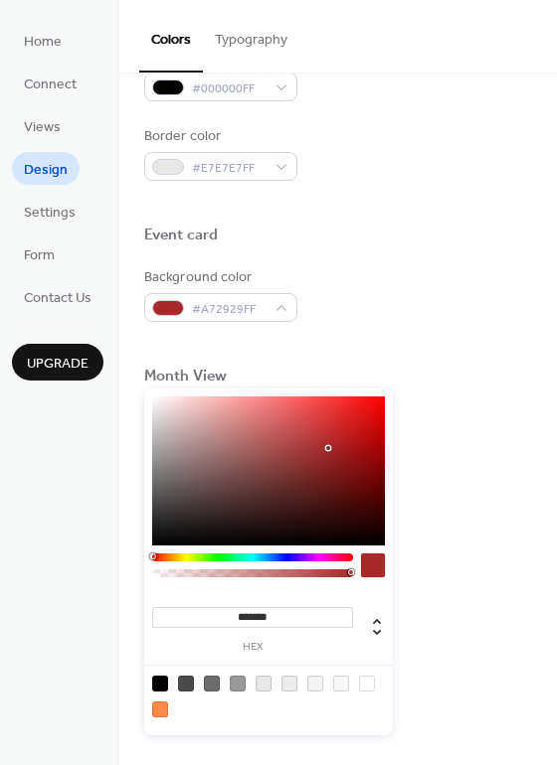
click at [433, 373] on div "Month View" at bounding box center [338, 380] width 388 height 26
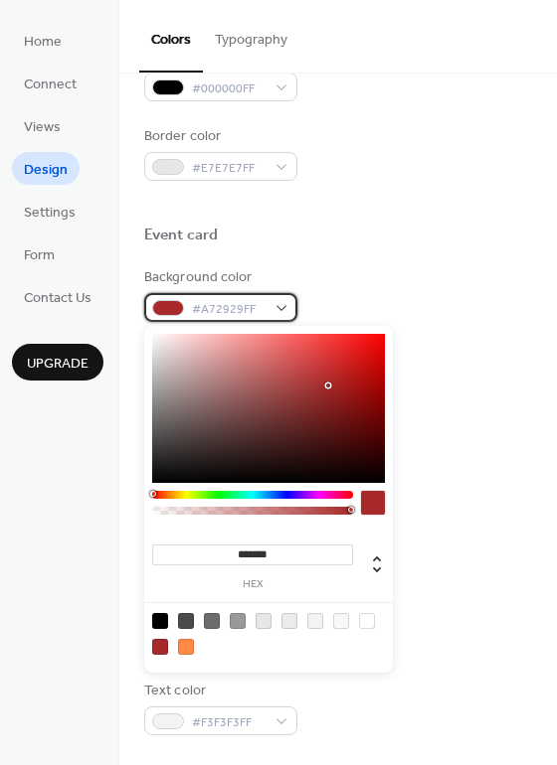
click at [205, 309] on span "#A72929FF" at bounding box center [229, 309] width 74 height 21
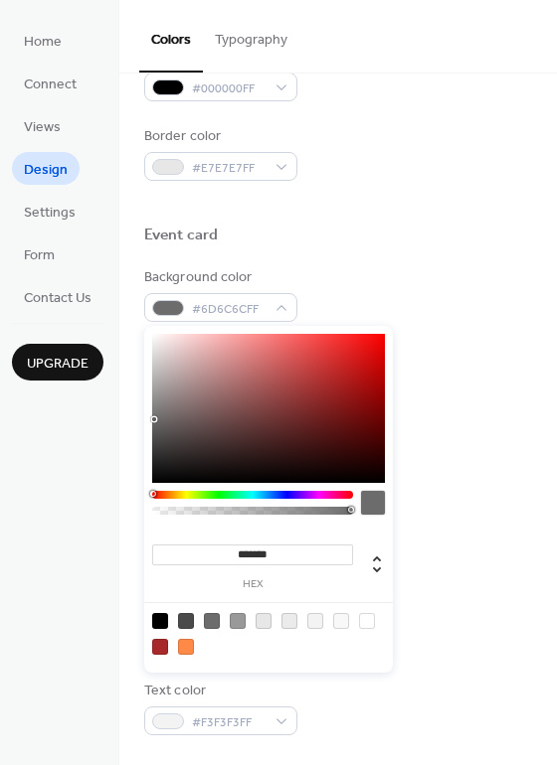
type input "*******"
drag, startPoint x: 205, startPoint y: 401, endPoint x: 121, endPoint y: 291, distance: 137.6
click at [121, 291] on body "Home Connect Views Design Settings Form Contact Us Upgrade Design Upgrade Color…" at bounding box center [278, 382] width 557 height 765
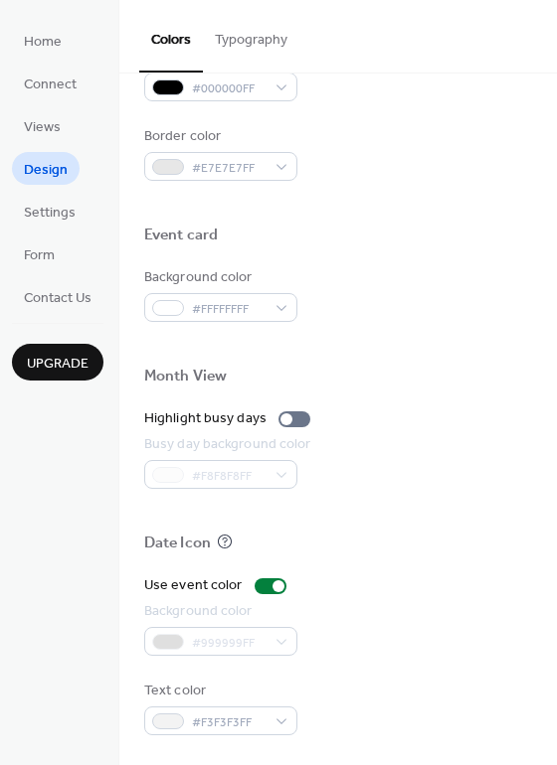
click at [442, 244] on div "Event card" at bounding box center [338, 239] width 388 height 26
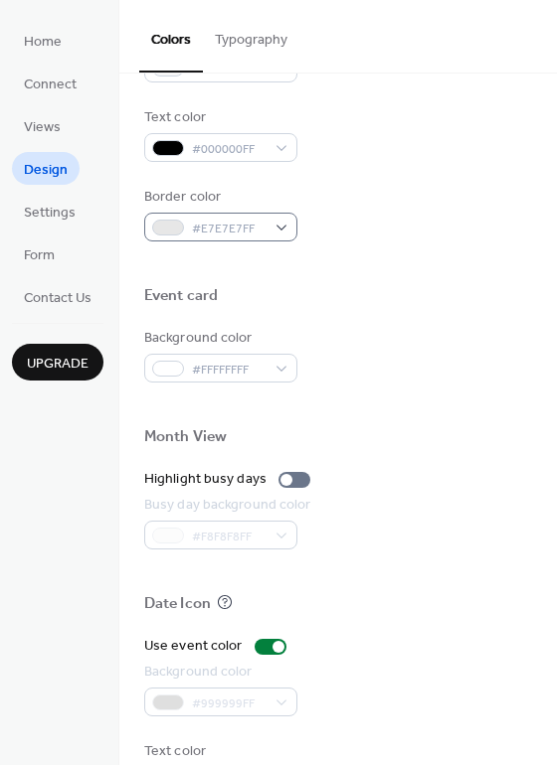
scroll to position [608, 0]
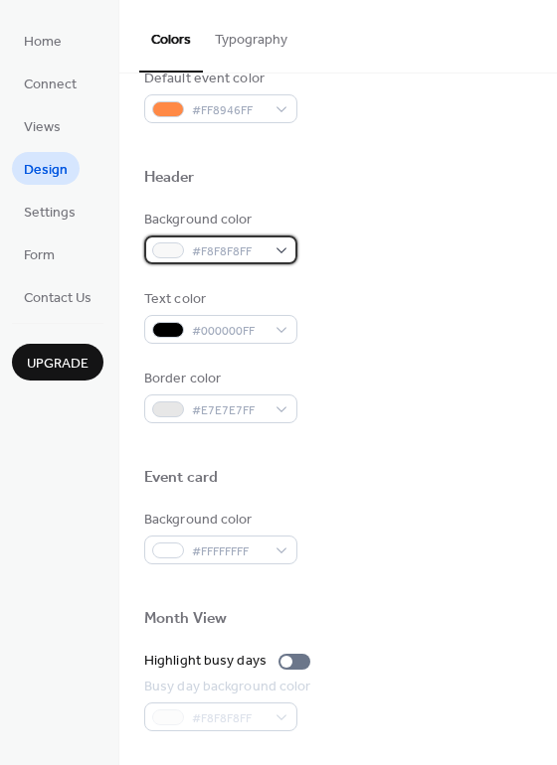
click at [170, 250] on div at bounding box center [168, 251] width 32 height 16
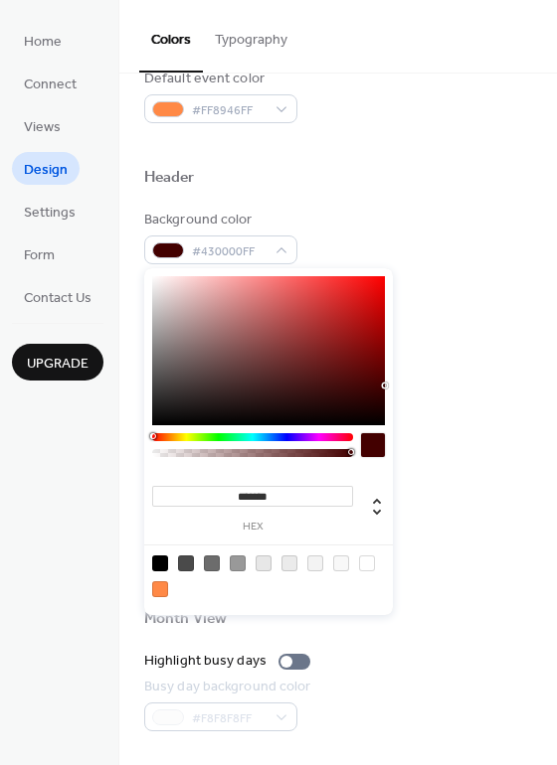
drag, startPoint x: 215, startPoint y: 292, endPoint x: 414, endPoint y: 386, distance: 220.6
click at [414, 386] on body "Home Connect Views Design Settings Form Contact Us Upgrade Design Upgrade Color…" at bounding box center [278, 382] width 557 height 765
drag, startPoint x: 382, startPoint y: 380, endPoint x: 82, endPoint y: 262, distance: 322.3
click at [82, 261] on body "Home Connect Views Design Settings Form Contact Us Upgrade Design Upgrade Color…" at bounding box center [278, 382] width 557 height 765
type input "***"
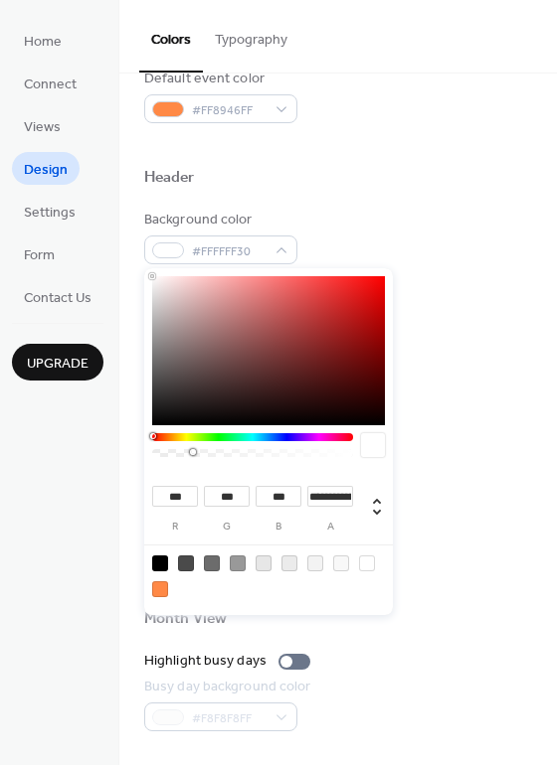
type input "*"
drag, startPoint x: 347, startPoint y: 451, endPoint x: 77, endPoint y: 442, distance: 270.5
click at [77, 442] on body "Home Connect Views Design Settings Form Contact Us Upgrade Design Upgrade Color…" at bounding box center [278, 382] width 557 height 765
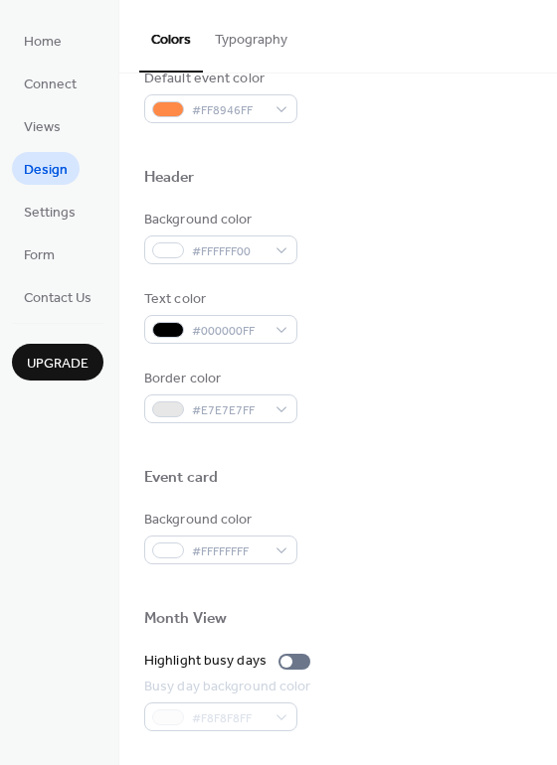
click at [77, 442] on div "Home Connect Views Design Settings Form Contact Us Upgrade" at bounding box center [59, 382] width 119 height 765
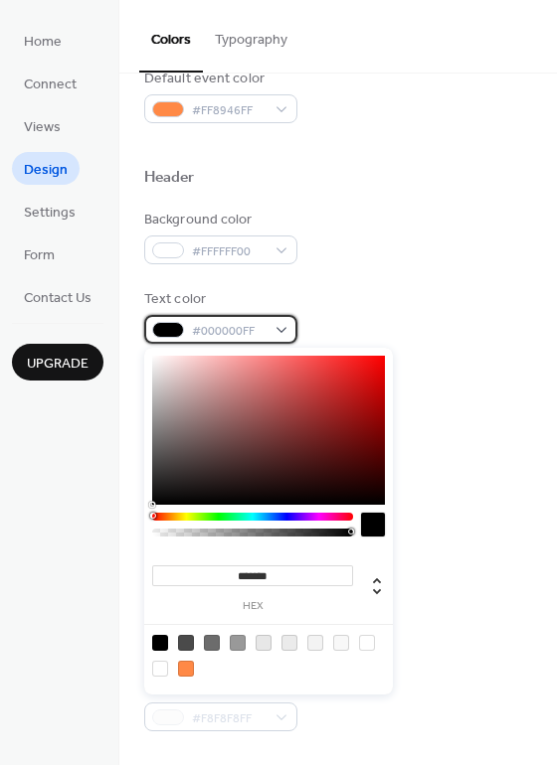
click at [183, 338] on div "#000000FF" at bounding box center [220, 329] width 153 height 29
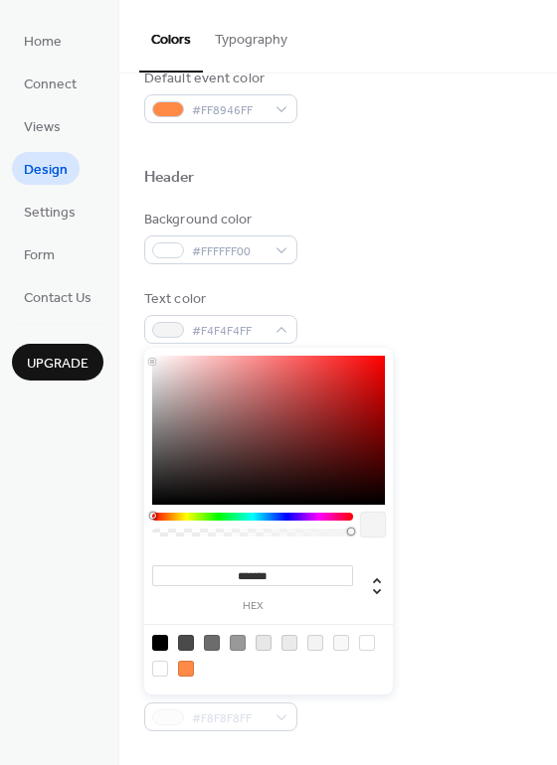
type input "*******"
drag, startPoint x: 190, startPoint y: 472, endPoint x: 112, endPoint y: 342, distance: 151.5
click at [113, 342] on body "Home Connect Views Design Settings Form Contact Us Upgrade Design Upgrade Color…" at bounding box center [278, 382] width 557 height 765
click at [475, 475] on div "Event card" at bounding box center [338, 481] width 388 height 26
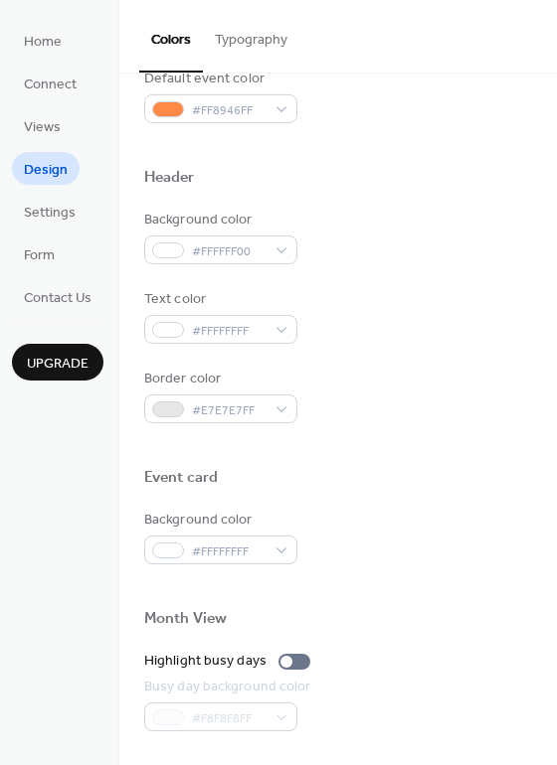
click at [476, 471] on div "Event card" at bounding box center [338, 481] width 388 height 26
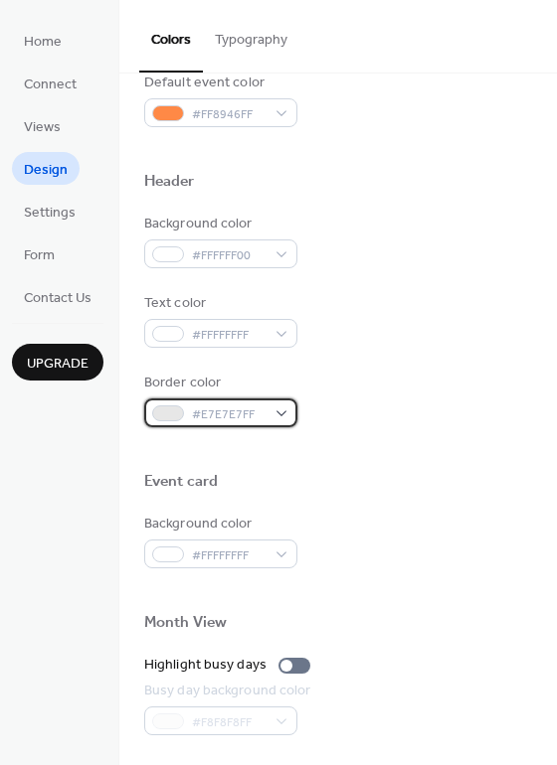
click at [169, 410] on div at bounding box center [168, 414] width 32 height 16
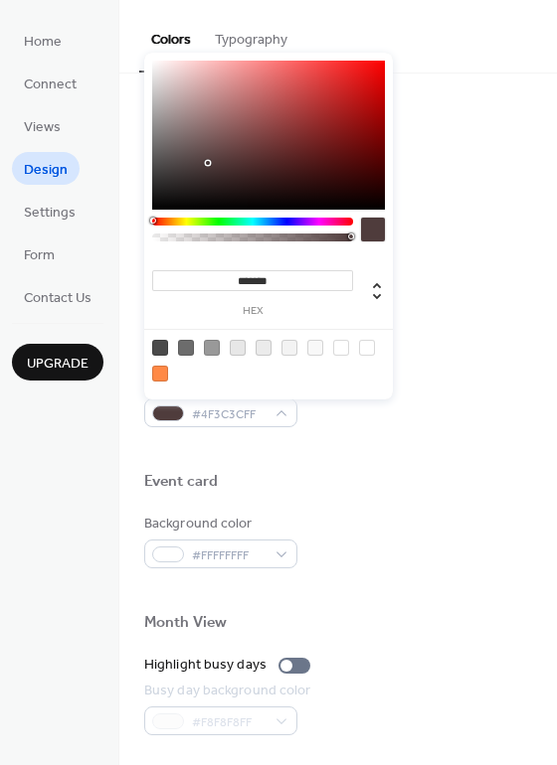
type input "*******"
drag, startPoint x: 205, startPoint y: 159, endPoint x: 123, endPoint y: 20, distance: 161.3
click at [123, 20] on body "Home Connect Views Design Settings Form Contact Us Upgrade Design Upgrade Color…" at bounding box center [278, 382] width 557 height 765
click at [416, 157] on div at bounding box center [338, 149] width 388 height 45
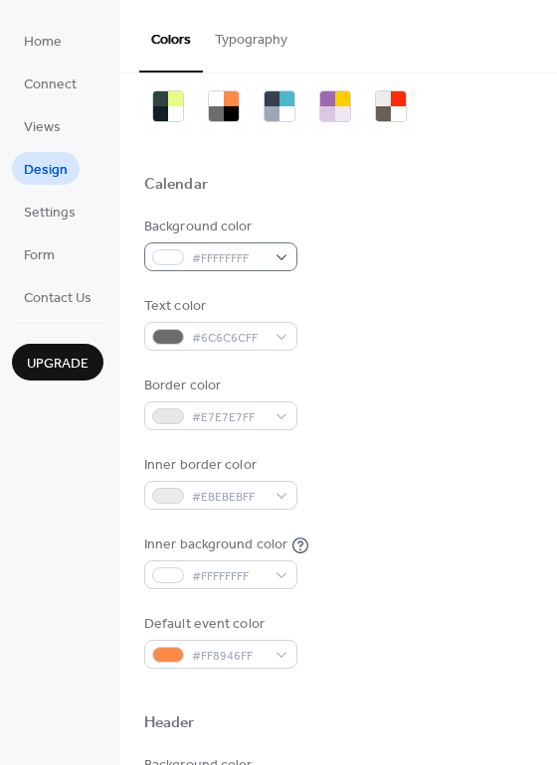
scroll to position [63, 0]
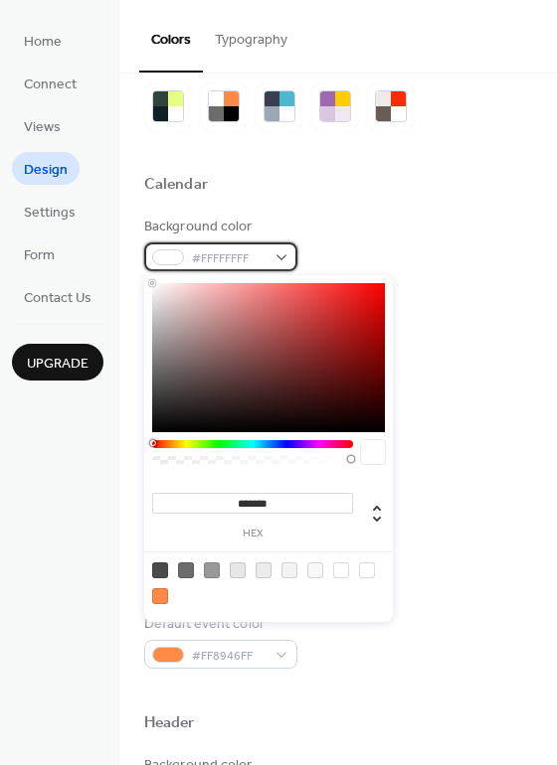
click at [256, 268] on div "#FFFFFFFF" at bounding box center [220, 257] width 153 height 29
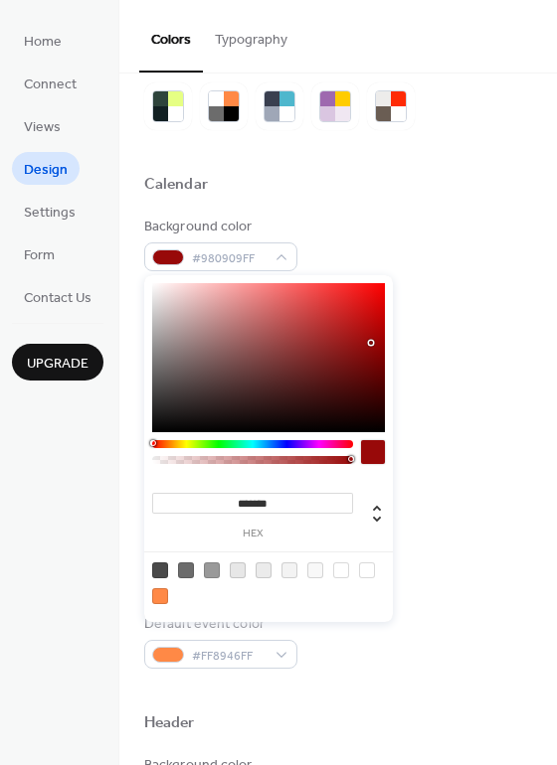
drag, startPoint x: 334, startPoint y: 368, endPoint x: 371, endPoint y: 343, distance: 44.4
click at [371, 343] on div at bounding box center [268, 357] width 233 height 149
drag, startPoint x: 352, startPoint y: 461, endPoint x: 248, endPoint y: 457, distance: 103.5
click at [248, 457] on div at bounding box center [252, 460] width 201 height 8
drag, startPoint x: 252, startPoint y: 452, endPoint x: 102, endPoint y: 449, distance: 150.1
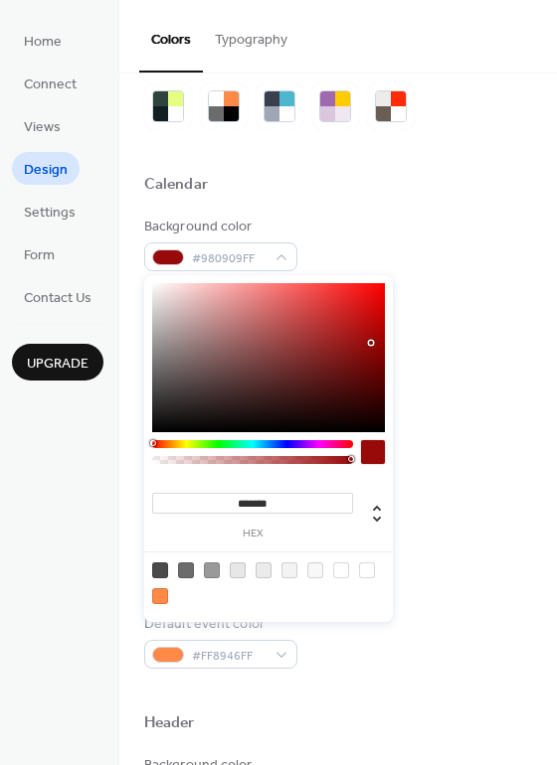
click at [102, 449] on body "Home Connect Views Design Settings Form Contact Us Upgrade Design Upgrade Color…" at bounding box center [278, 382] width 557 height 765
click at [153, 455] on div at bounding box center [252, 457] width 201 height 34
type input "***"
click at [158, 459] on div at bounding box center [252, 460] width 195 height 8
type input "*"
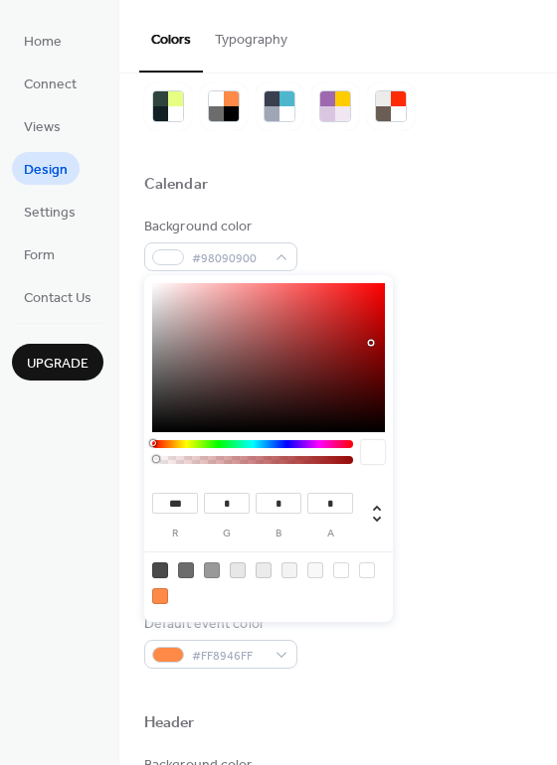
drag, startPoint x: 153, startPoint y: 460, endPoint x: 142, endPoint y: 460, distance: 10.9
click at [142, 460] on body "Home Connect Views Design Settings Form Contact Us Upgrade Design Upgrade Color…" at bounding box center [278, 382] width 557 height 765
click at [435, 392] on div "Border color #E7E7E7FF" at bounding box center [338, 403] width 388 height 55
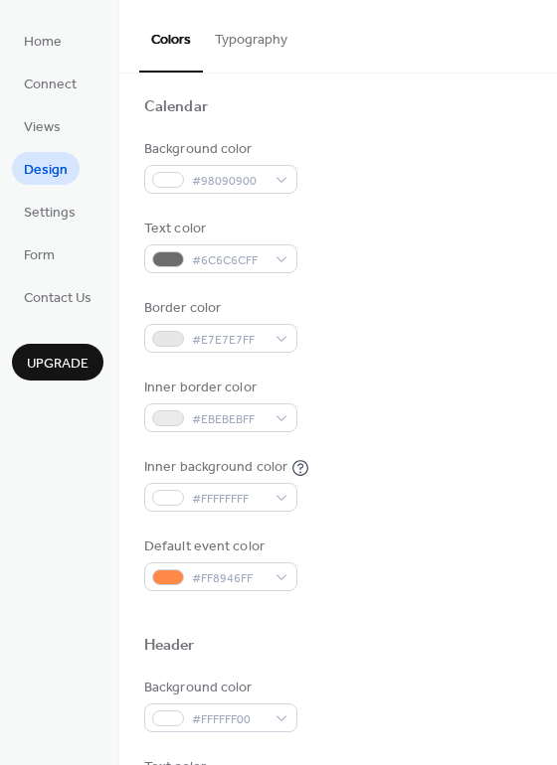
scroll to position [158, 0]
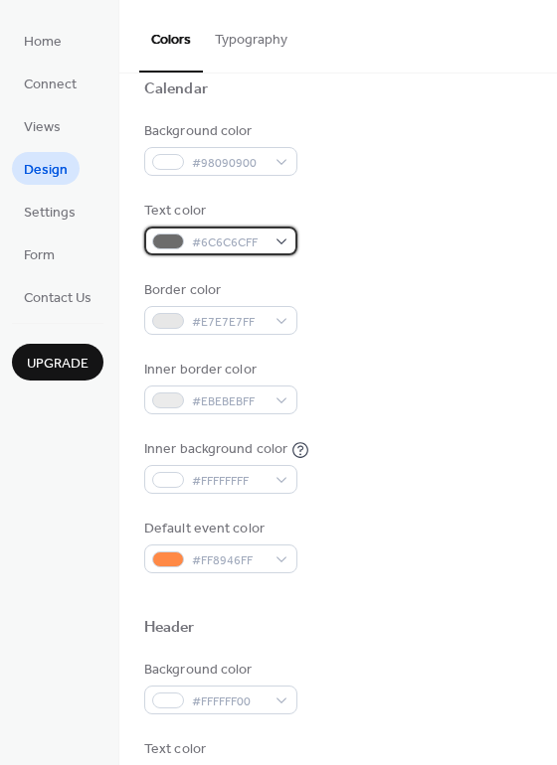
click at [200, 247] on span "#6C6C6CFF" at bounding box center [229, 243] width 74 height 21
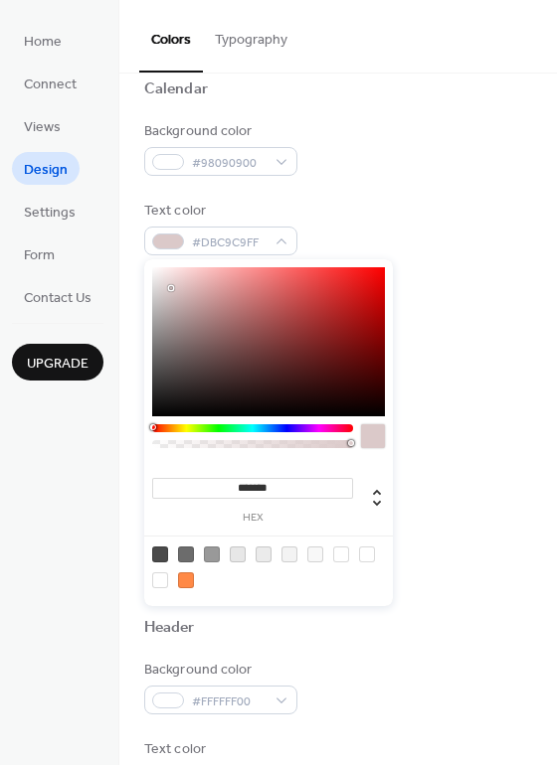
type input "*******"
drag, startPoint x: 188, startPoint y: 300, endPoint x: 119, endPoint y: 254, distance: 82.4
click at [119, 254] on body "Home Connect Views Design Settings Form Contact Us Upgrade Design Upgrade Color…" at bounding box center [278, 382] width 557 height 765
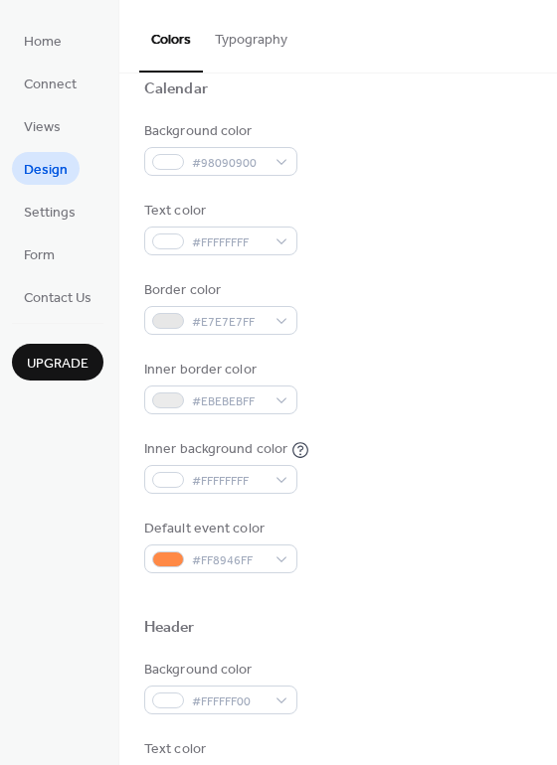
click at [466, 414] on div "Background color #98090900 Text color #FFFFFFFF Border color #E7E7E7FF Inner bo…" at bounding box center [338, 347] width 388 height 452
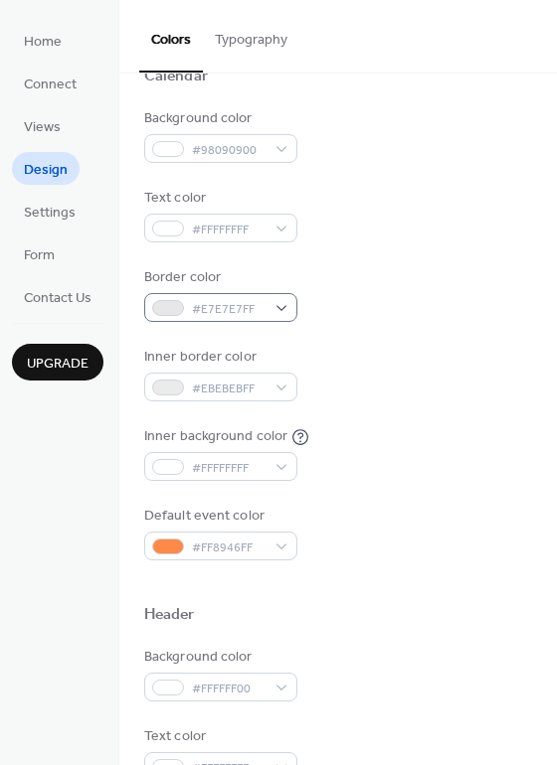
scroll to position [172, 0]
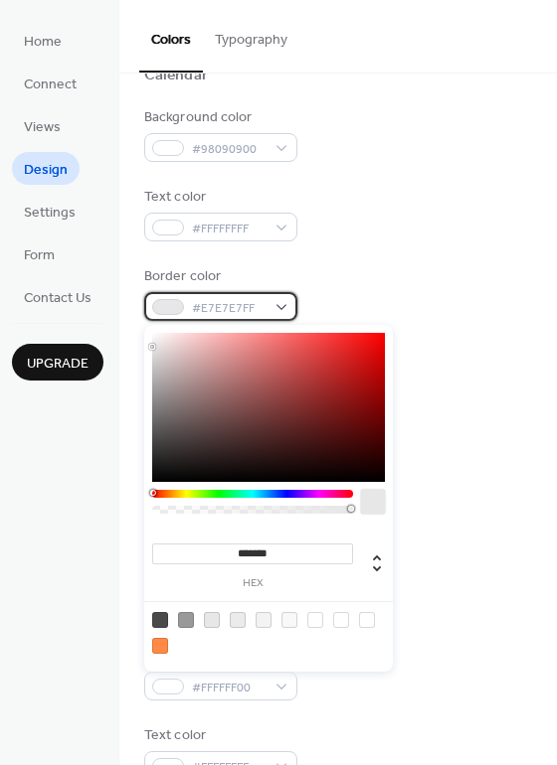
click at [235, 304] on span "#E7E7E7FF" at bounding box center [229, 308] width 74 height 21
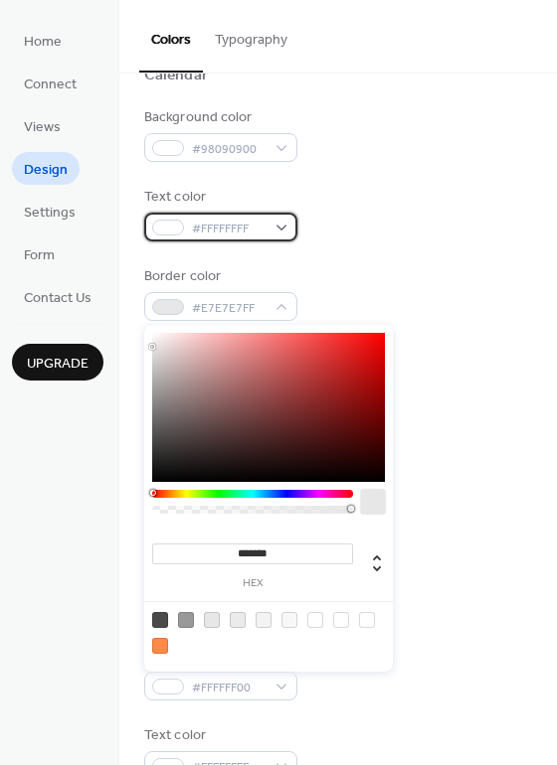
click at [185, 230] on div "#FFFFFFFF" at bounding box center [220, 227] width 153 height 29
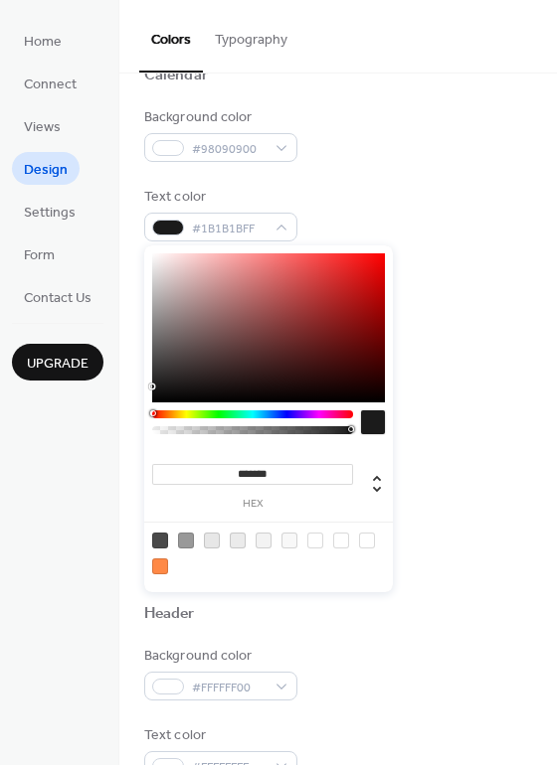
type input "*******"
drag, startPoint x: 189, startPoint y: 281, endPoint x: 109, endPoint y: 438, distance: 176.0
click at [106, 440] on body "Home Connect Views Design Settings Form Contact Us Upgrade Design Upgrade Color…" at bounding box center [278, 382] width 557 height 765
click at [491, 363] on div "Inner border color #EBEBEBFF" at bounding box center [338, 373] width 388 height 55
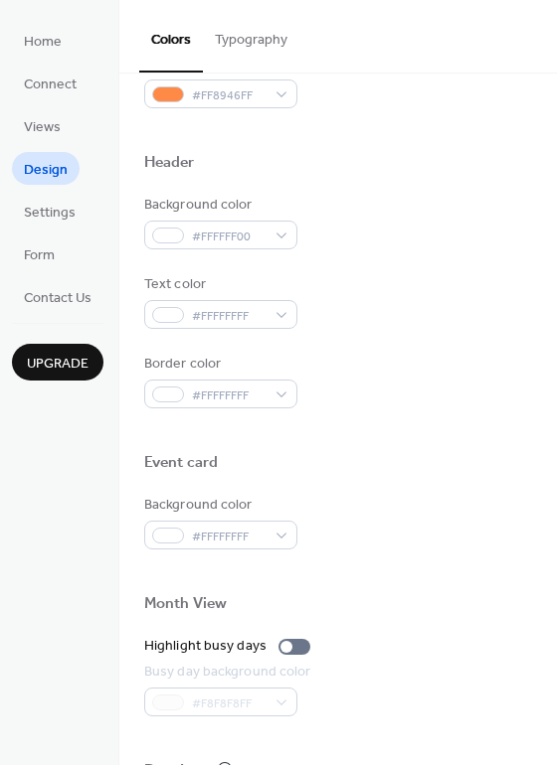
scroll to position [625, 0]
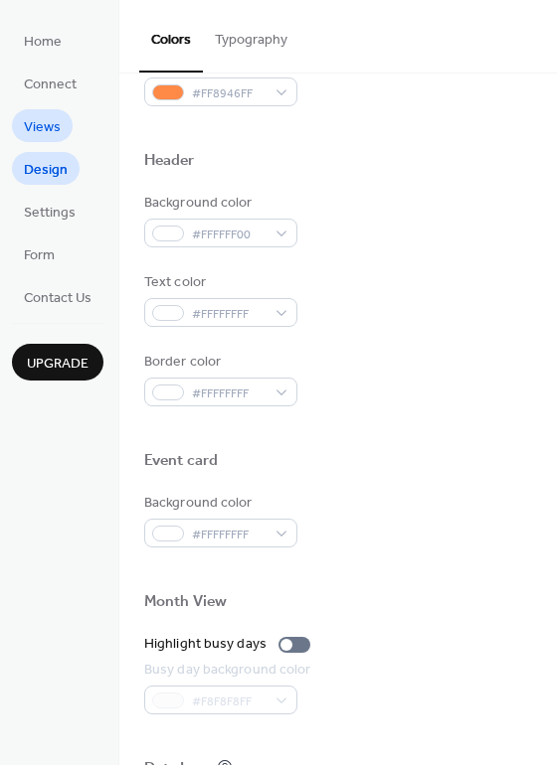
click at [51, 132] on span "Views" at bounding box center [42, 127] width 37 height 21
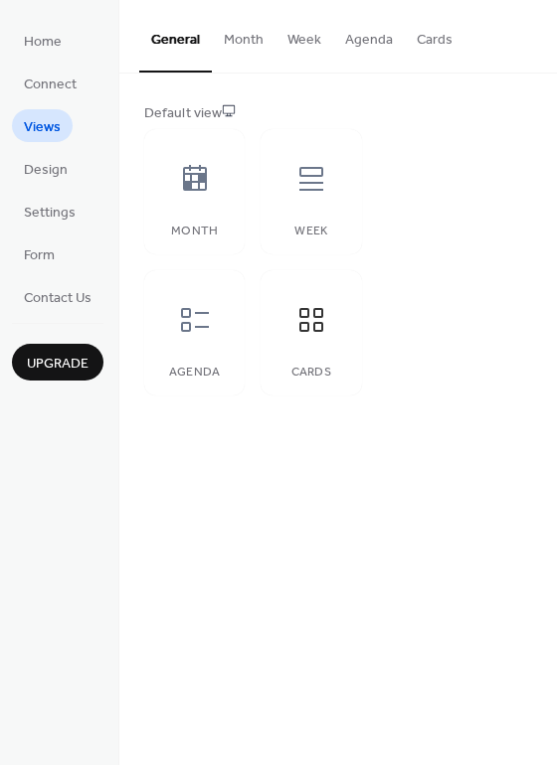
click at [233, 25] on button "Month" at bounding box center [244, 35] width 64 height 71
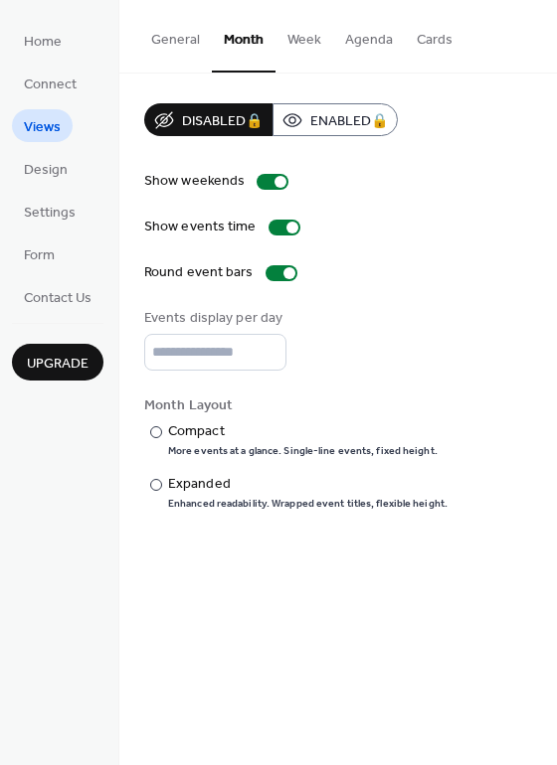
click at [296, 33] on button "Week" at bounding box center [304, 35] width 58 height 71
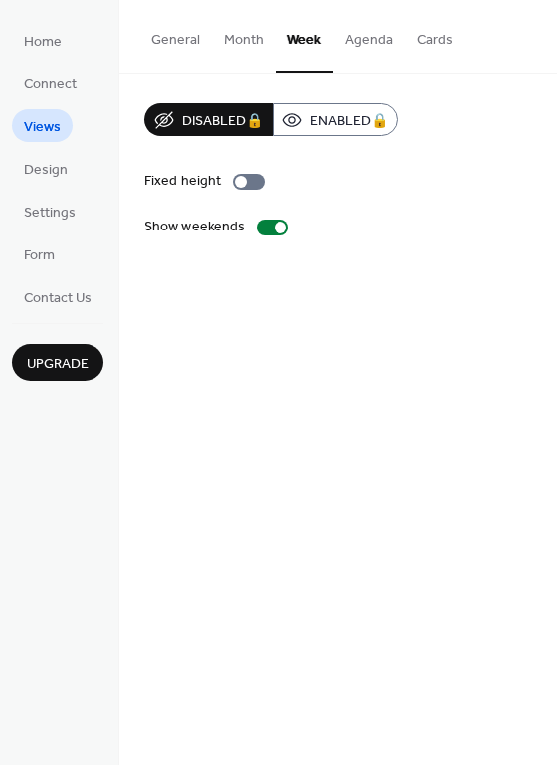
click at [358, 37] on button "Agenda" at bounding box center [369, 35] width 72 height 71
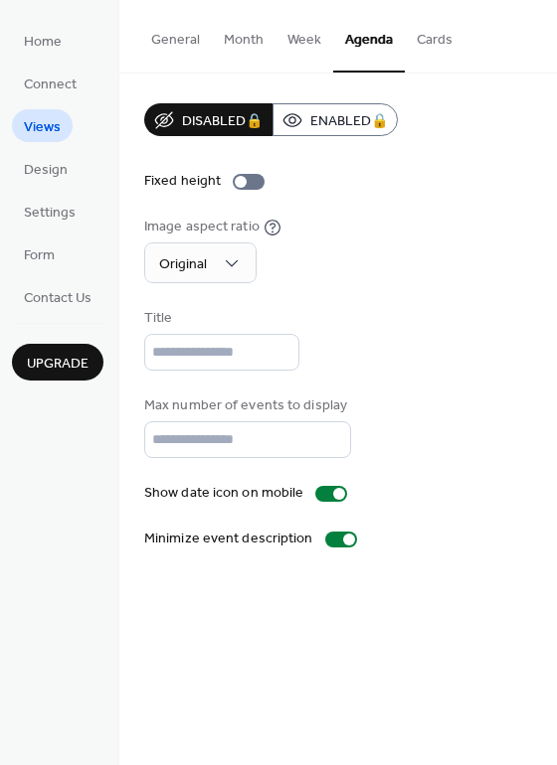
click at [425, 56] on button "Cards" at bounding box center [435, 35] width 60 height 71
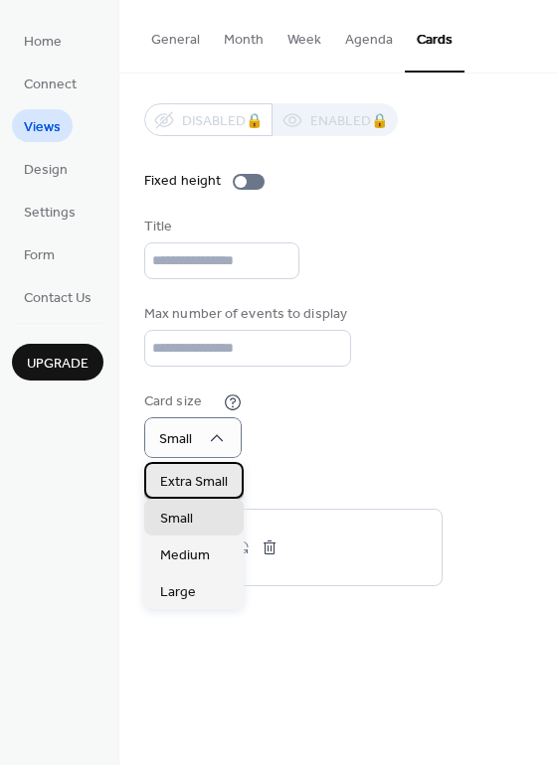
click at [200, 481] on span "Extra Small" at bounding box center [194, 482] width 68 height 21
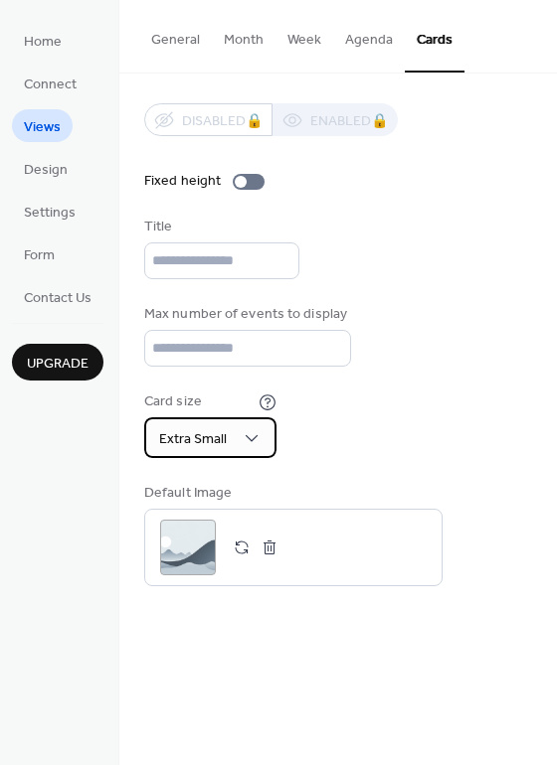
click at [236, 427] on div "Extra Small" at bounding box center [210, 437] width 132 height 41
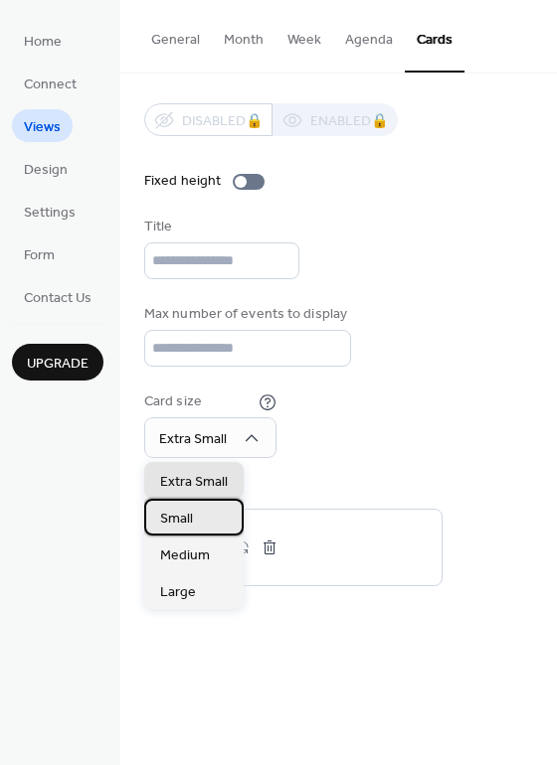
click at [219, 505] on div "Small" at bounding box center [193, 517] width 99 height 37
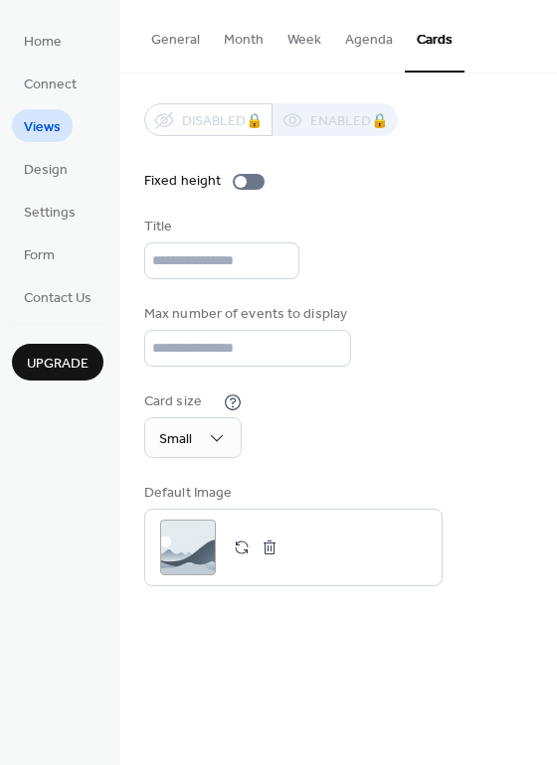
click at [175, 21] on button "General" at bounding box center [175, 35] width 73 height 71
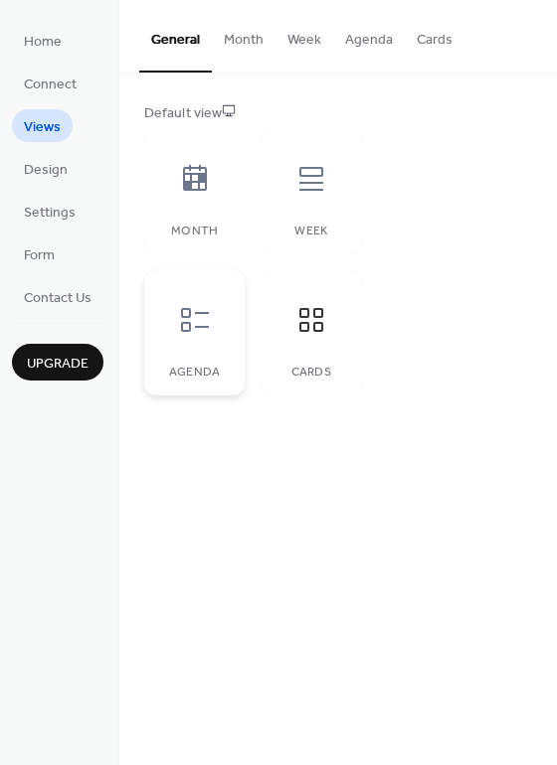
click at [202, 310] on icon at bounding box center [195, 320] width 32 height 32
click at [55, 94] on span "Connect" at bounding box center [50, 85] width 53 height 21
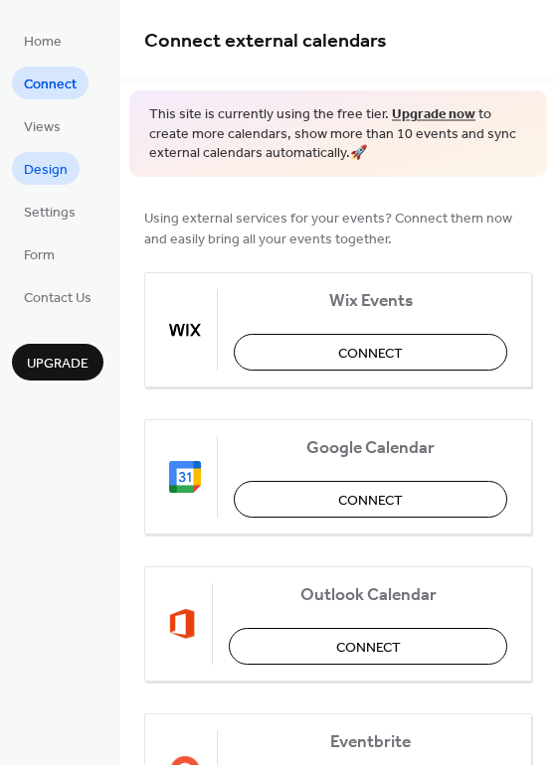
click at [68, 158] on link "Design" at bounding box center [46, 168] width 68 height 33
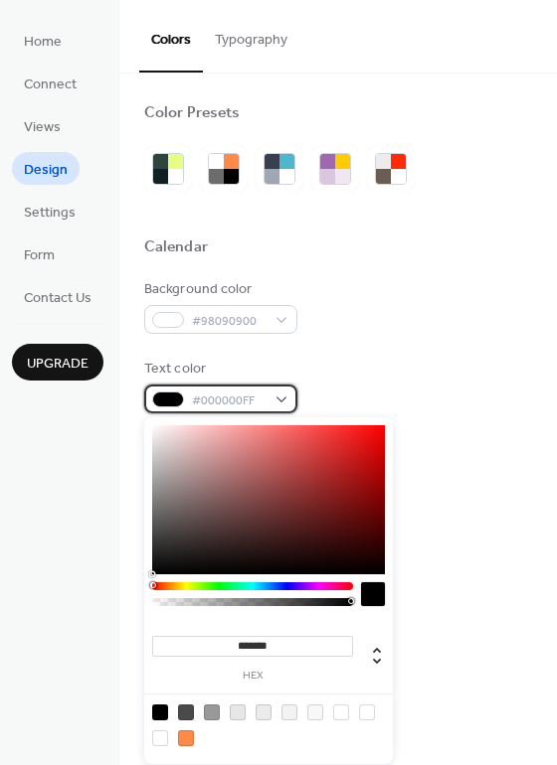
click at [174, 405] on div at bounding box center [168, 400] width 32 height 16
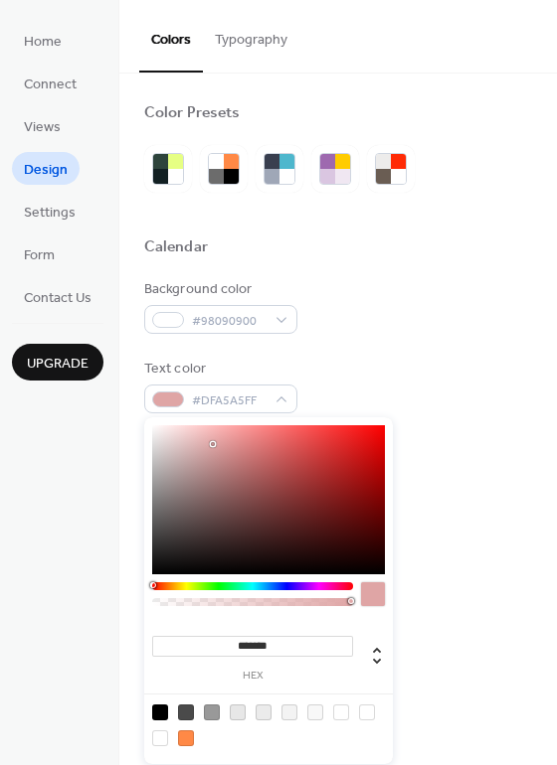
type input "*******"
drag, startPoint x: 212, startPoint y: 444, endPoint x: 68, endPoint y: 394, distance: 152.8
click at [68, 394] on body "Home Connect Views Design Settings Form Contact Us Upgrade Design Upgrade Color…" at bounding box center [278, 382] width 557 height 765
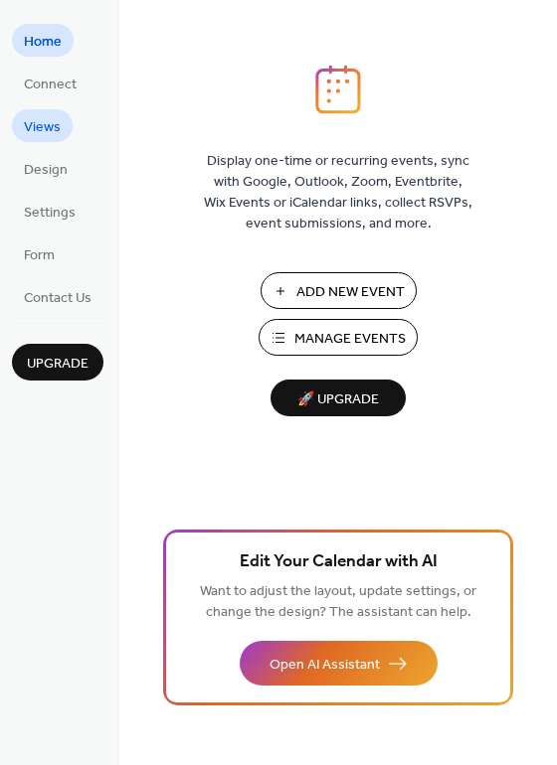
click at [40, 111] on link "Views" at bounding box center [42, 125] width 61 height 33
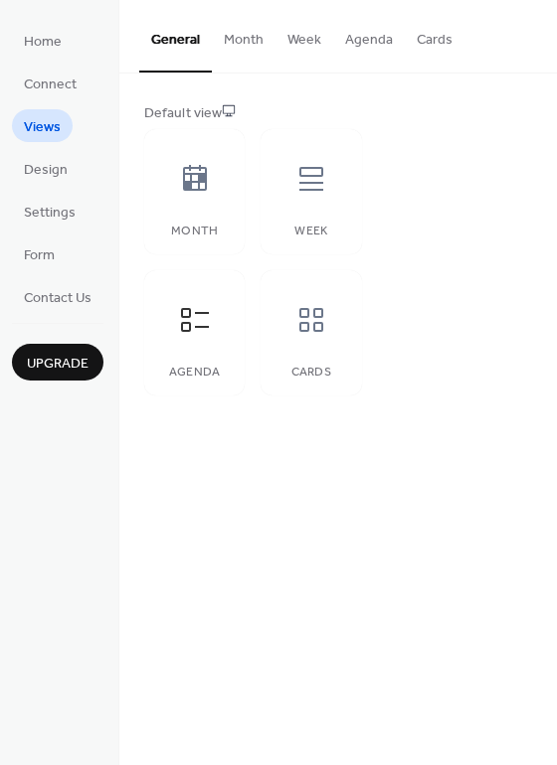
click at [60, 99] on ul "Home Connect Views Design Settings Form Contact Us" at bounding box center [57, 168] width 91 height 289
click at [65, 91] on span "Connect" at bounding box center [50, 85] width 53 height 21
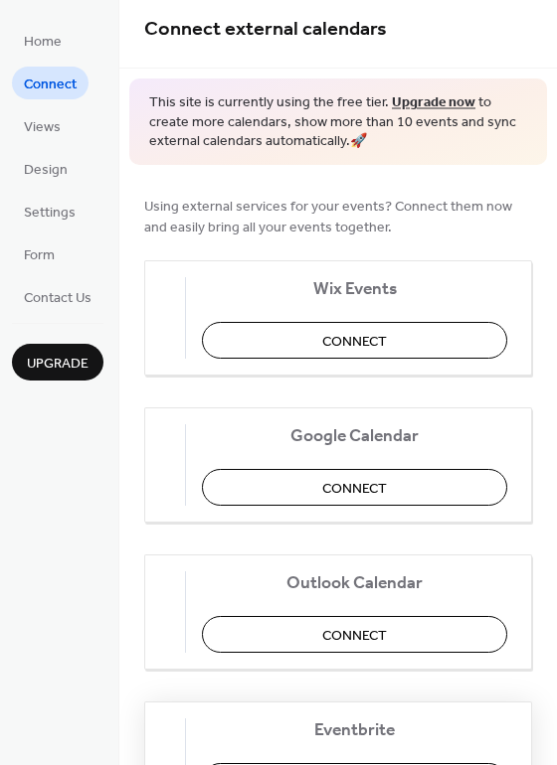
scroll to position [211, 0]
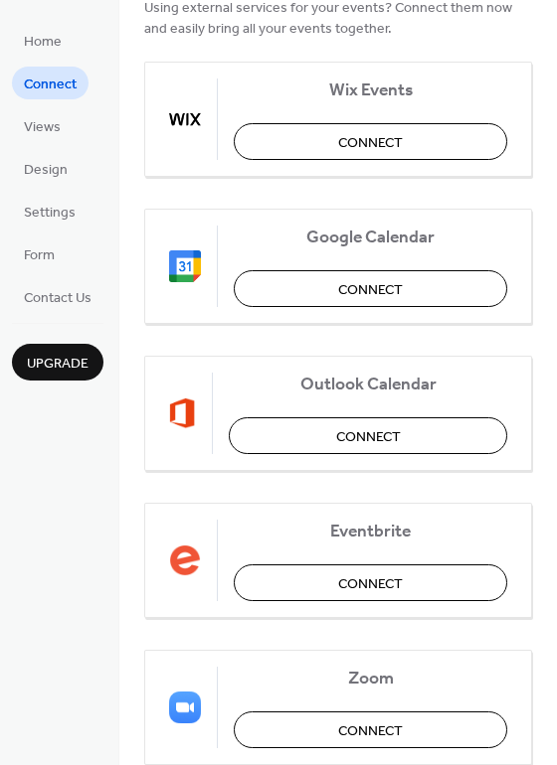
click at [63, 145] on ul "Home Connect Views Design Settings Form Contact Us" at bounding box center [57, 168] width 91 height 289
click at [64, 130] on link "Views" at bounding box center [42, 125] width 61 height 33
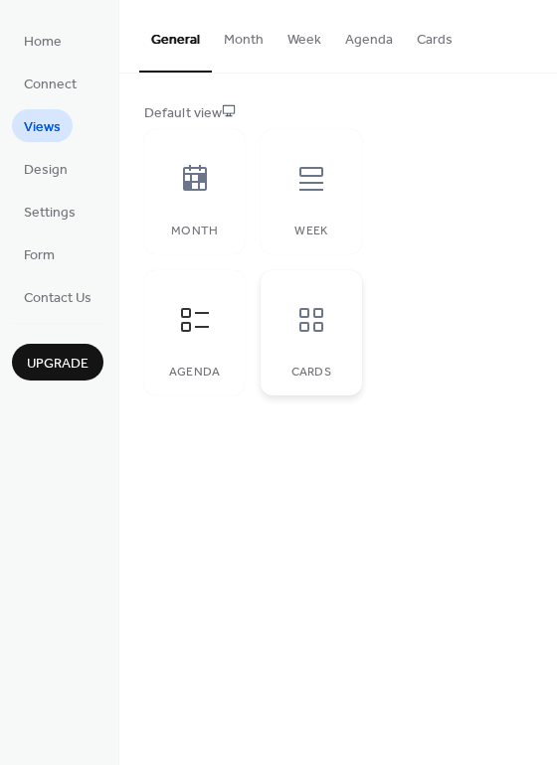
click at [318, 321] on icon at bounding box center [311, 320] width 32 height 32
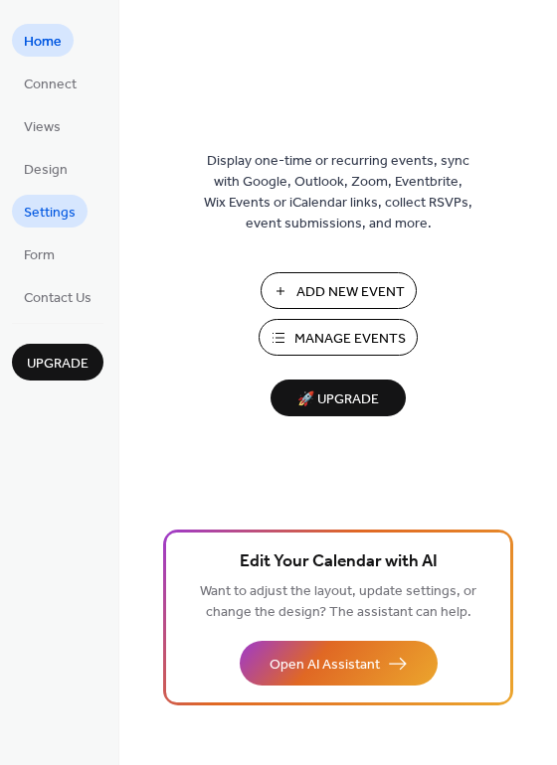
click at [57, 224] on span "Settings" at bounding box center [50, 213] width 52 height 21
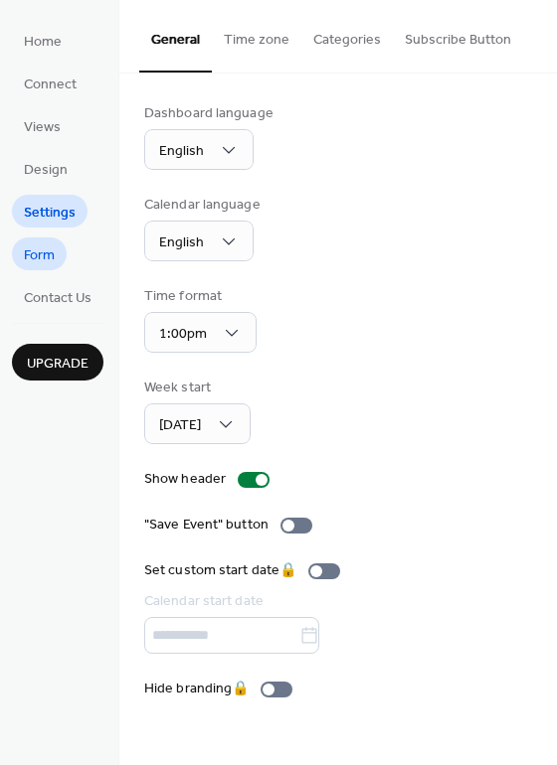
click at [64, 249] on link "Form" at bounding box center [39, 254] width 55 height 33
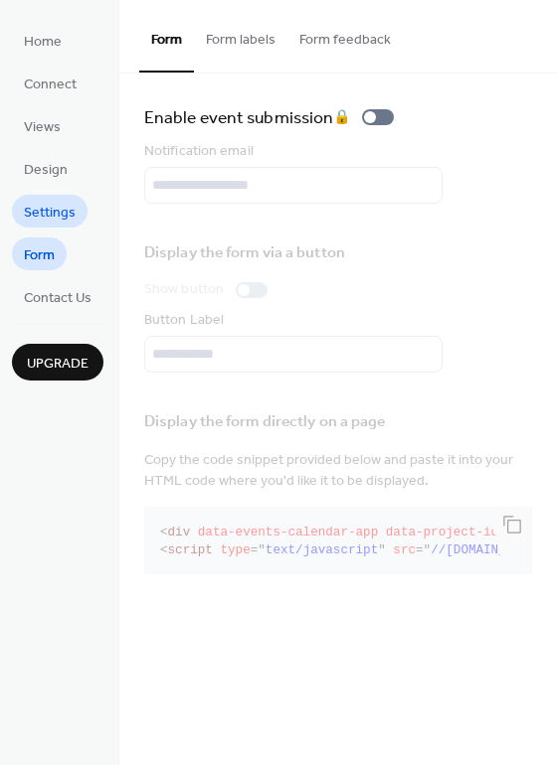
click at [66, 203] on span "Settings" at bounding box center [50, 213] width 52 height 21
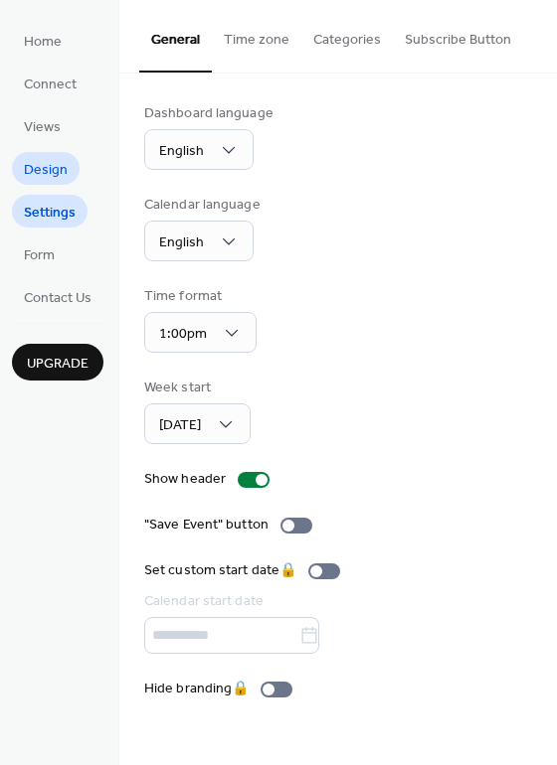
click at [64, 161] on span "Design" at bounding box center [46, 170] width 44 height 21
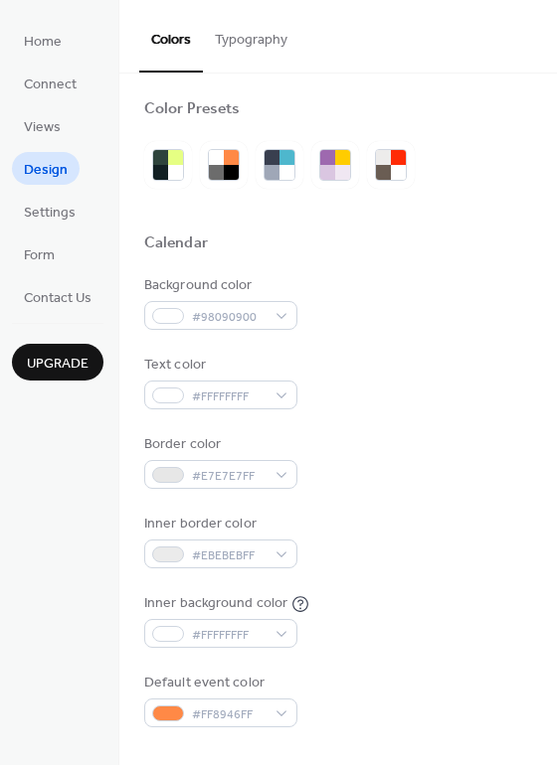
scroll to position [8, 0]
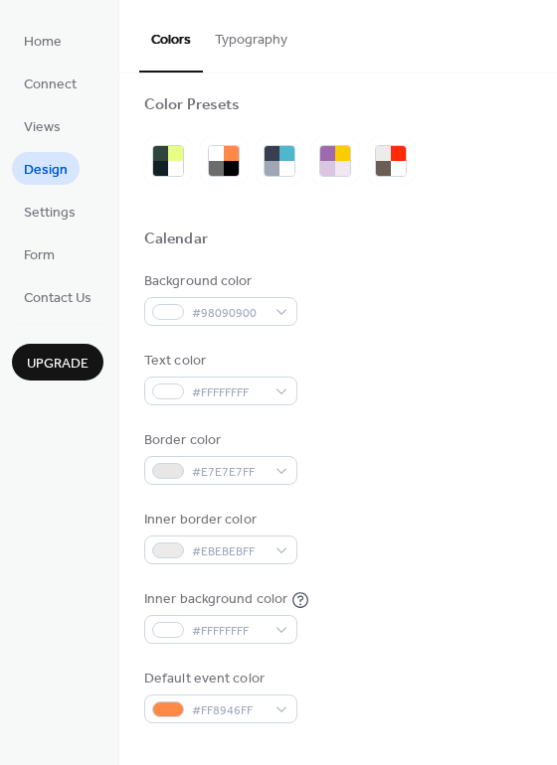
click at [248, 53] on button "Typography" at bounding box center [251, 35] width 96 height 71
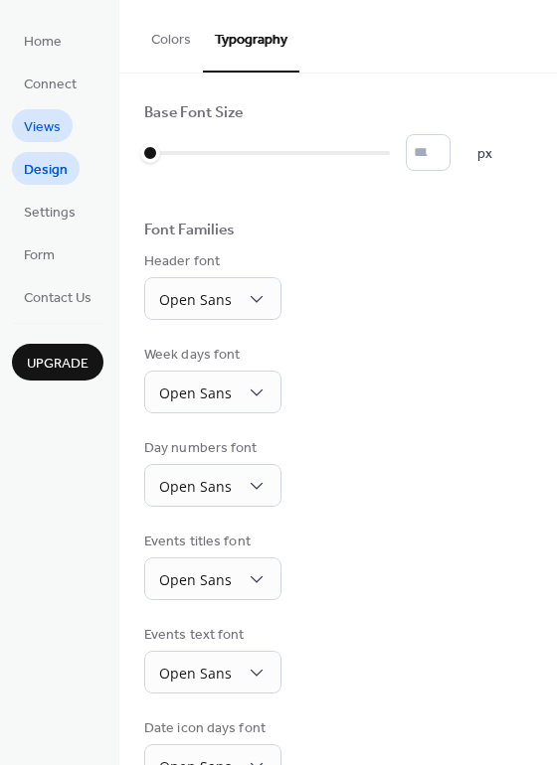
click at [50, 117] on span "Views" at bounding box center [42, 127] width 37 height 21
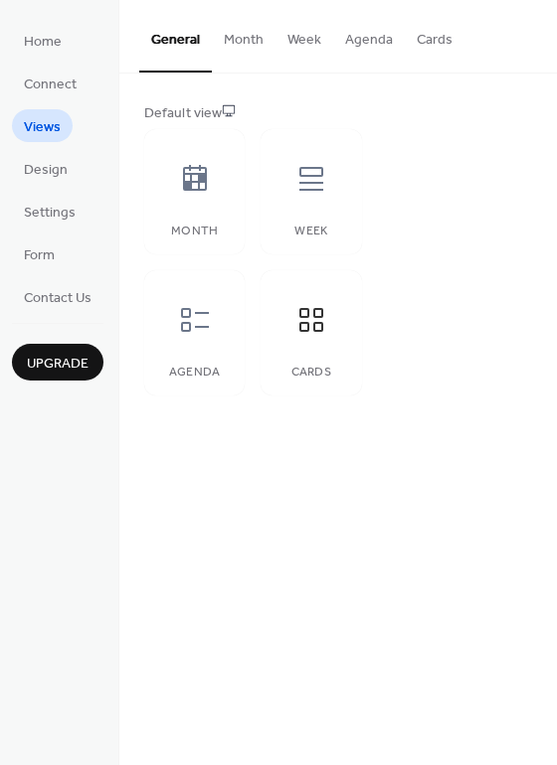
click at [255, 58] on button "Month" at bounding box center [244, 35] width 64 height 71
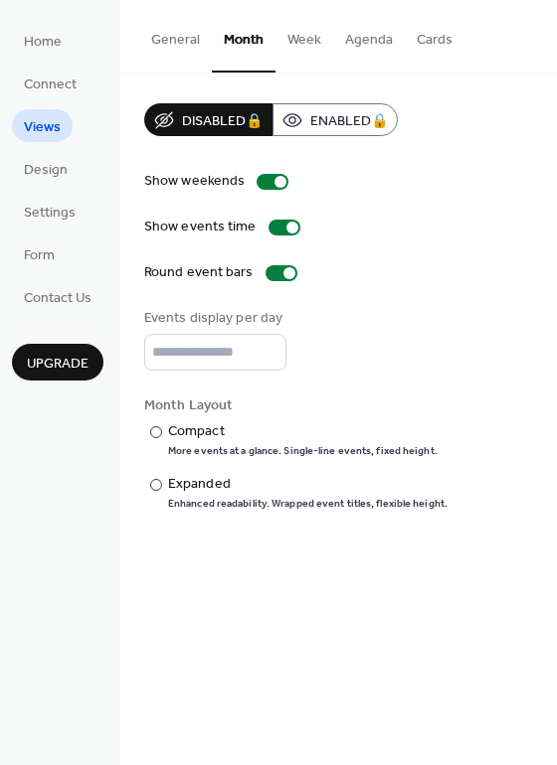
click at [321, 55] on button "Week" at bounding box center [304, 35] width 58 height 71
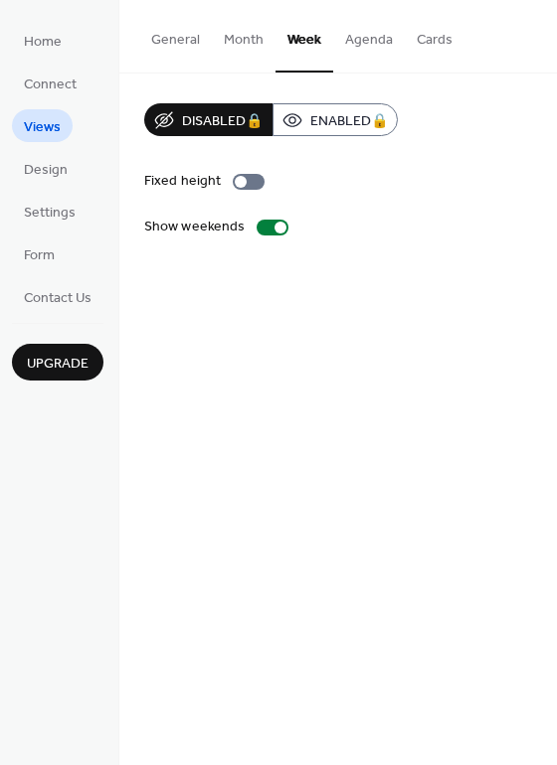
click at [372, 50] on button "Agenda" at bounding box center [369, 35] width 72 height 71
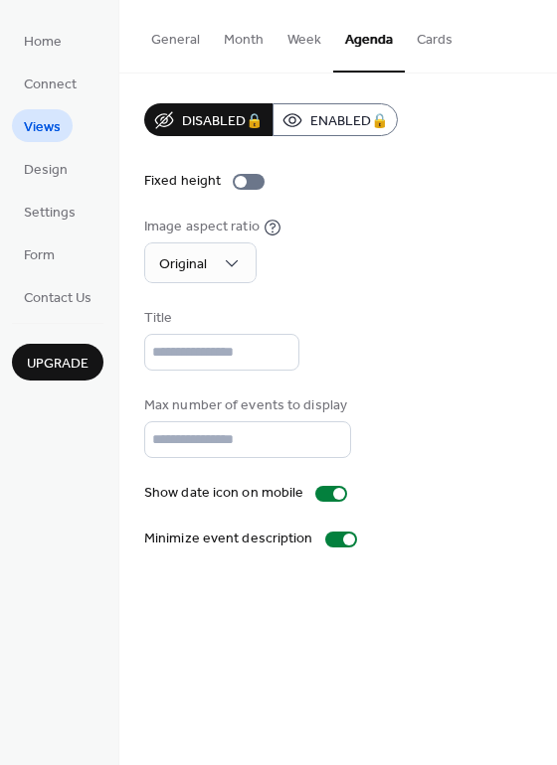
click at [396, 55] on button "Agenda" at bounding box center [369, 36] width 72 height 73
click at [435, 47] on button "Cards" at bounding box center [435, 35] width 60 height 71
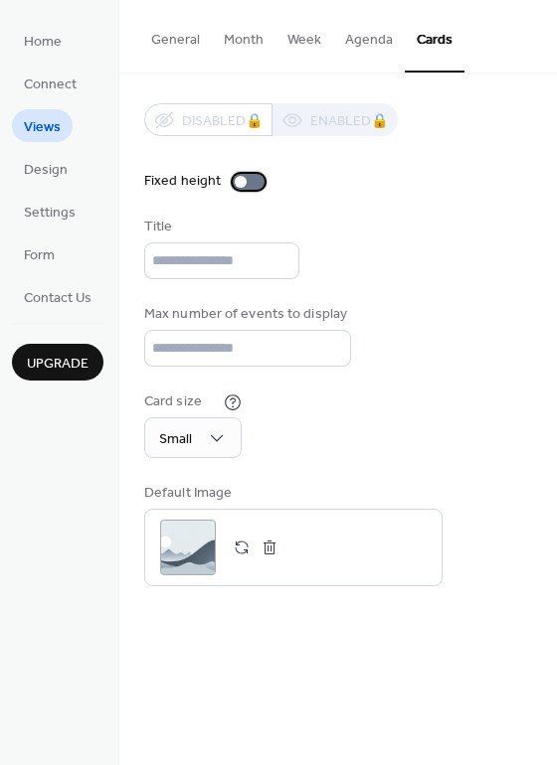
click at [243, 179] on div at bounding box center [241, 182] width 12 height 12
click at [380, 38] on button "Agenda" at bounding box center [369, 35] width 72 height 71
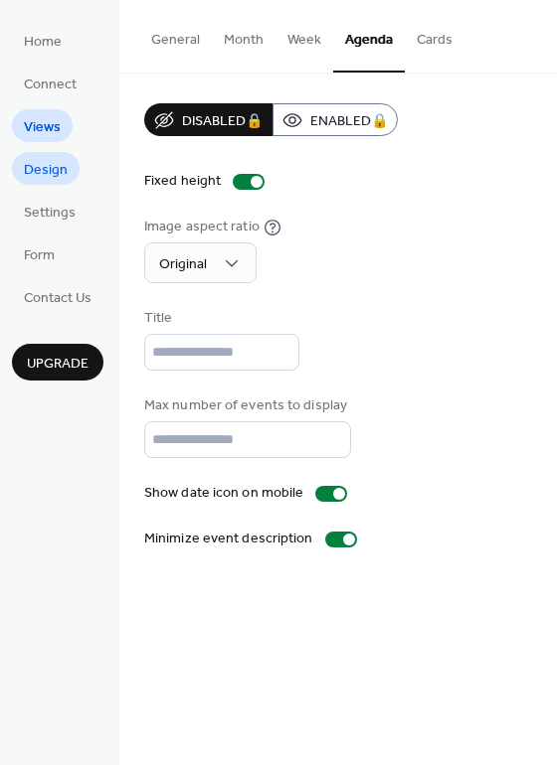
click at [42, 170] on span "Design" at bounding box center [46, 170] width 44 height 21
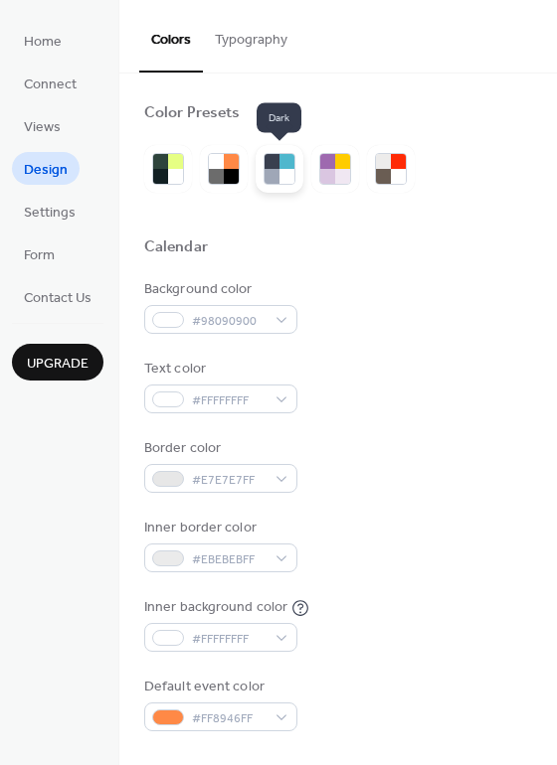
click at [275, 174] on div at bounding box center [271, 176] width 15 height 15
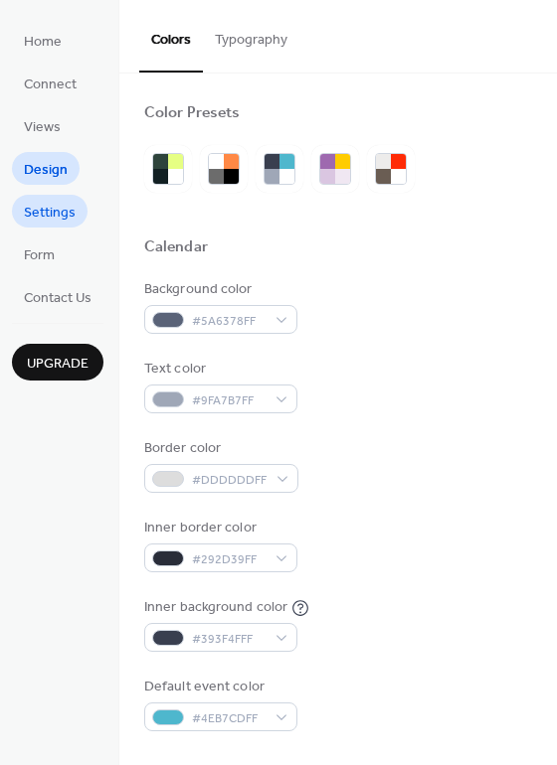
click at [54, 209] on span "Settings" at bounding box center [50, 213] width 52 height 21
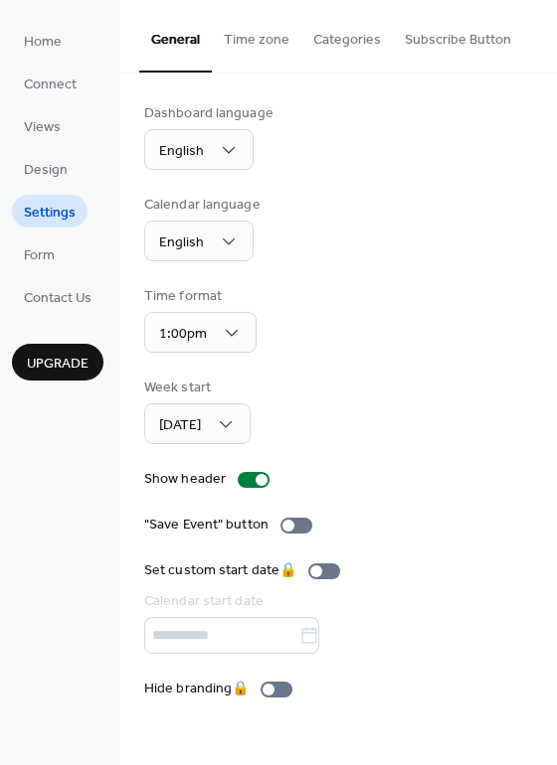
click at [82, 190] on ul "Home Connect Views Design Settings Form Contact Us" at bounding box center [57, 168] width 91 height 289
click at [62, 83] on span "Connect" at bounding box center [50, 85] width 53 height 21
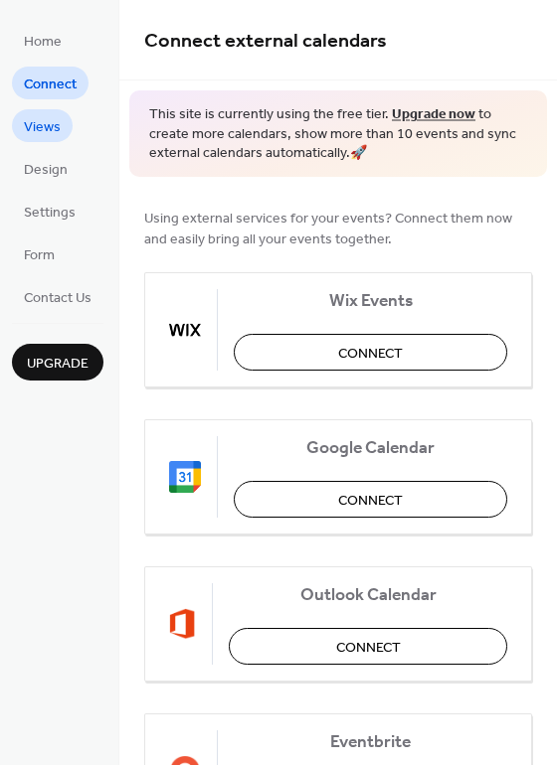
click at [52, 119] on span "Views" at bounding box center [42, 127] width 37 height 21
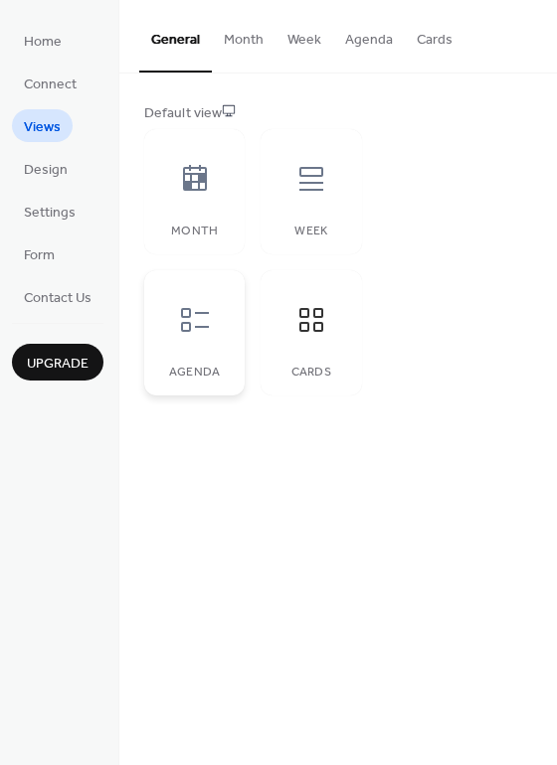
click at [204, 325] on icon at bounding box center [195, 320] width 32 height 32
click at [48, 169] on span "Design" at bounding box center [46, 170] width 44 height 21
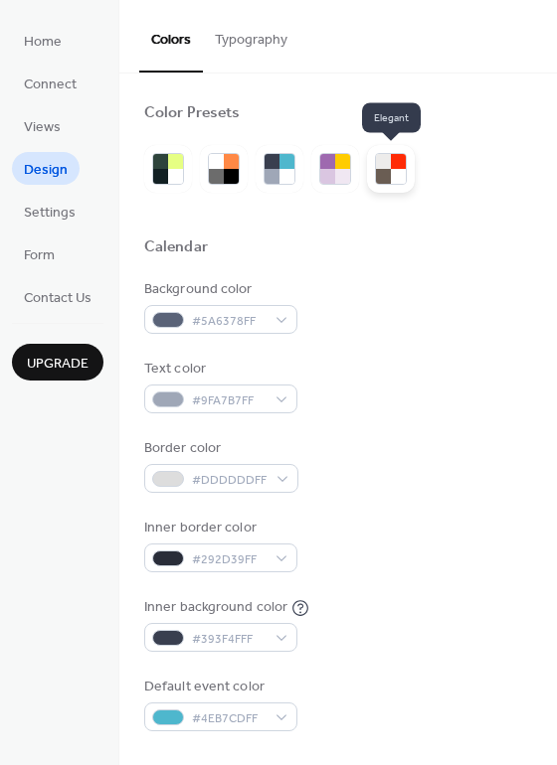
click at [387, 178] on div at bounding box center [383, 176] width 15 height 15
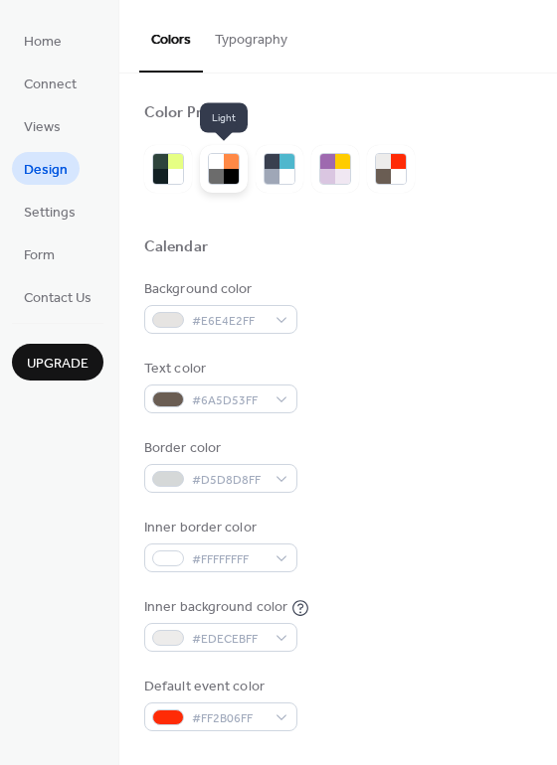
click at [243, 170] on div at bounding box center [224, 169] width 48 height 48
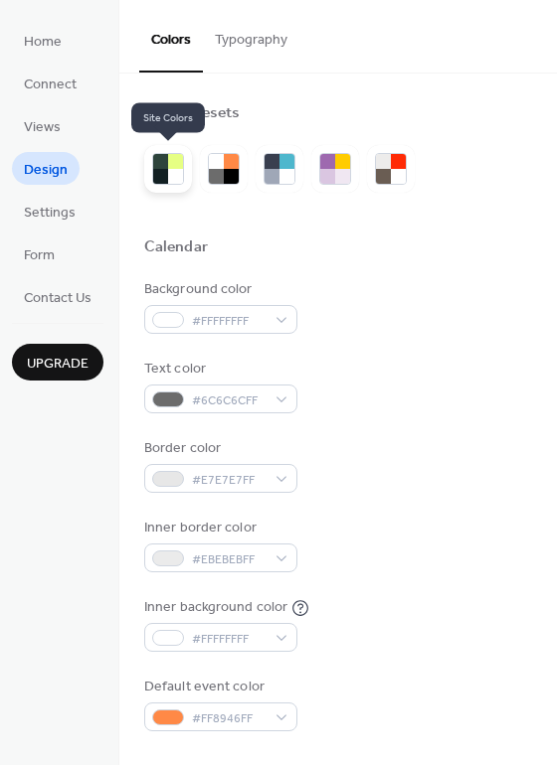
click at [170, 169] on div at bounding box center [175, 176] width 15 height 15
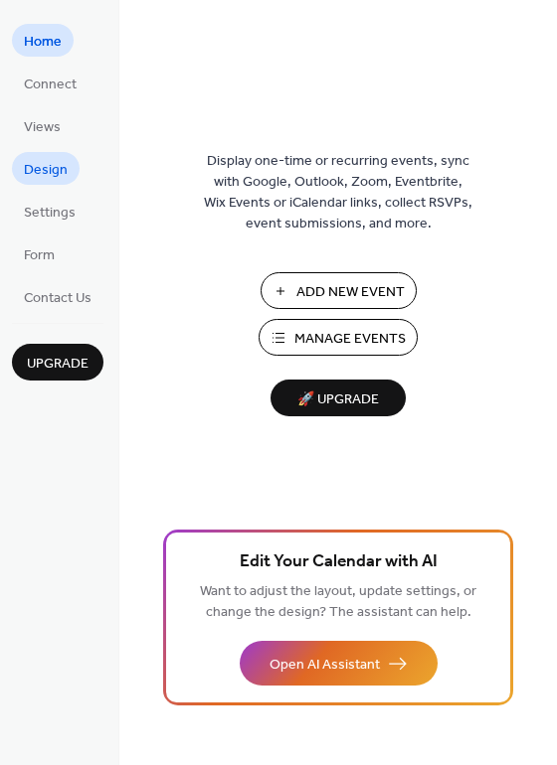
click at [58, 166] on span "Design" at bounding box center [46, 170] width 44 height 21
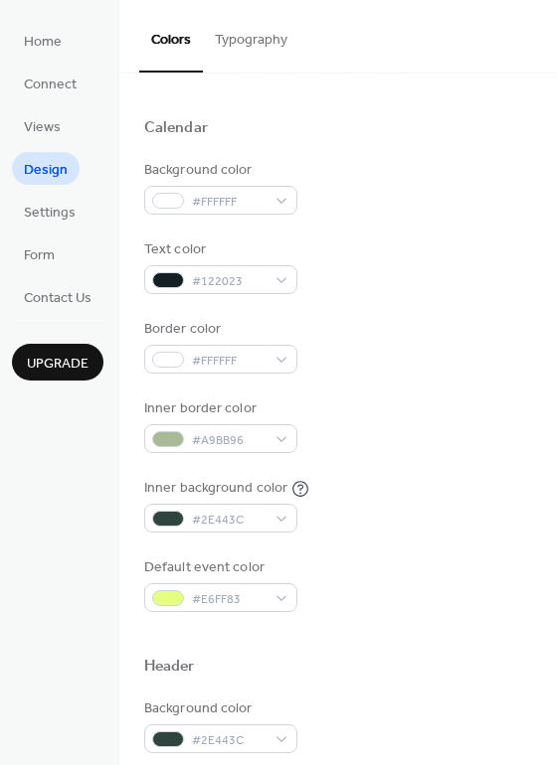
scroll to position [192, 0]
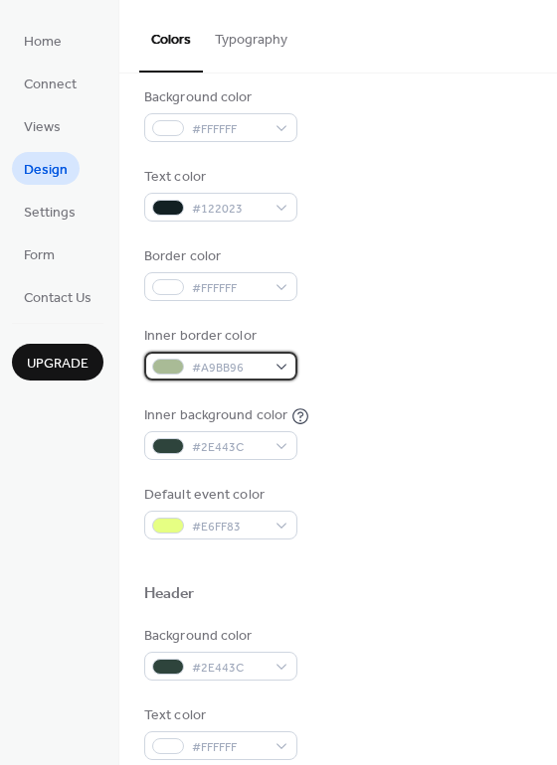
click at [169, 367] on div at bounding box center [168, 367] width 32 height 16
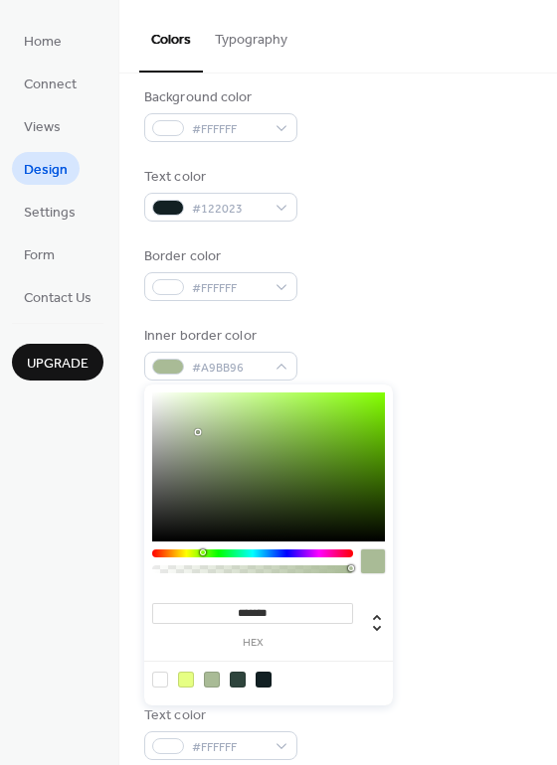
click at [481, 380] on div "Inner border color #A9BB96" at bounding box center [338, 353] width 388 height 55
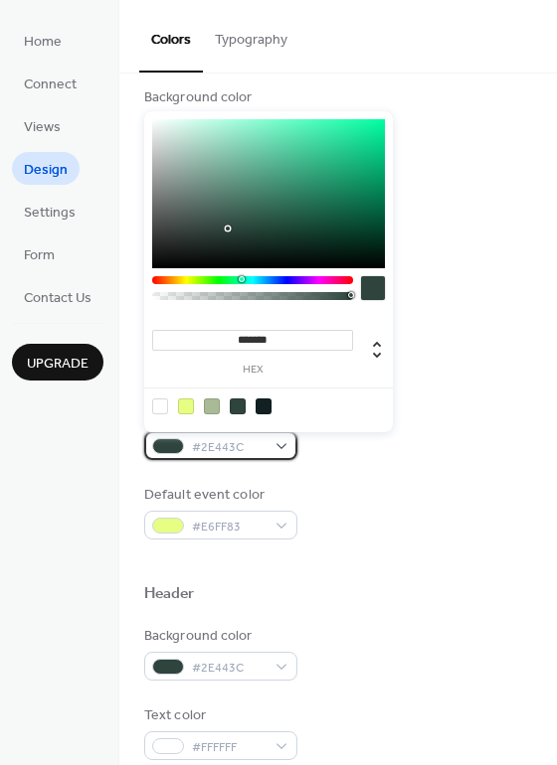
click at [163, 452] on div at bounding box center [168, 446] width 32 height 16
type input "**"
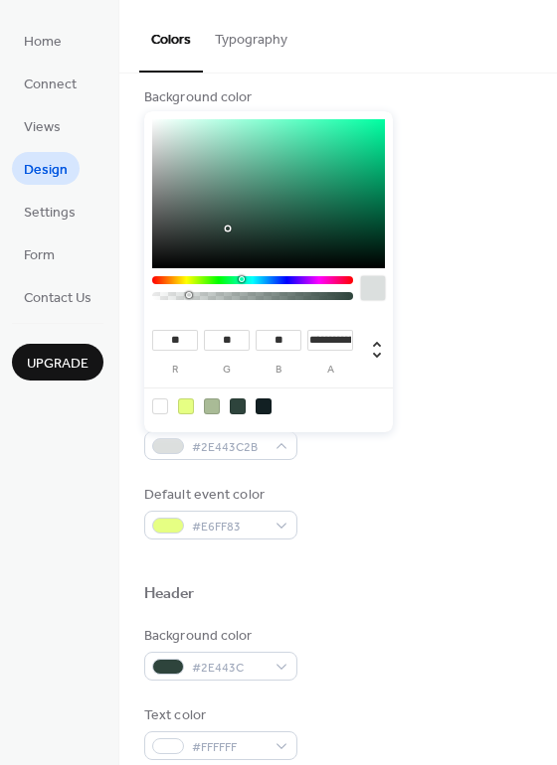
type input "*"
drag, startPoint x: 346, startPoint y: 294, endPoint x: 78, endPoint y: 306, distance: 268.6
click at [81, 305] on body "Home Connect Views Design Settings Form Contact Us Upgrade Design Upgrade Color…" at bounding box center [278, 382] width 557 height 765
click at [424, 371] on div "Inner border color #A9BB96" at bounding box center [338, 353] width 388 height 55
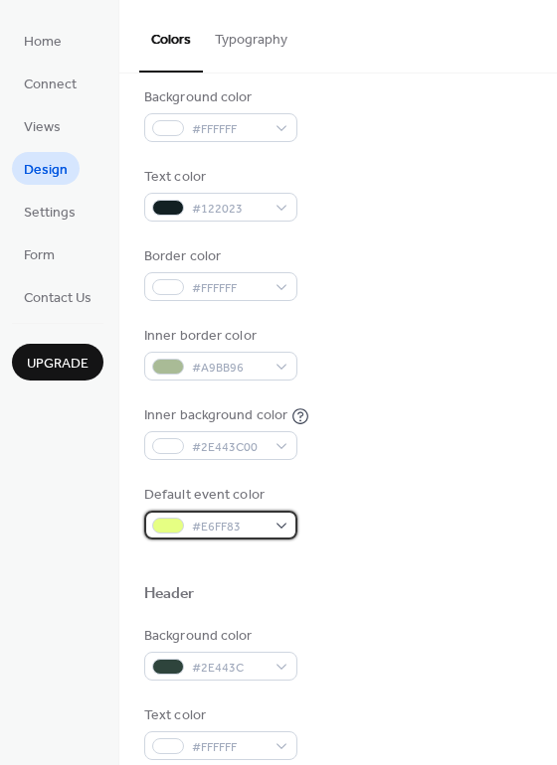
click at [210, 526] on span "#E6FF83" at bounding box center [229, 527] width 74 height 21
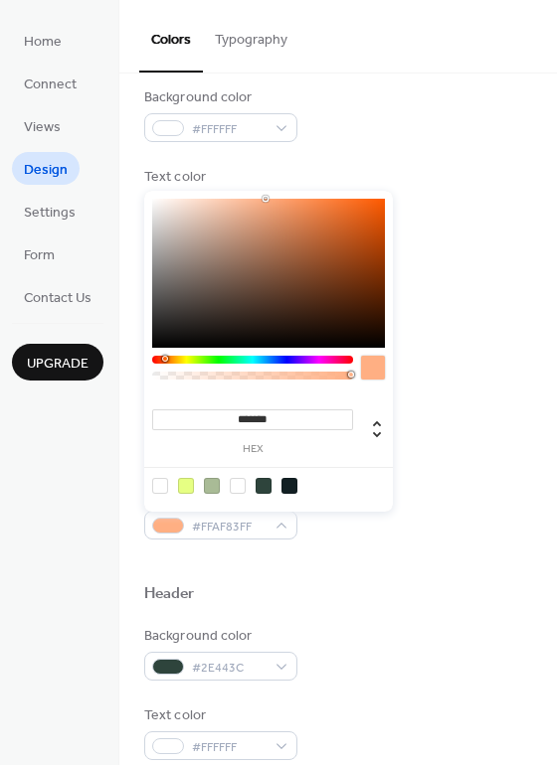
click at [164, 360] on div at bounding box center [252, 360] width 201 height 8
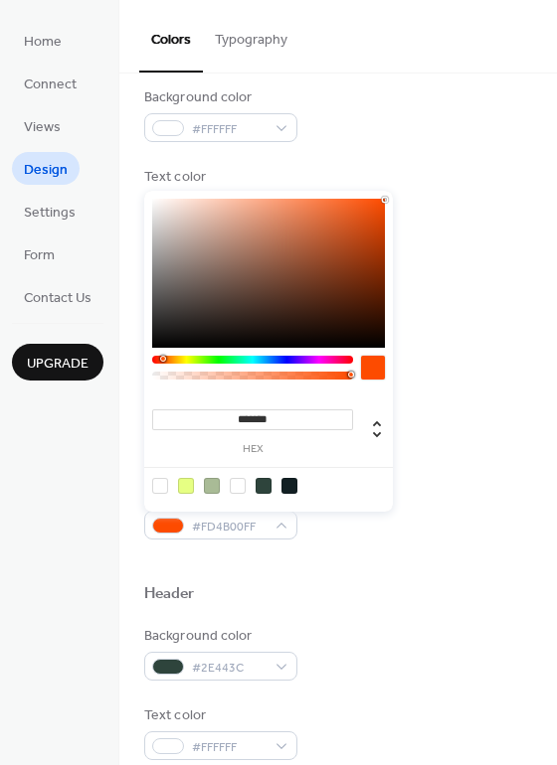
type input "*******"
drag, startPoint x: 175, startPoint y: 248, endPoint x: 405, endPoint y: 192, distance: 236.3
click at [405, 192] on body "Home Connect Views Design Settings Form Contact Us Upgrade Design Upgrade Color…" at bounding box center [278, 382] width 557 height 765
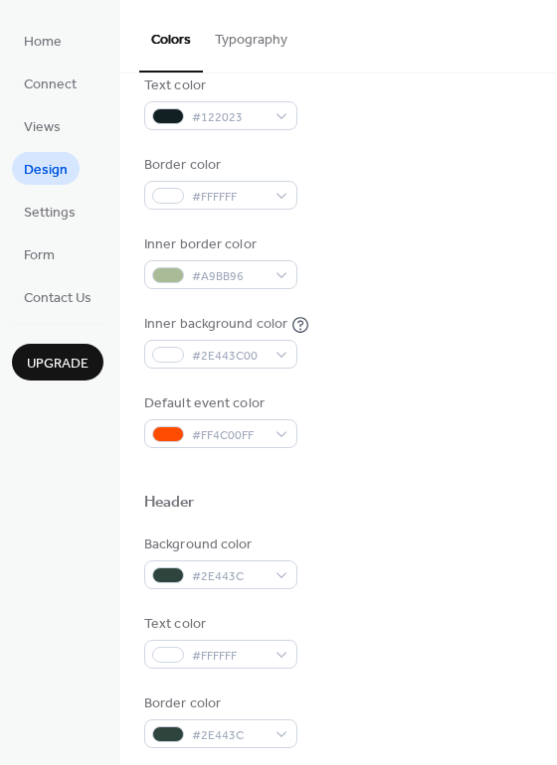
scroll to position [287, 0]
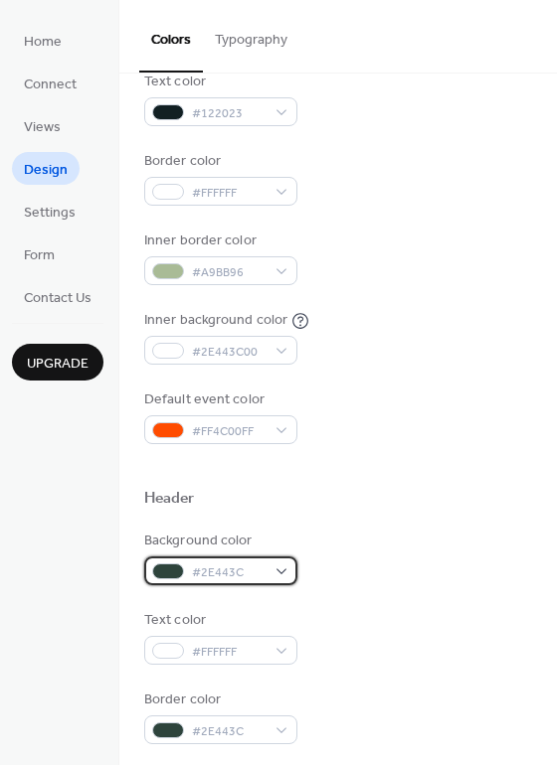
click at [171, 574] on div at bounding box center [168, 572] width 32 height 16
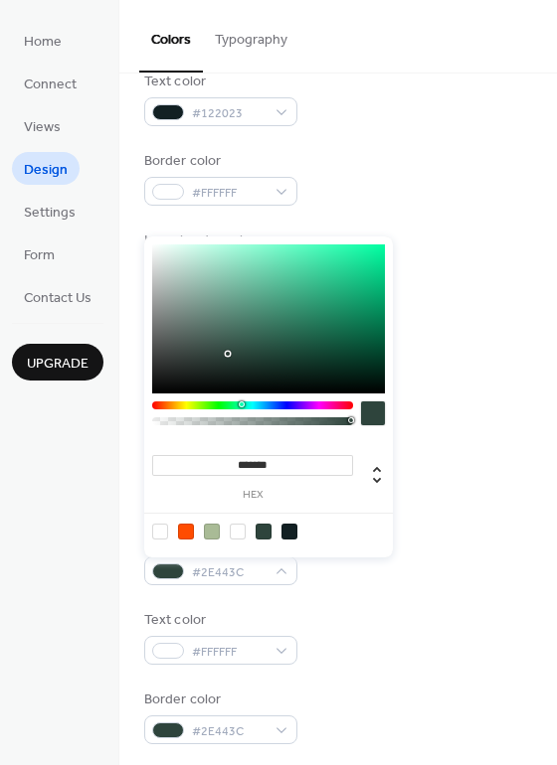
type input "**"
type input "*"
drag, startPoint x: 350, startPoint y: 422, endPoint x: 22, endPoint y: 436, distance: 328.3
click at [22, 436] on body "Home Connect Views Design Settings Form Contact Us Upgrade Design Upgrade Color…" at bounding box center [278, 382] width 557 height 765
click at [504, 489] on div "Header" at bounding box center [338, 502] width 388 height 26
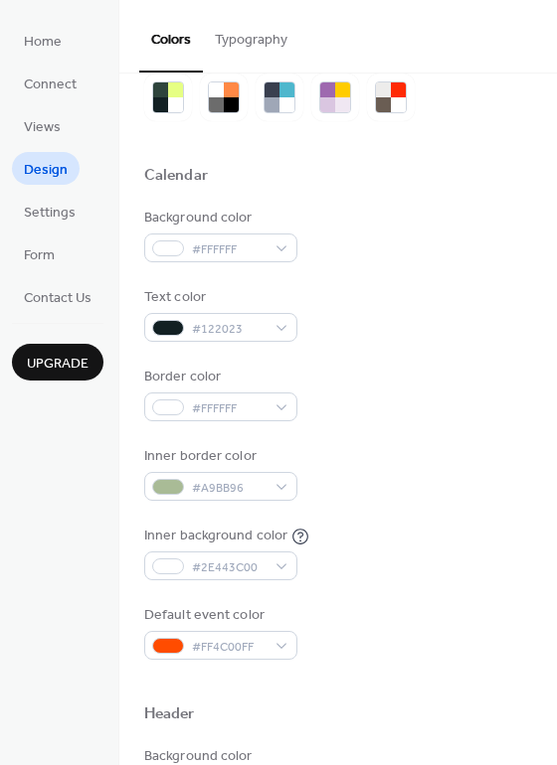
scroll to position [0, 0]
